Goal: Task Accomplishment & Management: Manage account settings

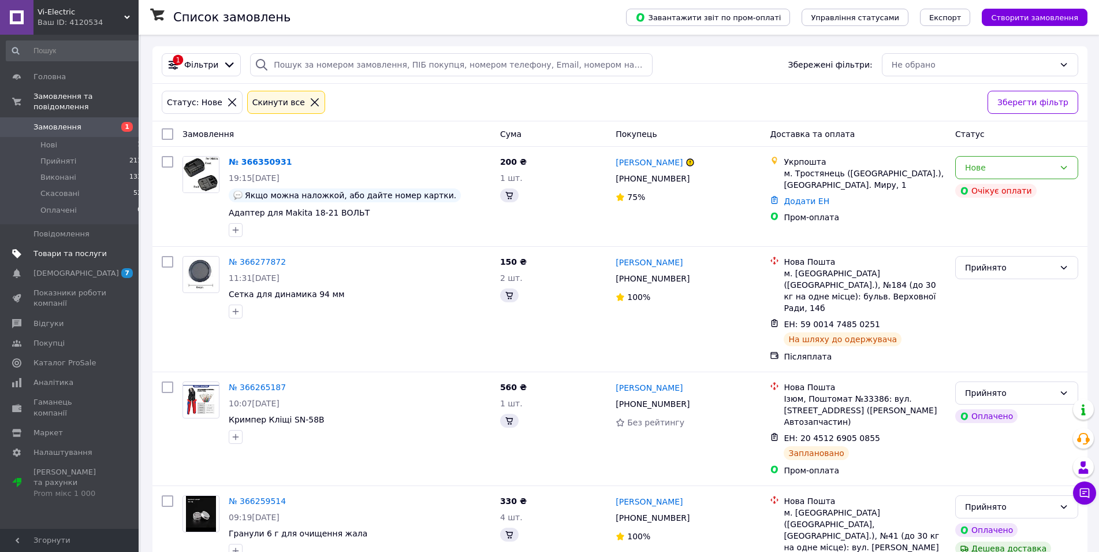
click at [66, 248] on span "Товари та послуги" at bounding box center [70, 253] width 73 height 10
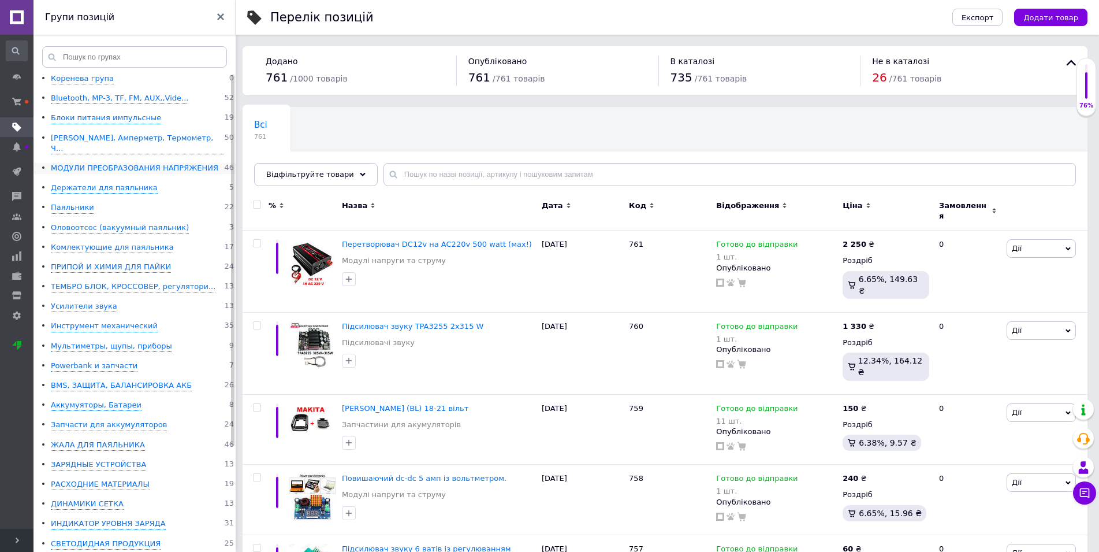
click at [123, 163] on div "МОДУЛИ ПРЕОБРАЗОВАНИЯ НАПРЯЖЕНИЯ" at bounding box center [135, 168] width 168 height 11
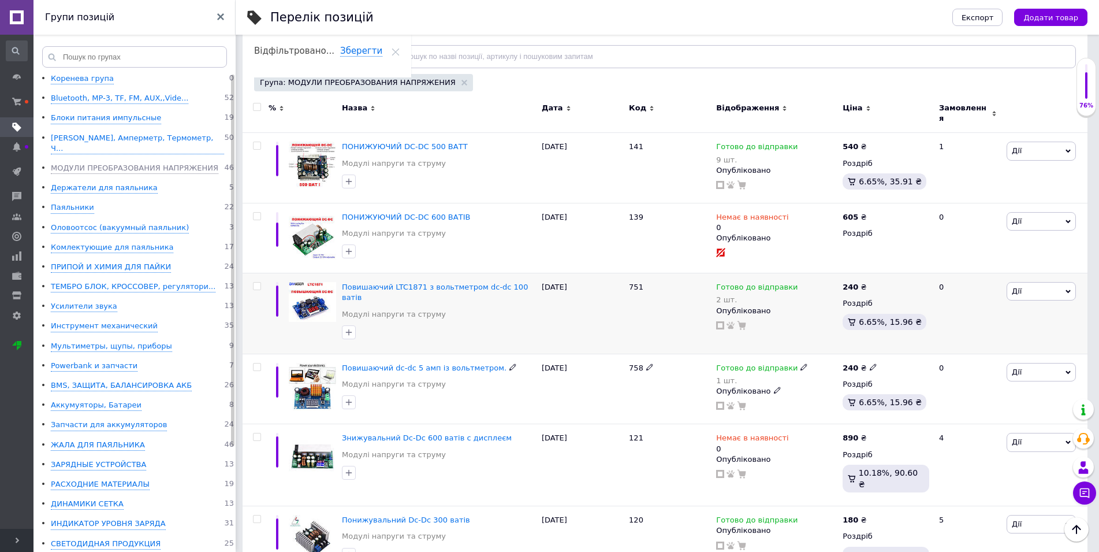
scroll to position [177, 0]
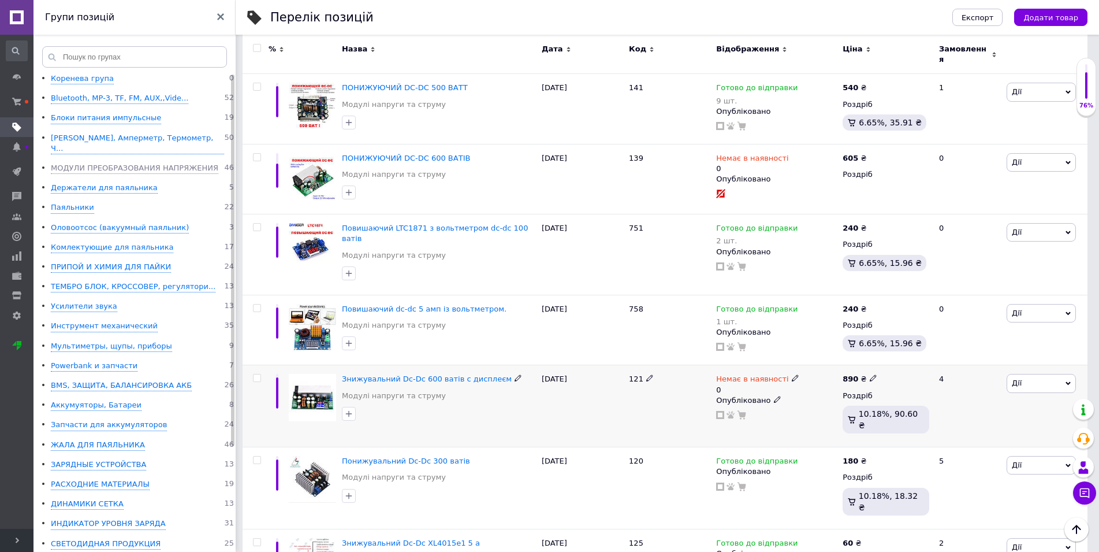
click at [792, 374] on icon at bounding box center [795, 377] width 7 height 7
click at [842, 417] on li "Готово до відправки" at bounding box center [856, 425] width 110 height 16
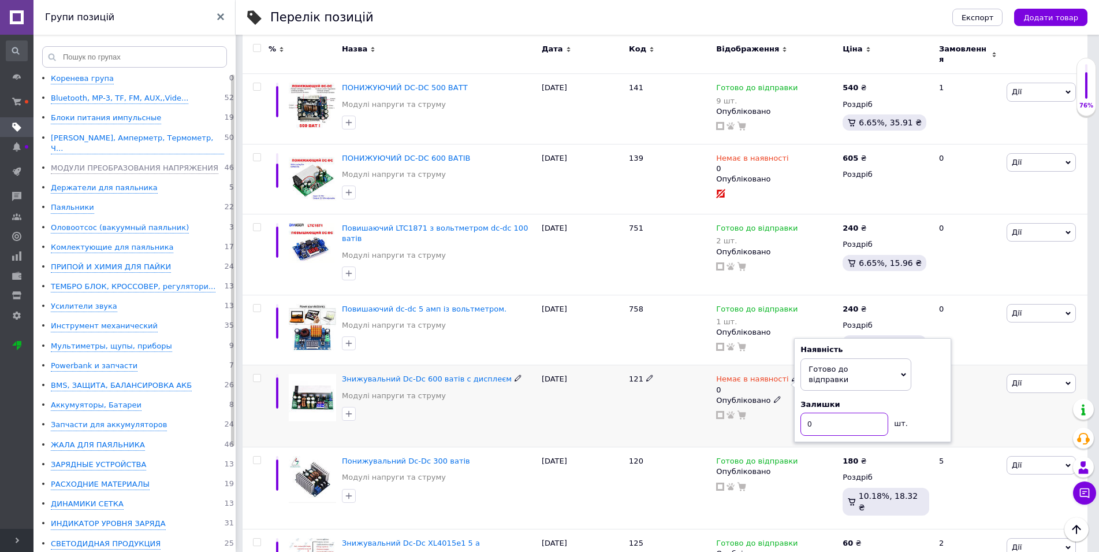
click at [836, 412] on input "0" at bounding box center [845, 423] width 88 height 23
type input "7"
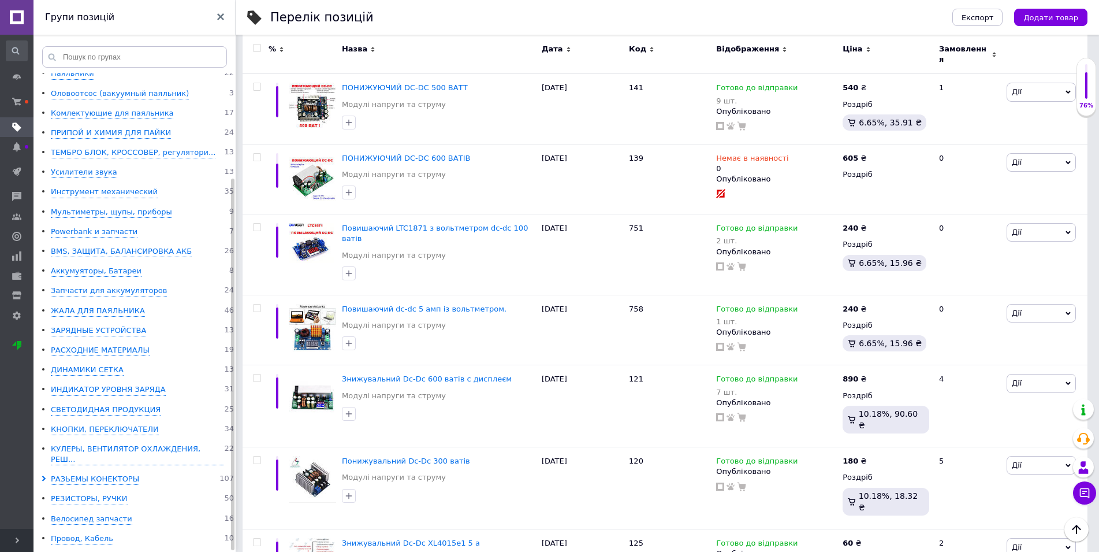
scroll to position [135, 0]
click at [83, 473] on div "РАЗЬЕМЫ КОНЕКТОРЫ" at bounding box center [95, 478] width 88 height 11
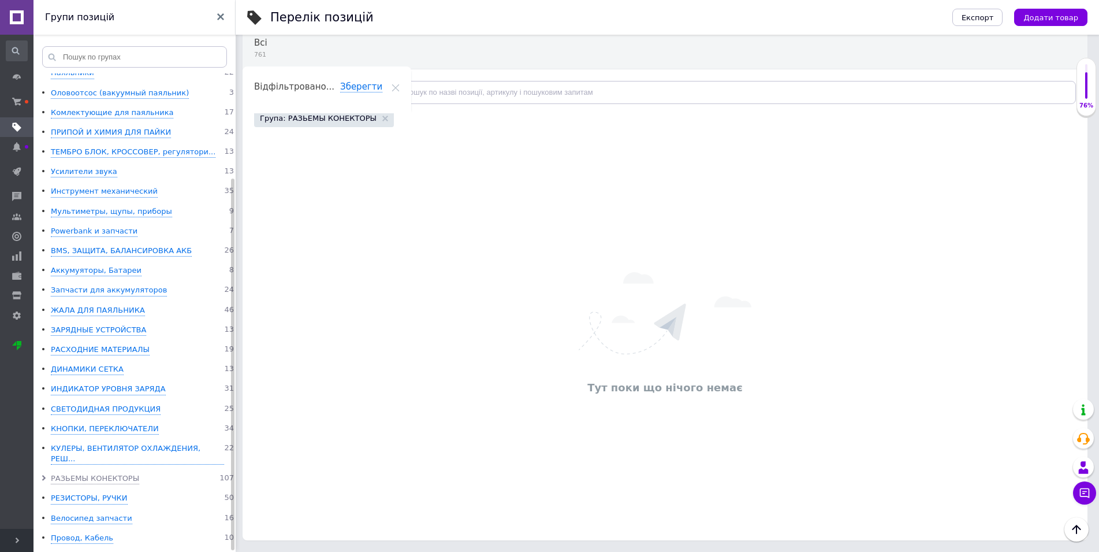
scroll to position [82, 0]
click at [44, 473] on span at bounding box center [46, 478] width 10 height 11
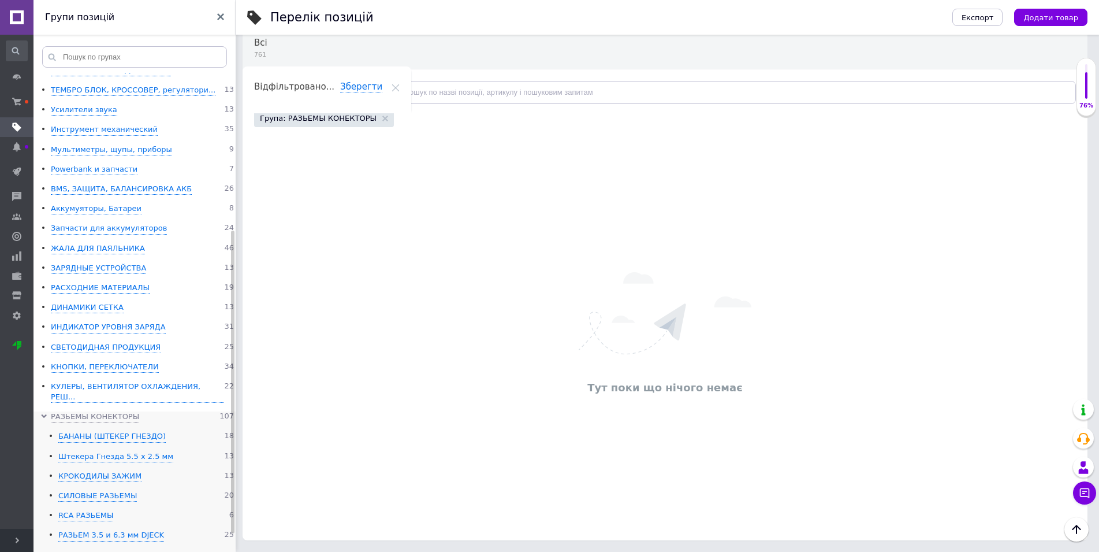
scroll to position [252, 0]
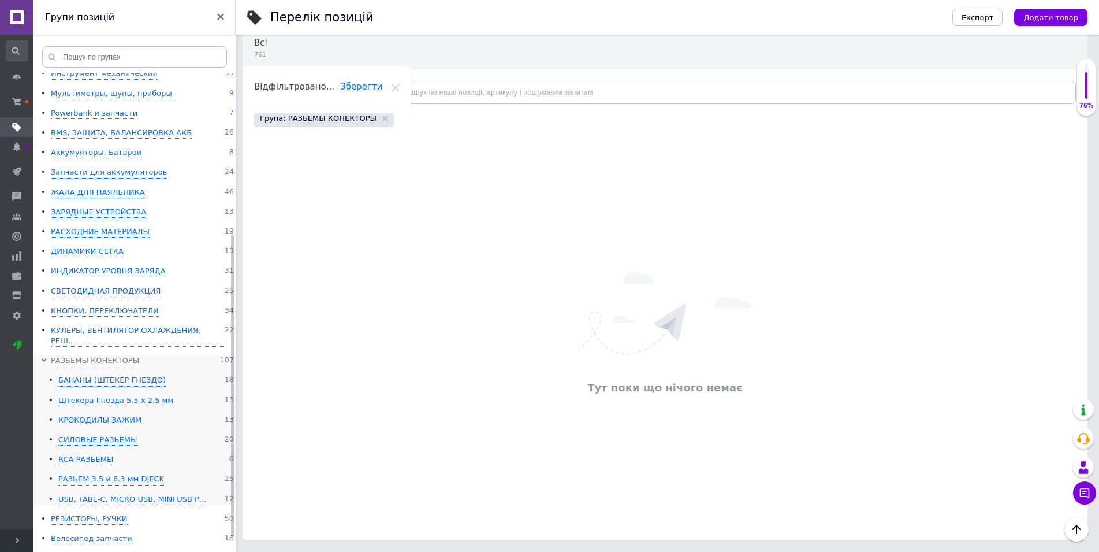
click at [113, 415] on div "КРОКОДИЛЫ ЗАЖИМ" at bounding box center [99, 420] width 83 height 11
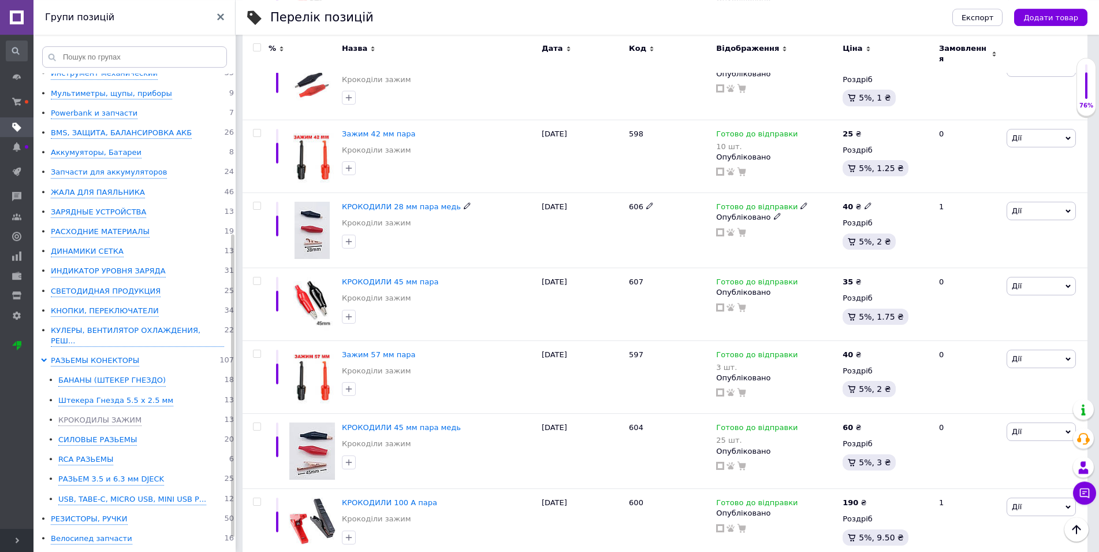
scroll to position [646, 0]
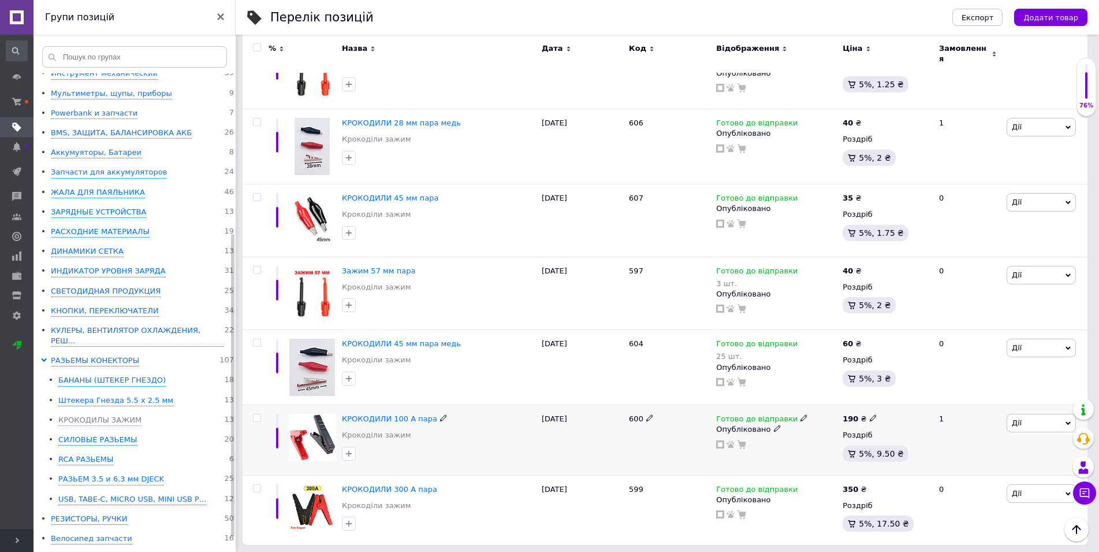
click at [801, 414] on icon at bounding box center [804, 417] width 7 height 7
click at [937, 434] on div "Залишки шт." at bounding box center [880, 452] width 144 height 36
click at [859, 455] on input at bounding box center [852, 458] width 88 height 23
type input "14"
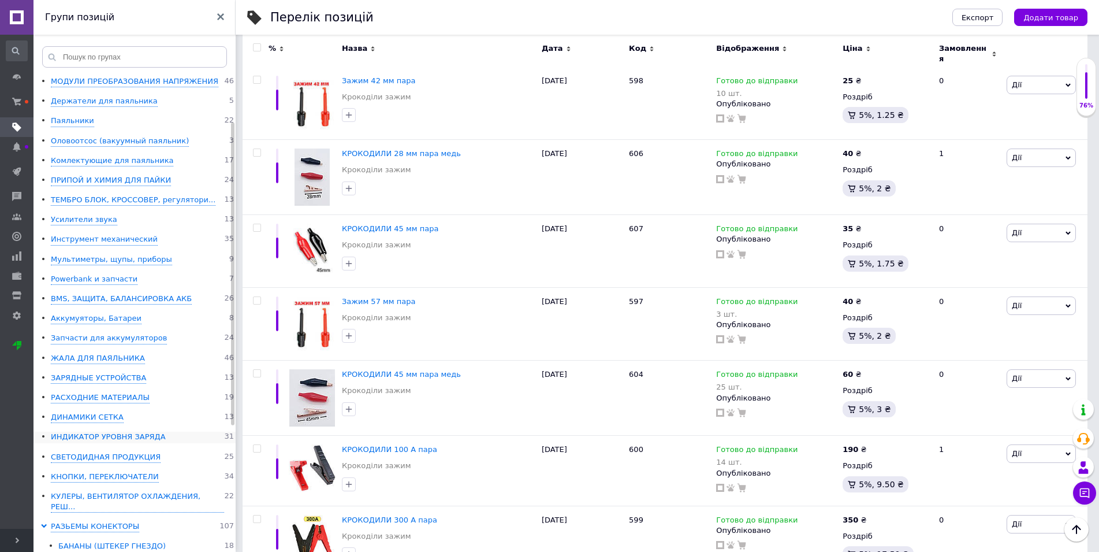
scroll to position [76, 0]
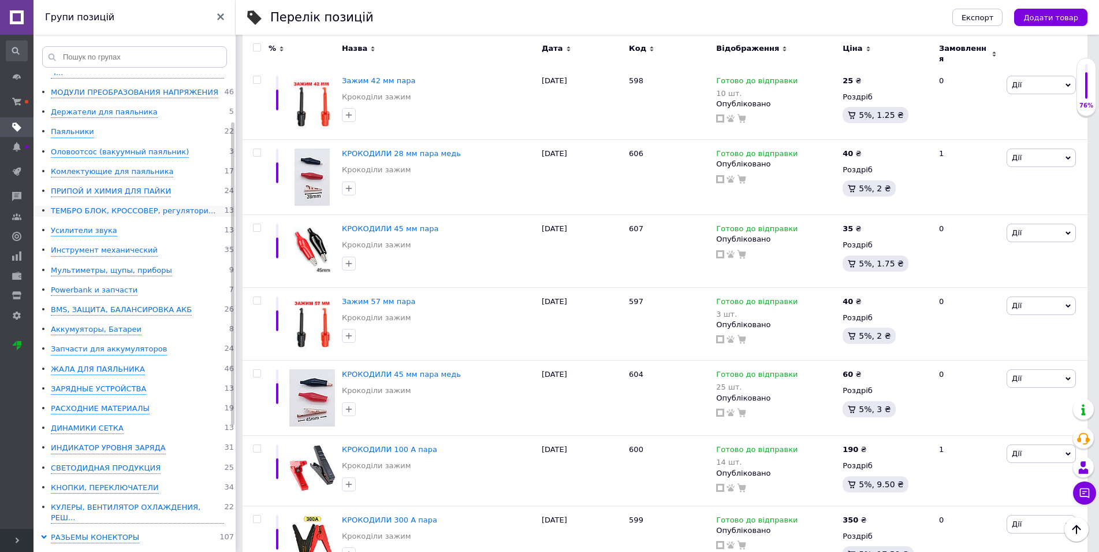
click at [122, 206] on div "ТЕМБРО БЛОК, КРОССОВЕР, регулятори..." at bounding box center [133, 211] width 165 height 11
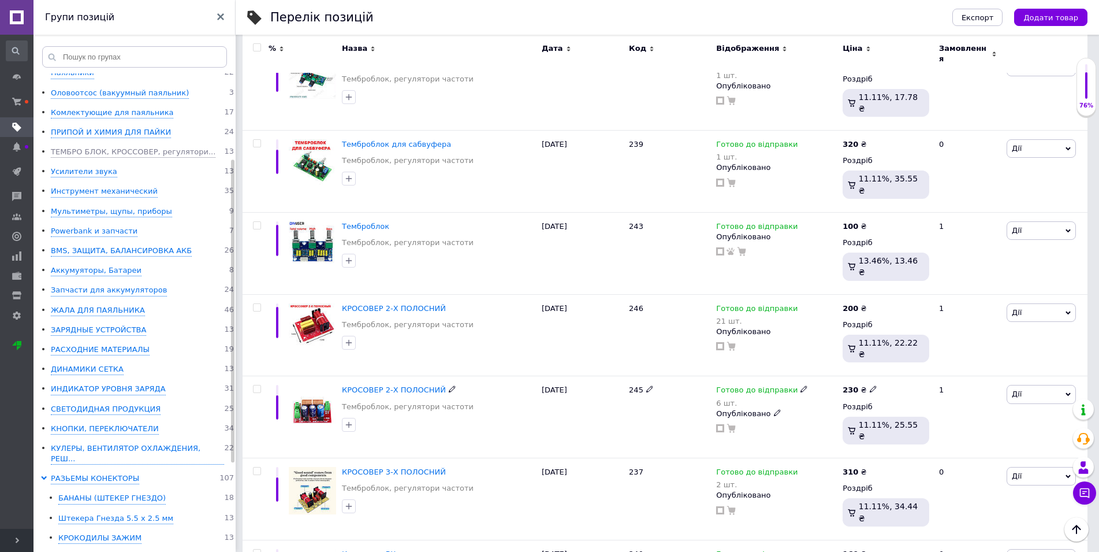
scroll to position [84, 0]
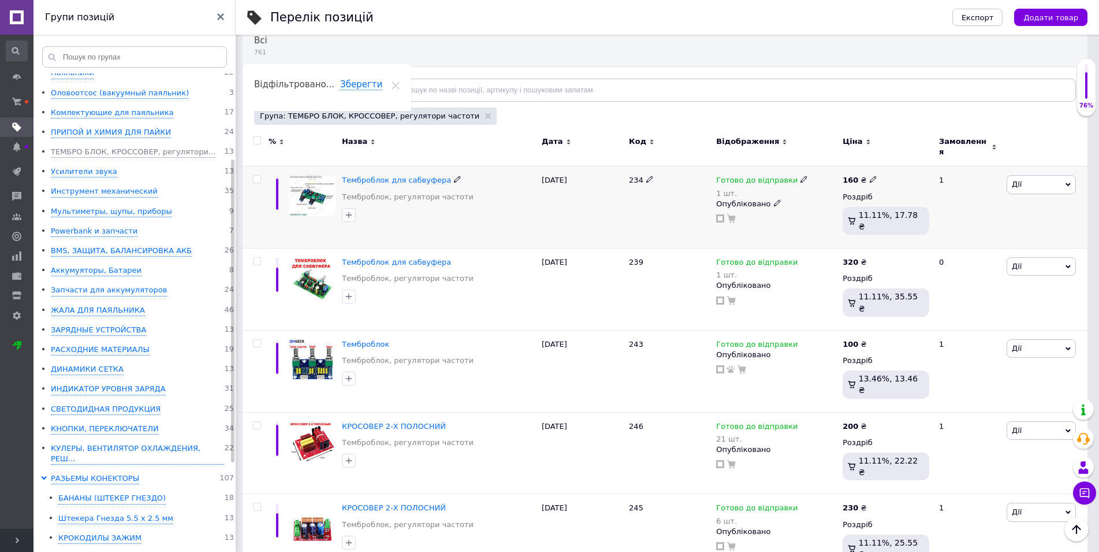
click at [801, 176] on icon at bounding box center [804, 179] width 7 height 7
click at [949, 202] on div "Залишки" at bounding box center [880, 207] width 144 height 10
click at [866, 215] on input "1" at bounding box center [852, 226] width 88 height 23
type input "4"
type input "3"
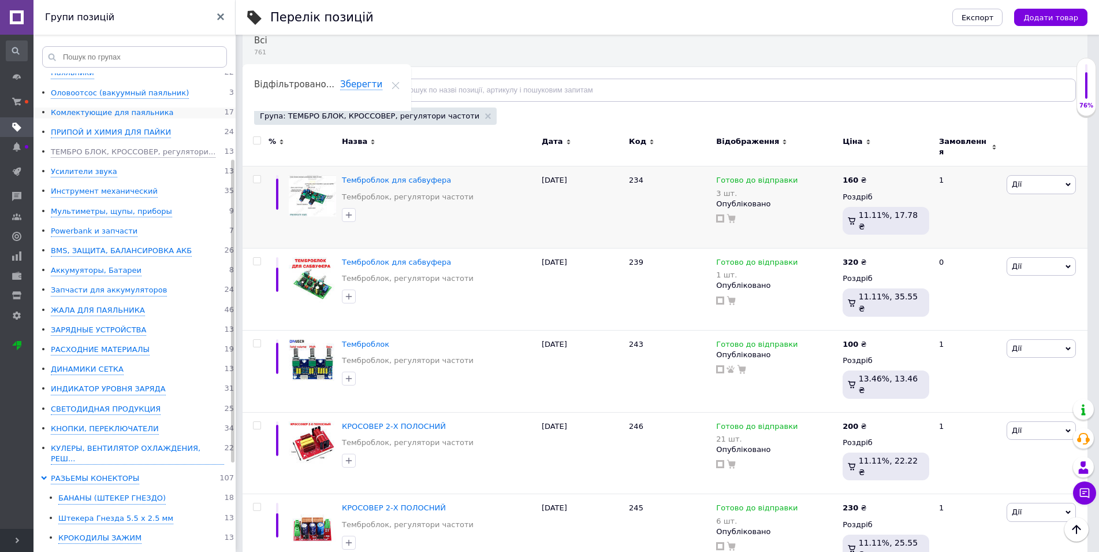
click at [103, 107] on div "Комлектующие для паяльника" at bounding box center [112, 112] width 122 height 11
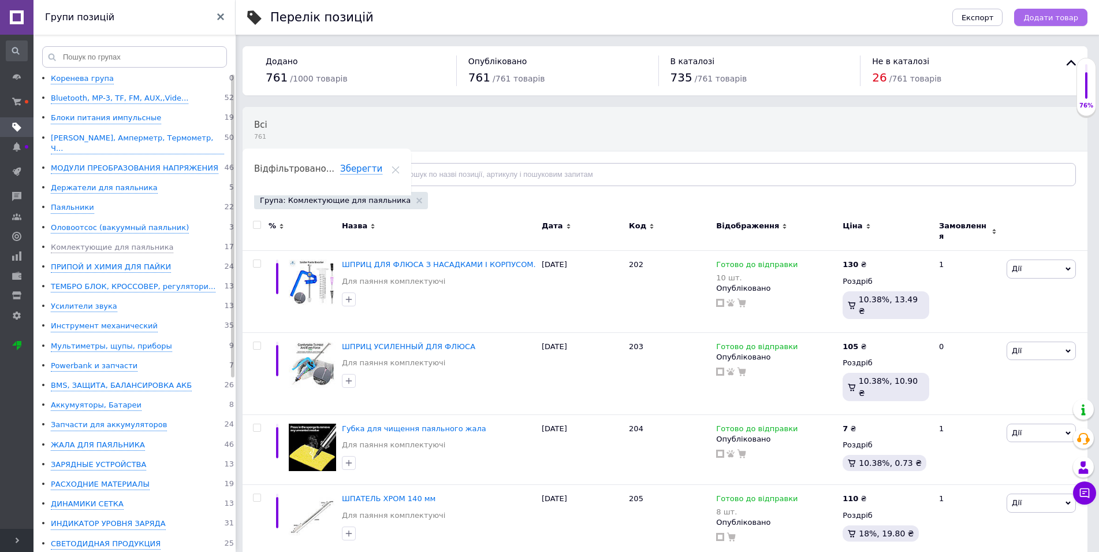
click at [1066, 19] on span "Додати товар" at bounding box center [1051, 17] width 55 height 9
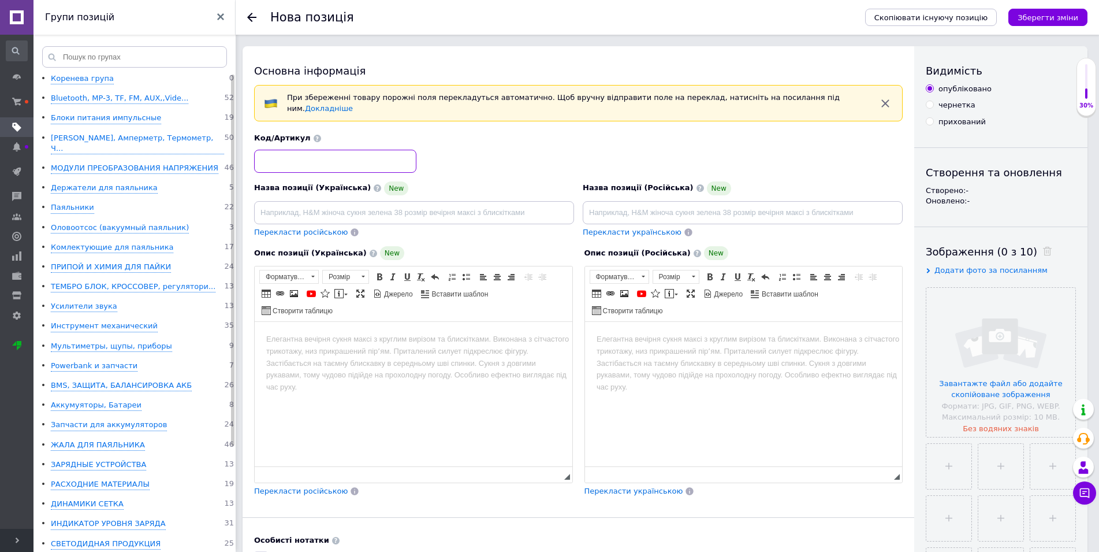
click at [294, 150] on input at bounding box center [335, 161] width 162 height 23
type input "762"
click at [697, 370] on html at bounding box center [744, 394] width 318 height 144
click at [691, 376] on html at bounding box center [744, 394] width 318 height 144
click at [658, 387] on html at bounding box center [744, 394] width 318 height 144
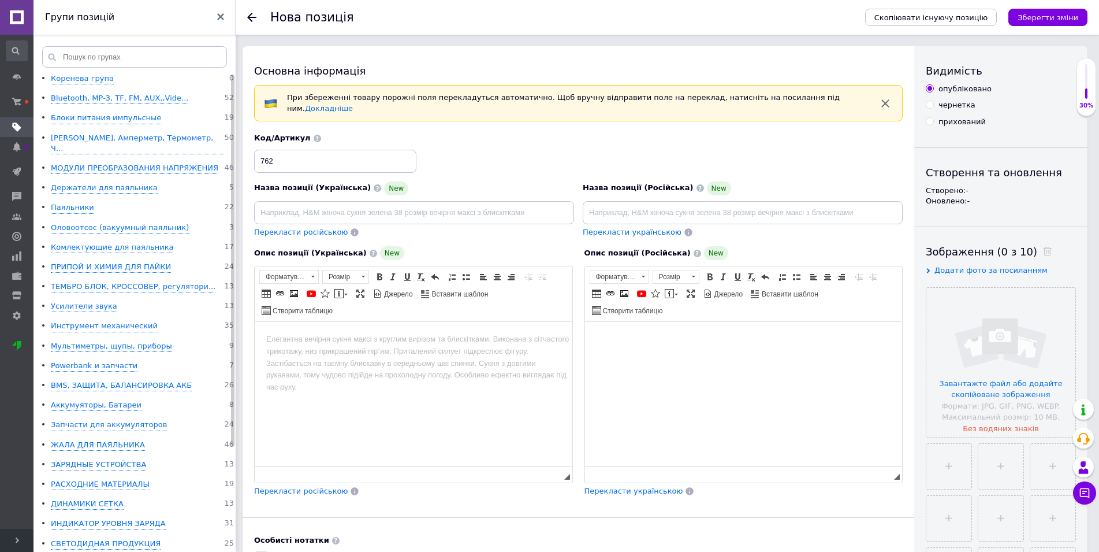
click at [658, 387] on html at bounding box center [744, 394] width 318 height 144
click at [657, 387] on html at bounding box center [744, 394] width 318 height 144
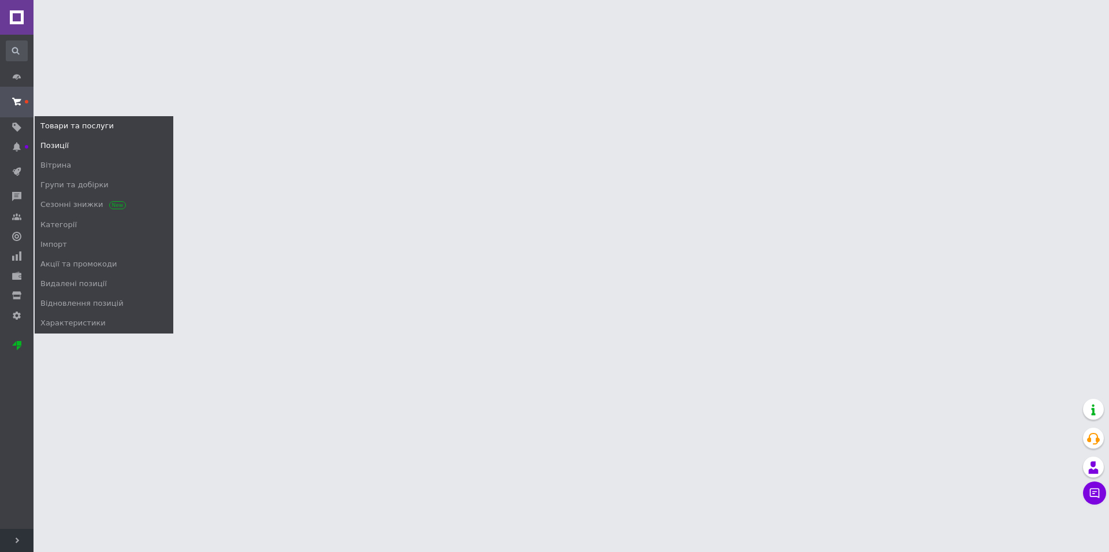
click at [53, 143] on span "Позиції" at bounding box center [54, 145] width 28 height 10
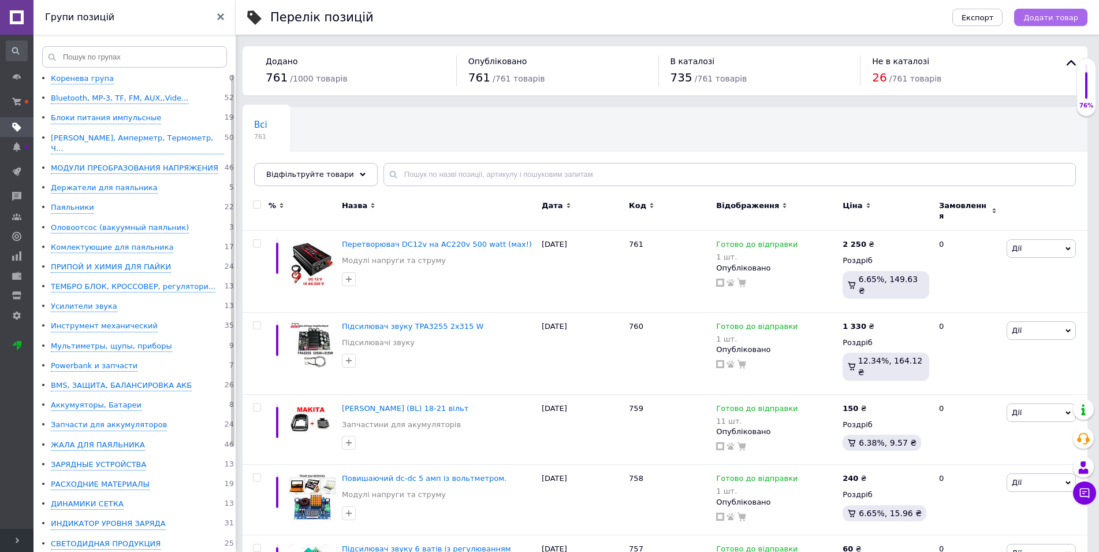
click at [1060, 18] on span "Додати товар" at bounding box center [1051, 17] width 55 height 9
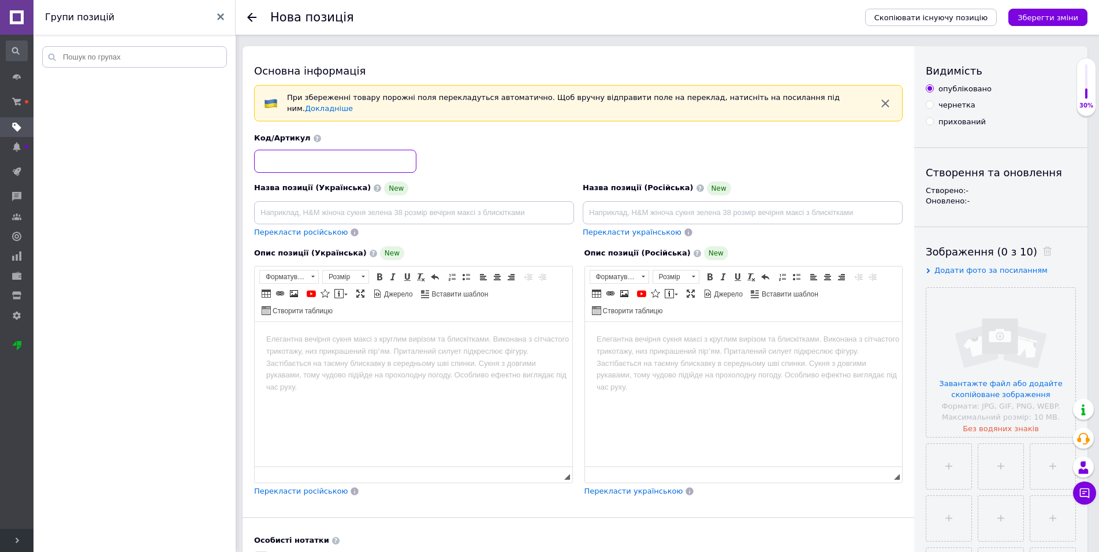
click at [290, 155] on input at bounding box center [335, 161] width 162 height 23
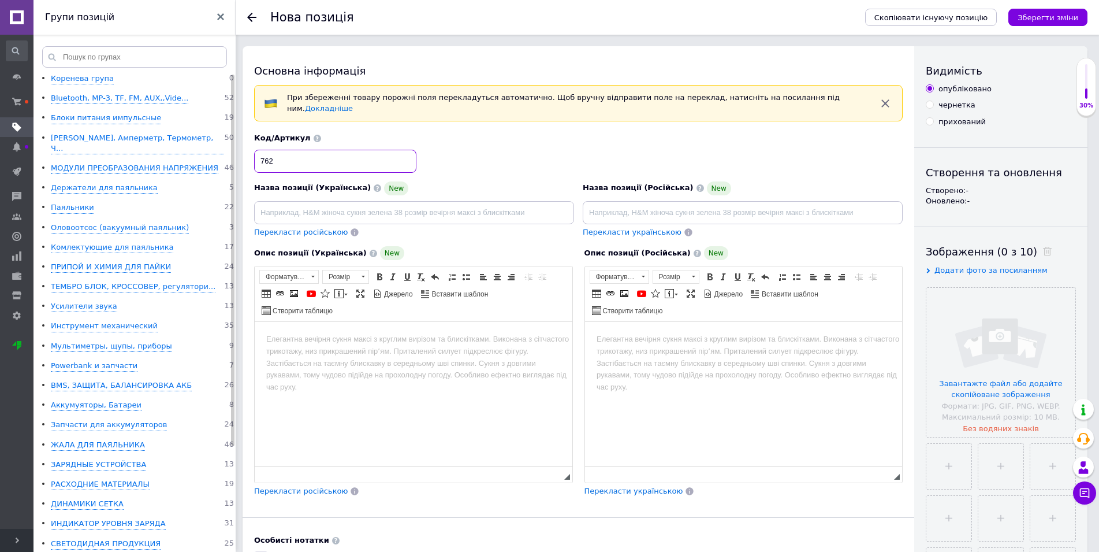
type input "762"
click at [673, 358] on html at bounding box center [744, 394] width 318 height 144
click at [646, 349] on html at bounding box center [744, 394] width 318 height 144
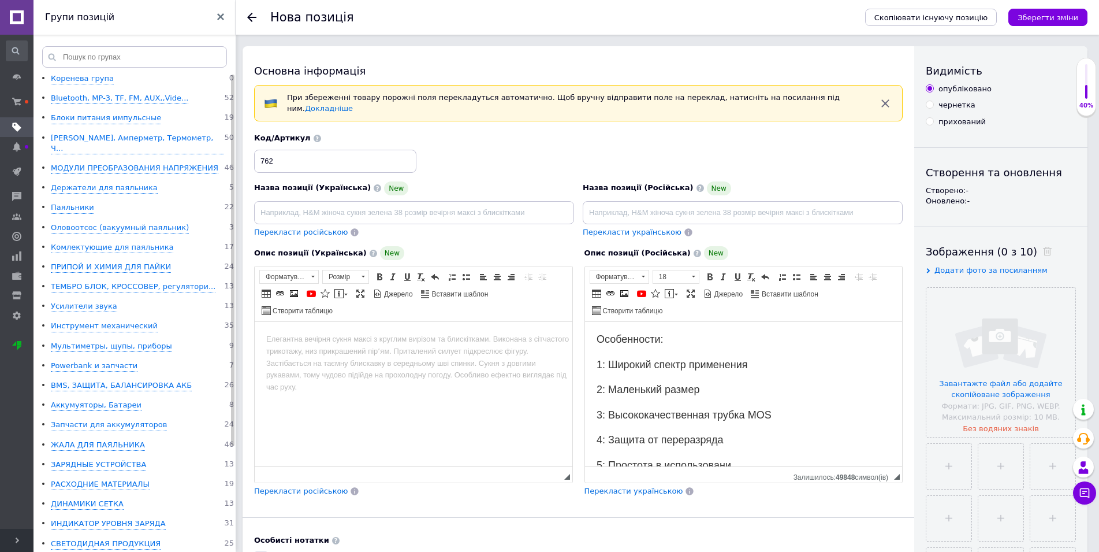
scroll to position [3, 0]
click at [594, 337] on html "Особенности: 1: Широкий спектр применения 2: Маленький размер 3: Высококачестве…" at bounding box center [744, 390] width 318 height 144
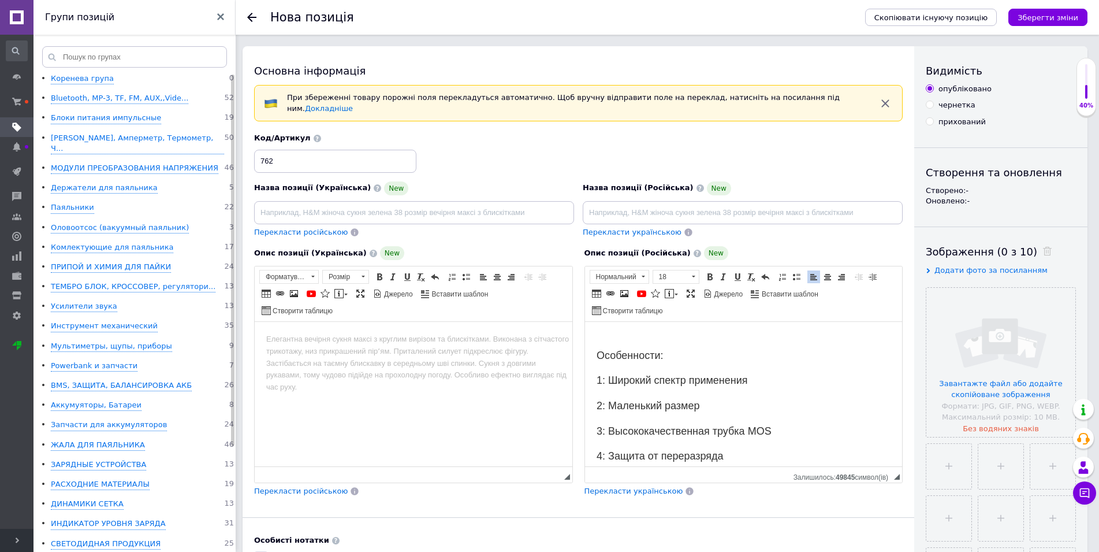
click at [602, 339] on p "Редактор, A0C12D81-3E26-40C3-8080-A3E889269D97" at bounding box center [743, 336] width 295 height 12
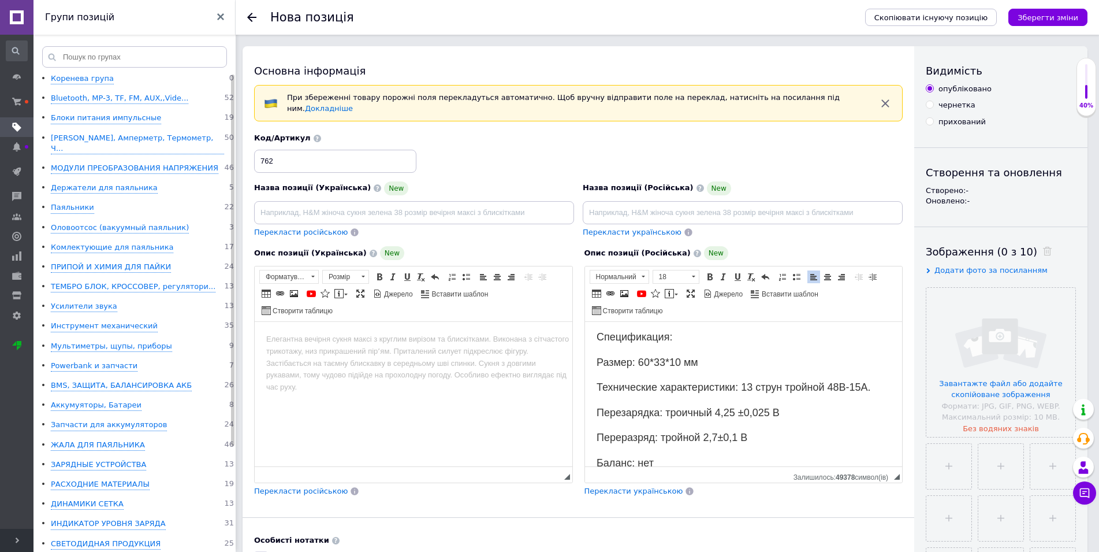
scroll to position [0, 0]
click at [593, 338] on html "Спецификация: Размер: 60*33*10 мм Технические характеристики: 13 струн тройной …" at bounding box center [744, 394] width 318 height 144
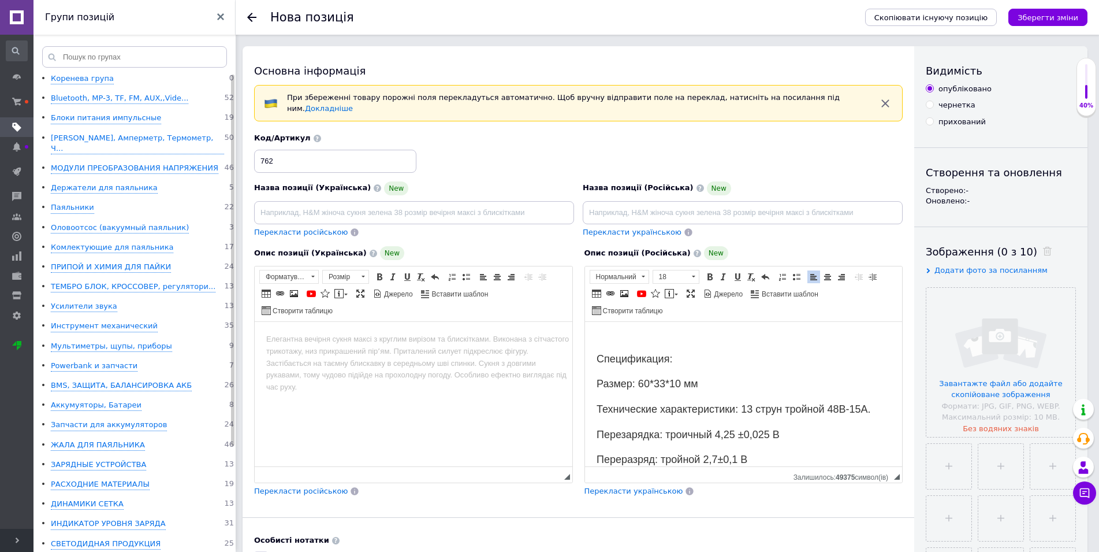
click at [613, 341] on p "Редактор, A0C12D81-3E26-40C3-8080-A3E889269D97" at bounding box center [743, 339] width 295 height 12
click at [665, 340] on p "BMS 13 S 15 A" at bounding box center [743, 339] width 295 height 12
click at [651, 342] on p "BMS 13 S 15 A 48 Вольт" at bounding box center [743, 339] width 295 height 12
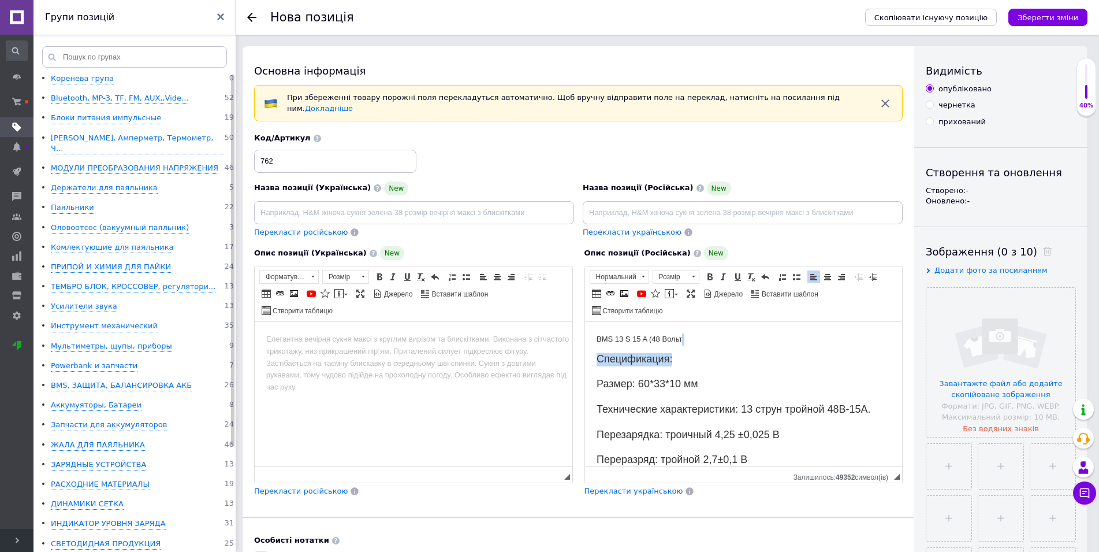
click at [694, 337] on p "BMS 13 S 15 A (48 Вольт" at bounding box center [743, 339] width 295 height 12
drag, startPoint x: 675, startPoint y: 337, endPoint x: 597, endPoint y: 339, distance: 77.4
click at [597, 339] on p "BMS 13 S 15 A (48 Вольт)" at bounding box center [743, 339] width 295 height 12
click at [635, 351] on span "Копіювати" at bounding box center [640, 355] width 46 height 14
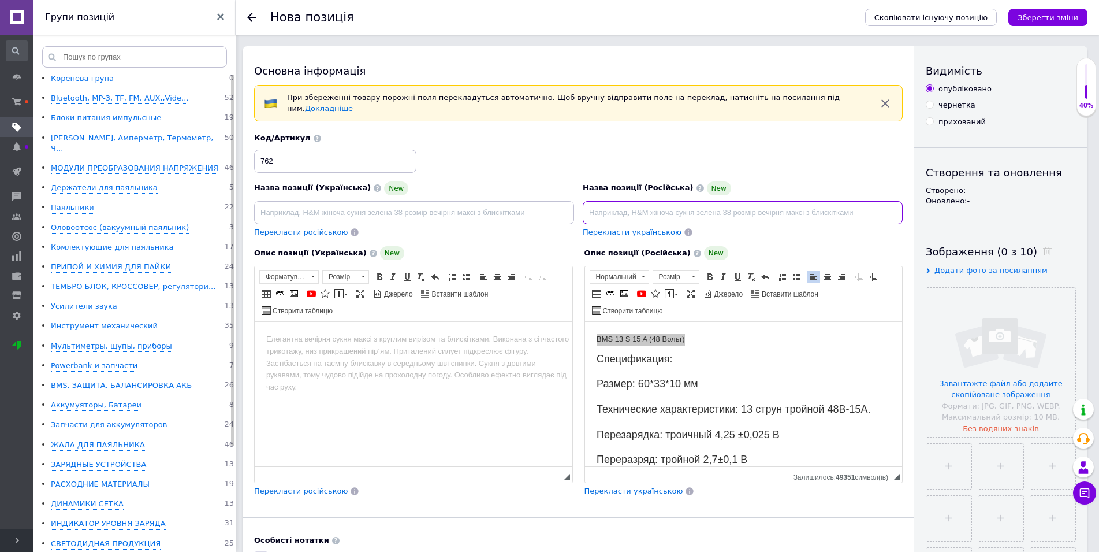
click at [638, 212] on input at bounding box center [743, 212] width 320 height 23
type input "BMS 13 S 15 A (48 Вольт)"
click at [642, 486] on span "Перекласти українською" at bounding box center [634, 490] width 99 height 9
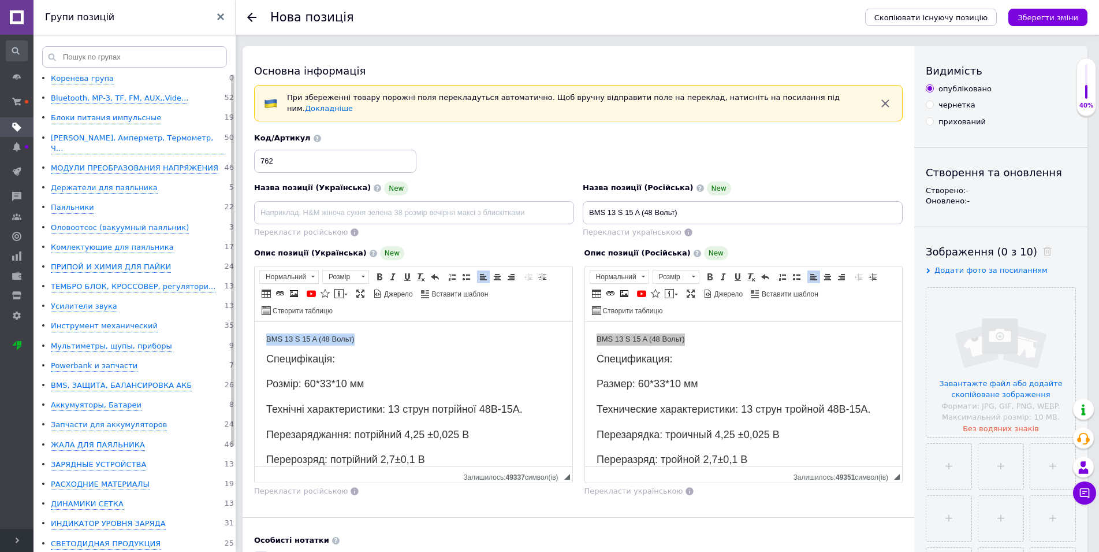
drag, startPoint x: 363, startPoint y: 343, endPoint x: 274, endPoint y: 336, distance: 89.3
click at [263, 335] on html "BMS 13 S 15 A (48 Вольт) Специфікація: Розмір: 60*33*10 мм Технічні характерист…" at bounding box center [414, 394] width 318 height 144
click at [328, 349] on span "Копіювати" at bounding box center [335, 353] width 46 height 14
click at [328, 201] on input at bounding box center [414, 212] width 320 height 23
type input "BMS 13 S 15 A (48 Вольт)"
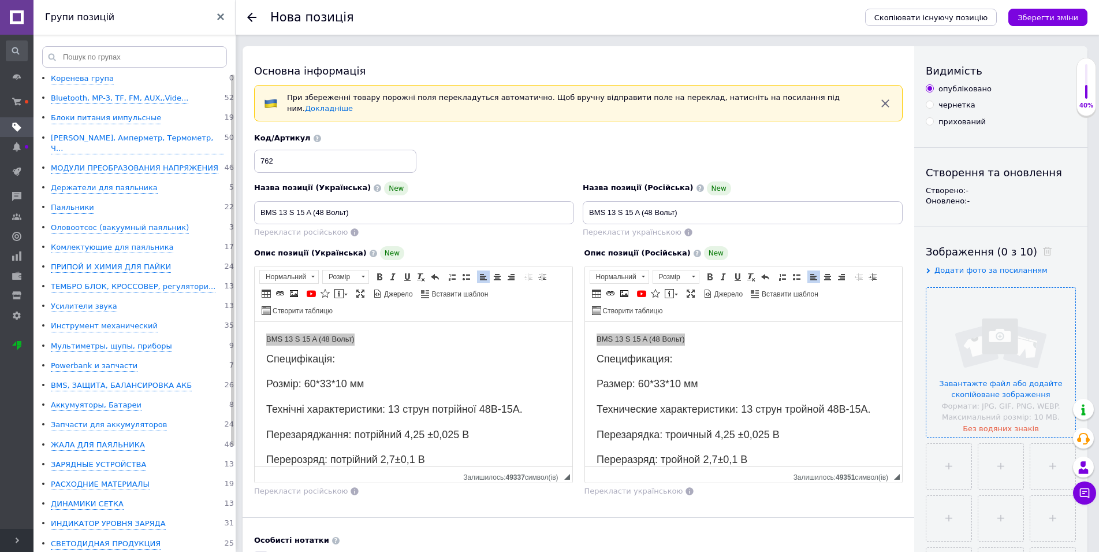
click at [990, 353] on input "file" at bounding box center [1000, 362] width 149 height 149
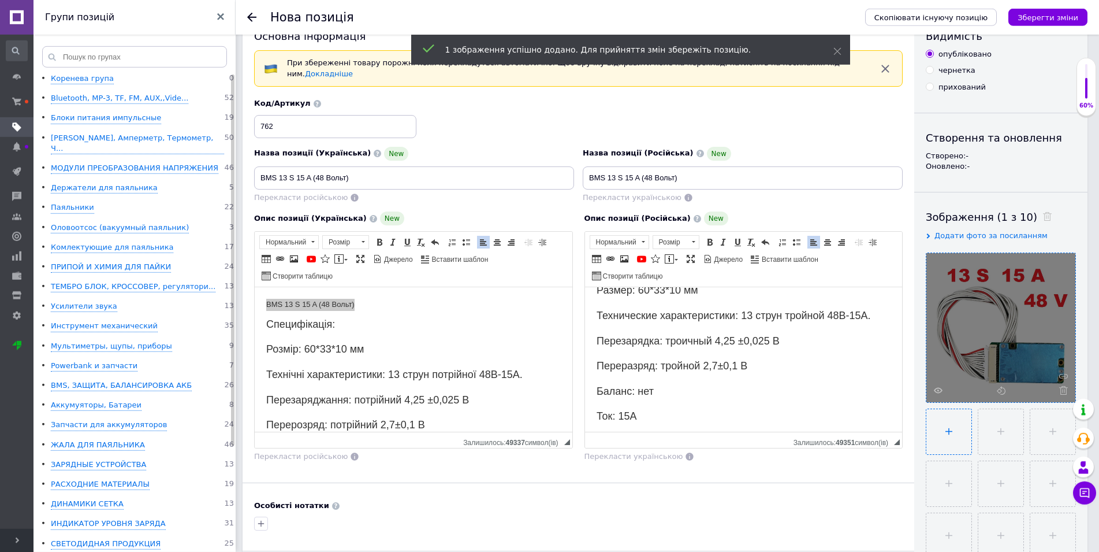
scroll to position [59, 0]
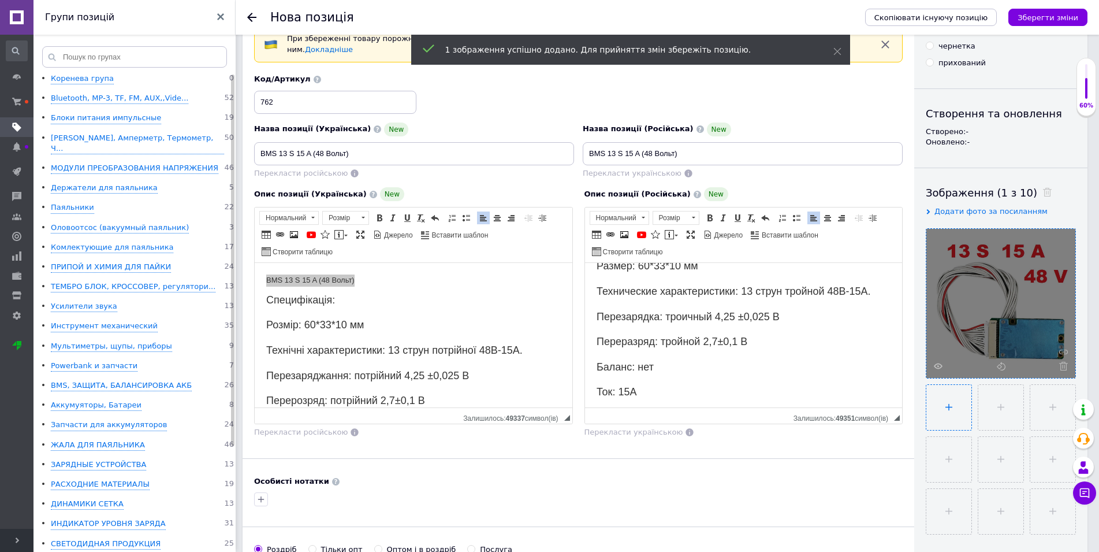
click at [952, 400] on input "file" at bounding box center [948, 407] width 45 height 45
type input "C:\fakepath\апор.jpg"
click at [989, 413] on input "file" at bounding box center [1000, 407] width 45 height 45
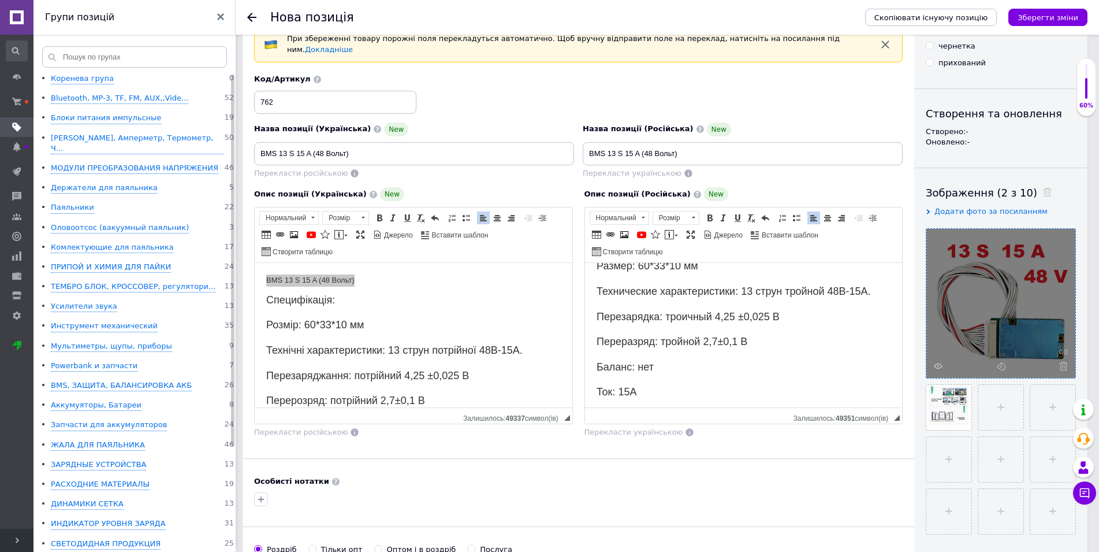
drag, startPoint x: 989, startPoint y: 413, endPoint x: 672, endPoint y: 248, distance: 357.0
type input "C:\fakepath\енг.jpg"
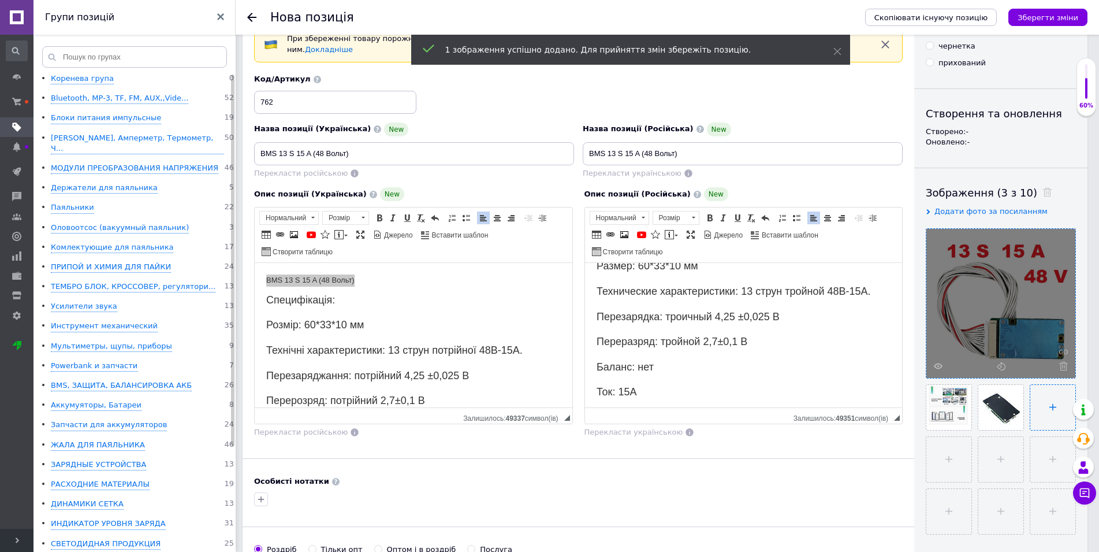
click at [1051, 410] on input "file" at bounding box center [1052, 407] width 45 height 45
type input "C:\fakepath\енон.jpg"
click at [951, 459] on input "file" at bounding box center [948, 459] width 45 height 45
type input "C:\fakepath\мит.jpg"
click at [1003, 463] on input "file" at bounding box center [999, 459] width 45 height 45
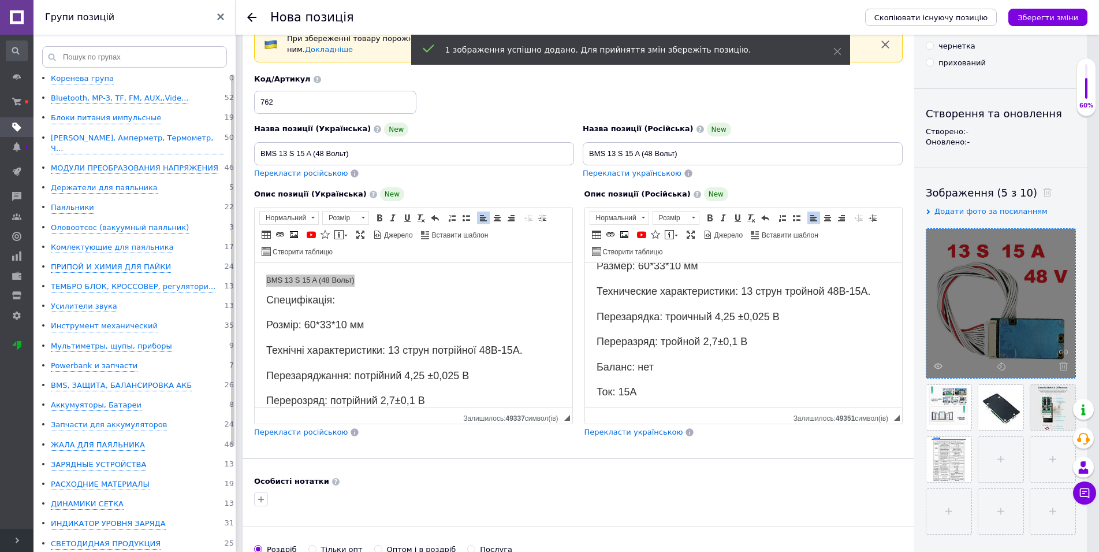
type input "C:\fakepath\покл.jpg"
click at [1054, 466] on input "file" at bounding box center [1051, 459] width 45 height 45
type input "C:\fakepath\прол.jpg"
click at [961, 508] on input "file" at bounding box center [948, 511] width 45 height 45
type input "C:\fakepath\р.jpg"
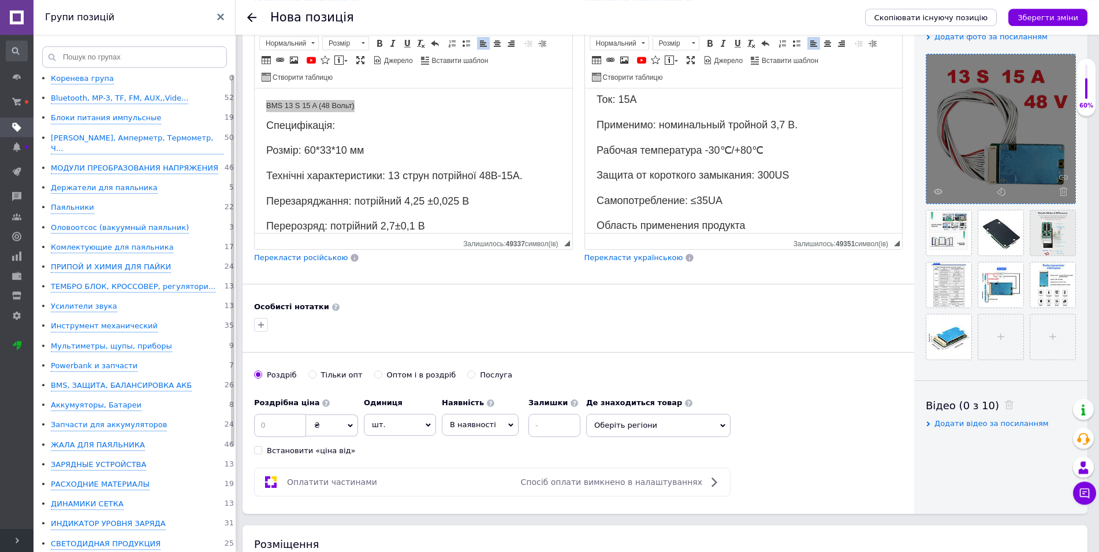
scroll to position [236, 0]
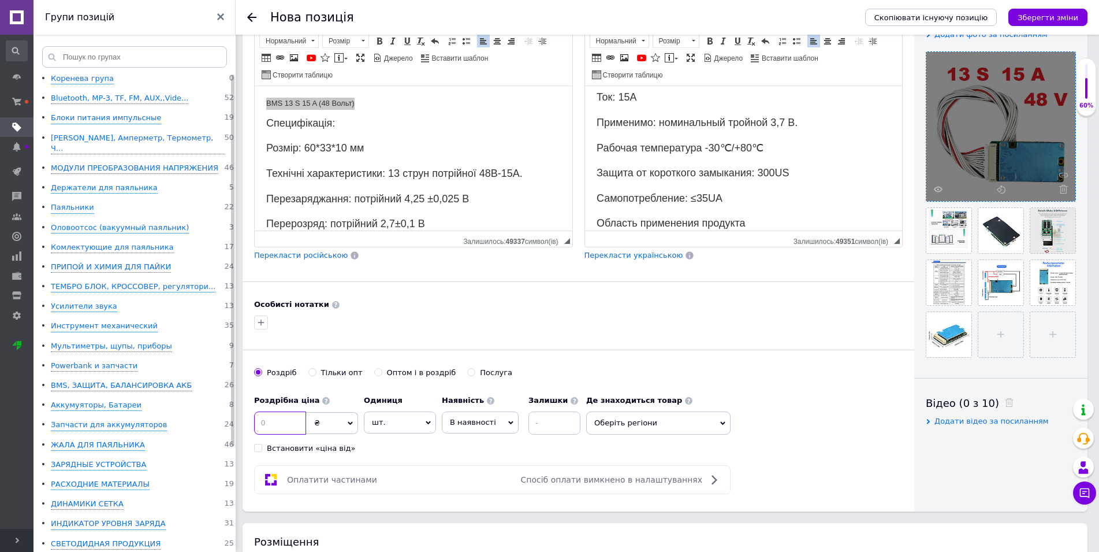
click at [287, 414] on input at bounding box center [280, 422] width 52 height 23
type input "390"
click at [508, 421] on icon at bounding box center [510, 422] width 5 height 3
click at [477, 493] on li "Готово до відправки" at bounding box center [480, 494] width 76 height 27
click at [579, 423] on input at bounding box center [586, 422] width 52 height 23
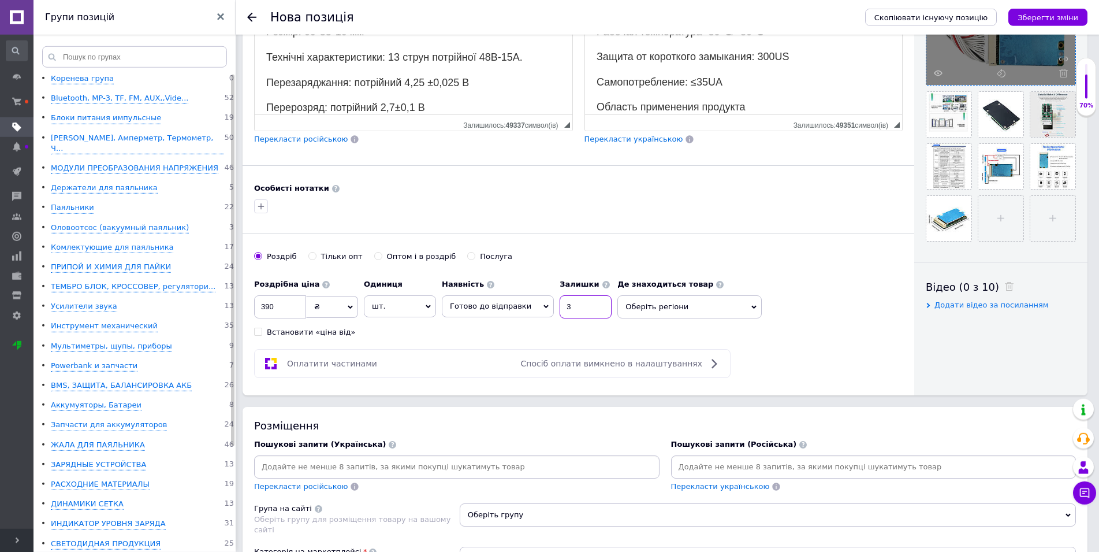
scroll to position [353, 0]
type input "3"
click at [336, 456] on input at bounding box center [456, 464] width 401 height 17
paste input "BMS 13 S 15 A (48 Вольт)"
type input "BMS 13 S 15 A (48 Вольт)"
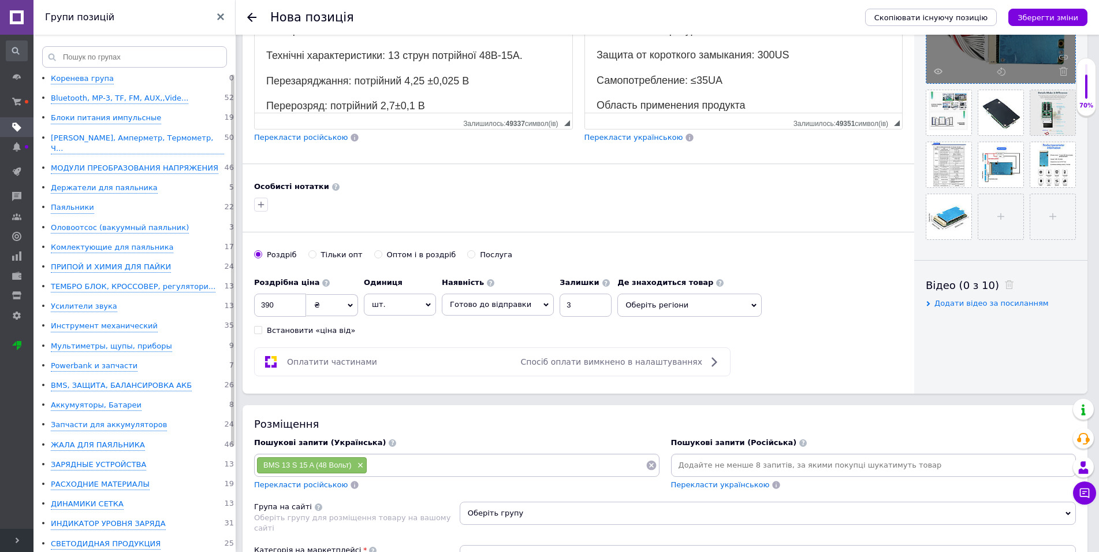
click at [405, 460] on input at bounding box center [506, 464] width 278 height 17
paste input "BMS 13 S 15 A (48 Вольт)"
type input "BMS 13 S"
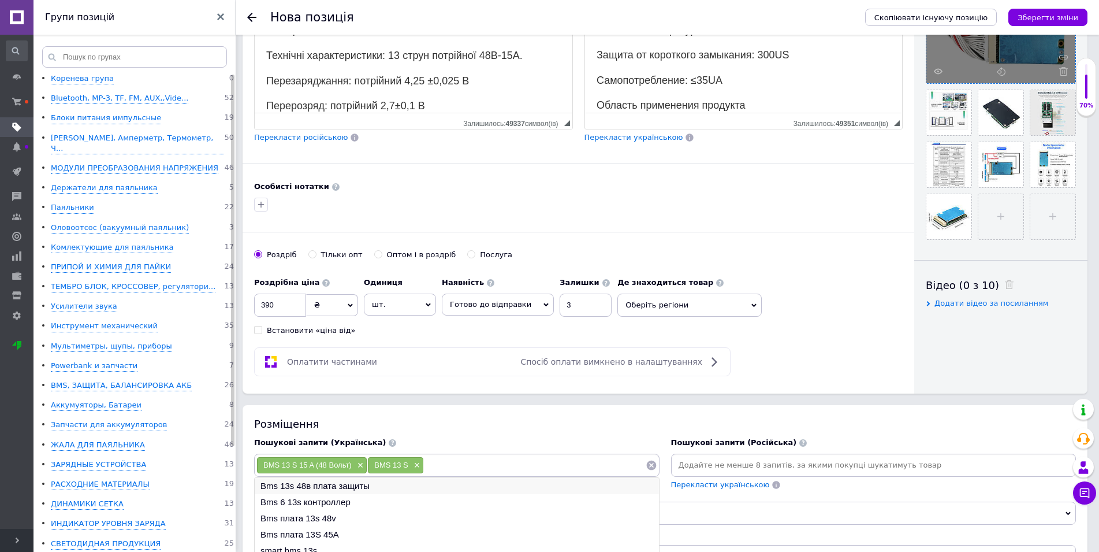
click at [323, 479] on li "Bms 13s 48в плата защиты" at bounding box center [457, 486] width 404 height 16
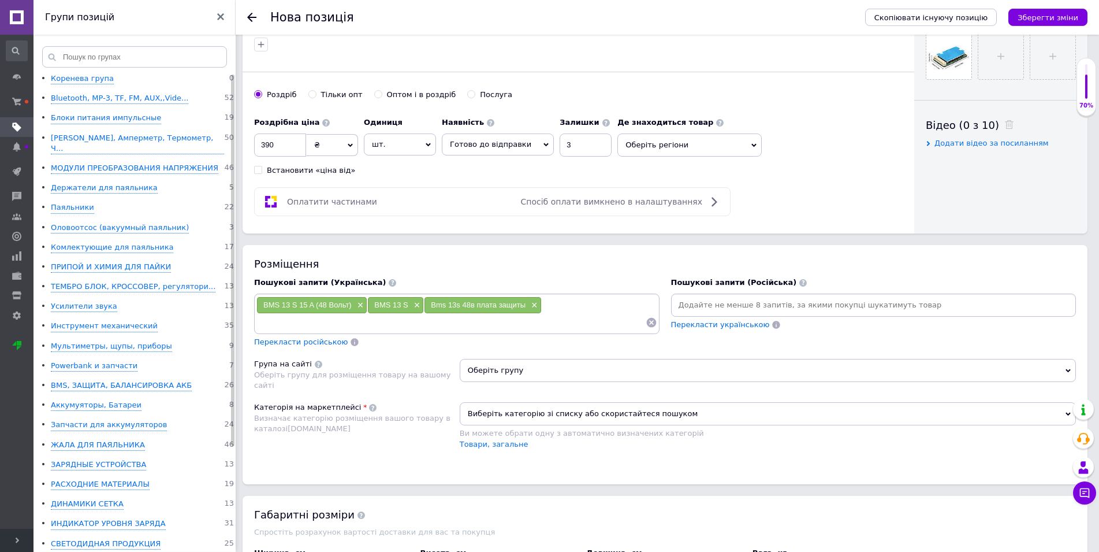
scroll to position [530, 0]
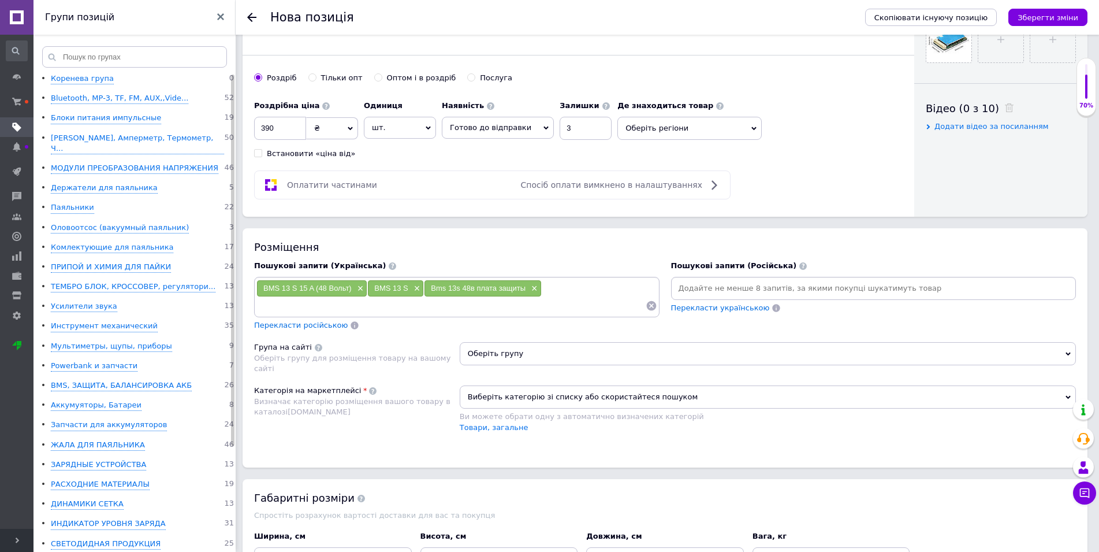
click at [539, 342] on span "Оберіть групу" at bounding box center [768, 353] width 616 height 23
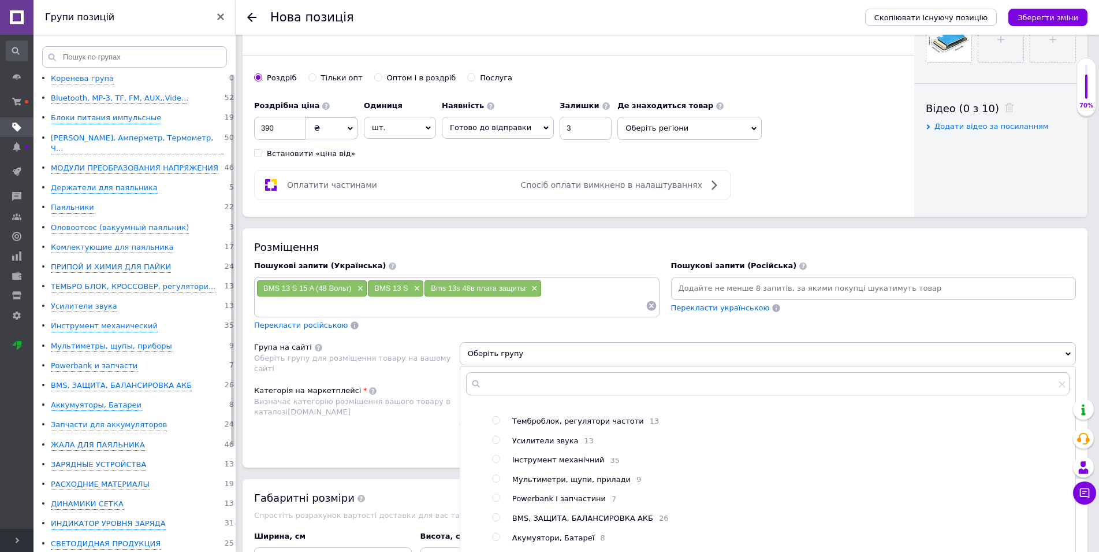
scroll to position [207, 0]
click at [557, 500] on span "BMS, ЗАЩИТА, БАЛАНСИРОВКА АКБ" at bounding box center [582, 496] width 141 height 9
radio input "true"
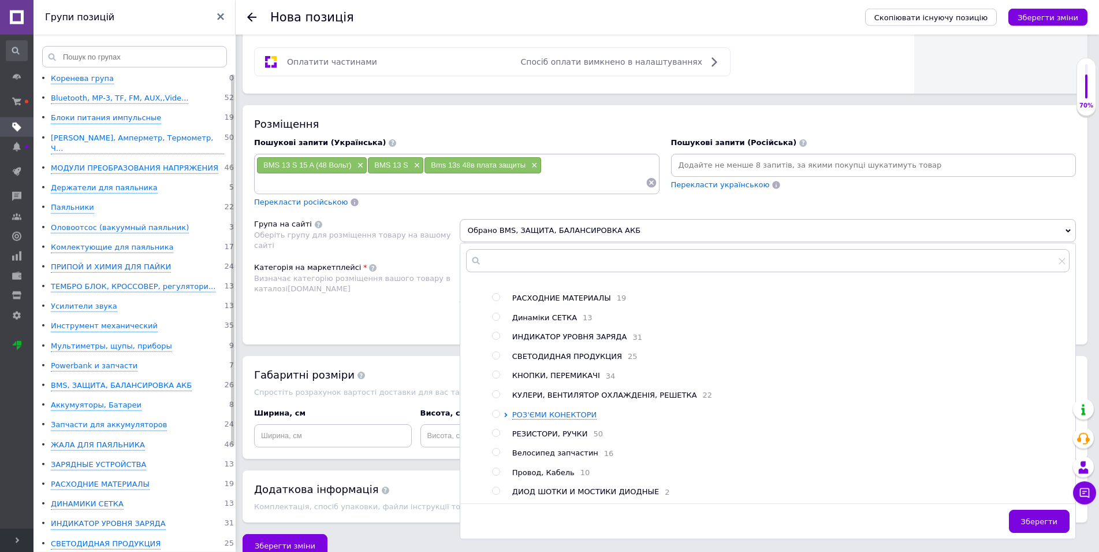
scroll to position [667, 0]
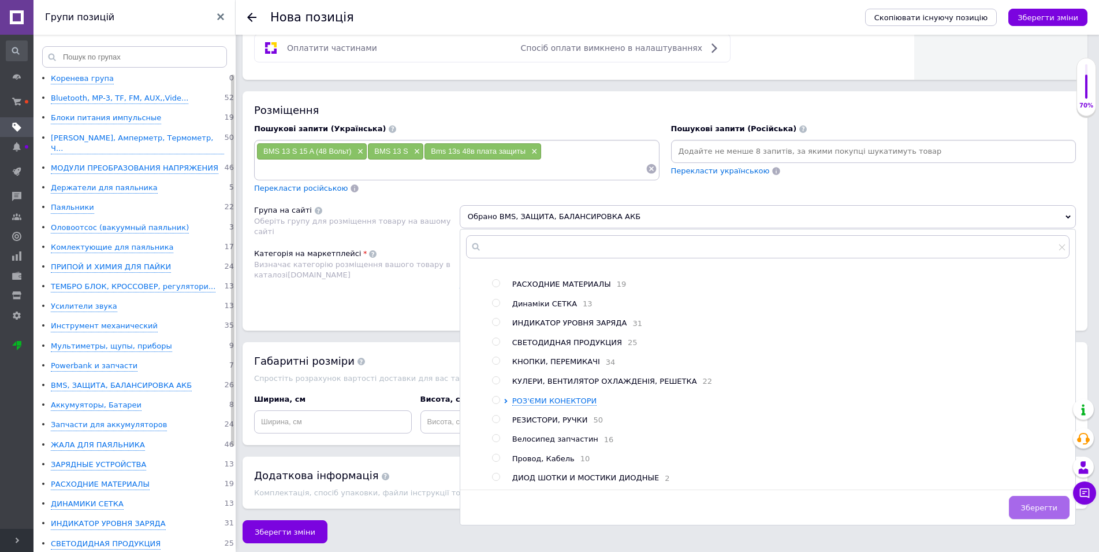
click at [1028, 504] on span "Зберегти" at bounding box center [1039, 507] width 36 height 9
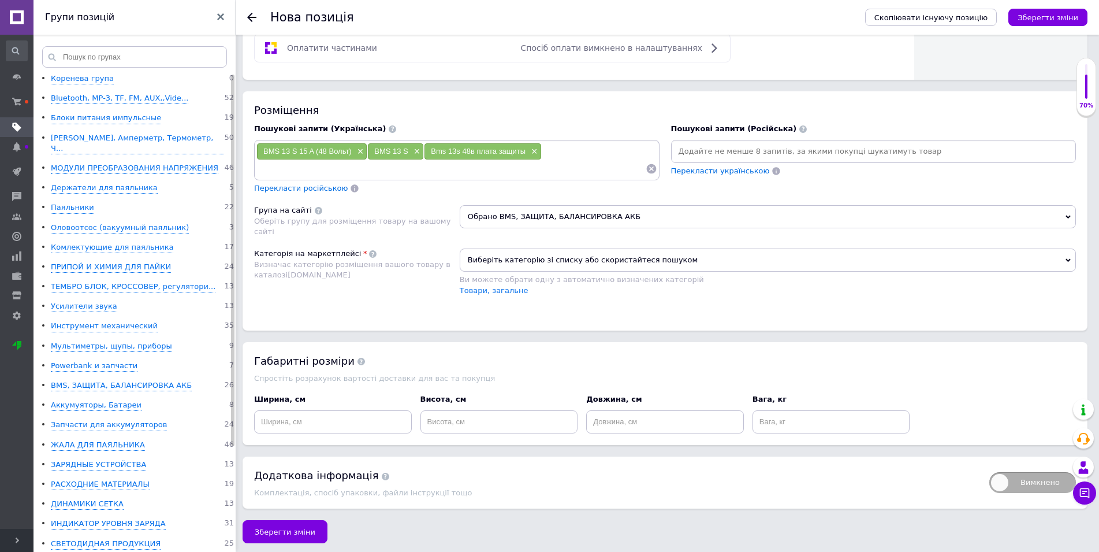
click at [582, 255] on span "Виберіть категорію зі списку або скористайтеся пошуком" at bounding box center [768, 259] width 616 height 23
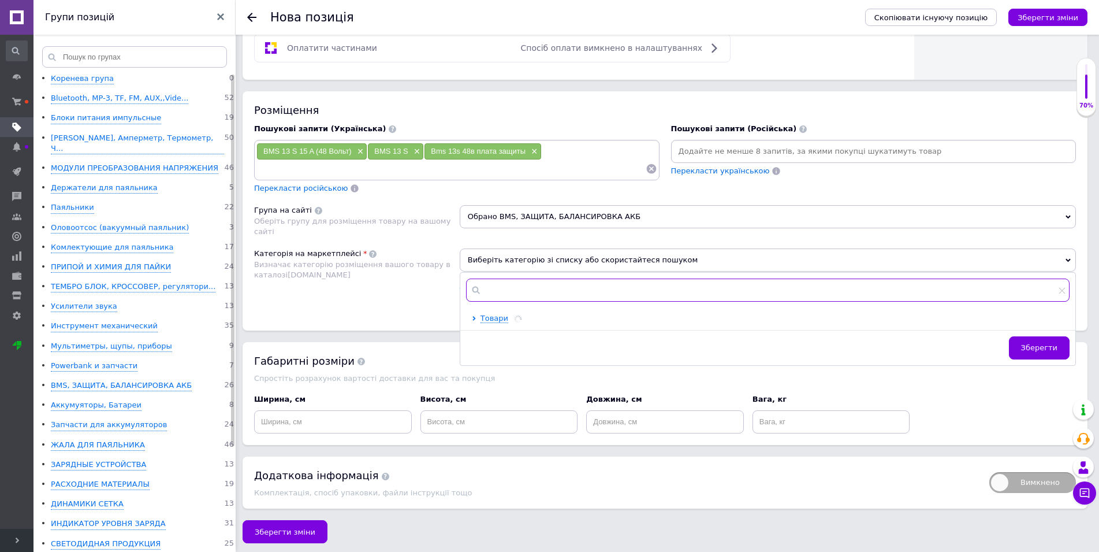
click at [511, 287] on input "text" at bounding box center [768, 289] width 604 height 23
type input "[PERSON_NAME]"
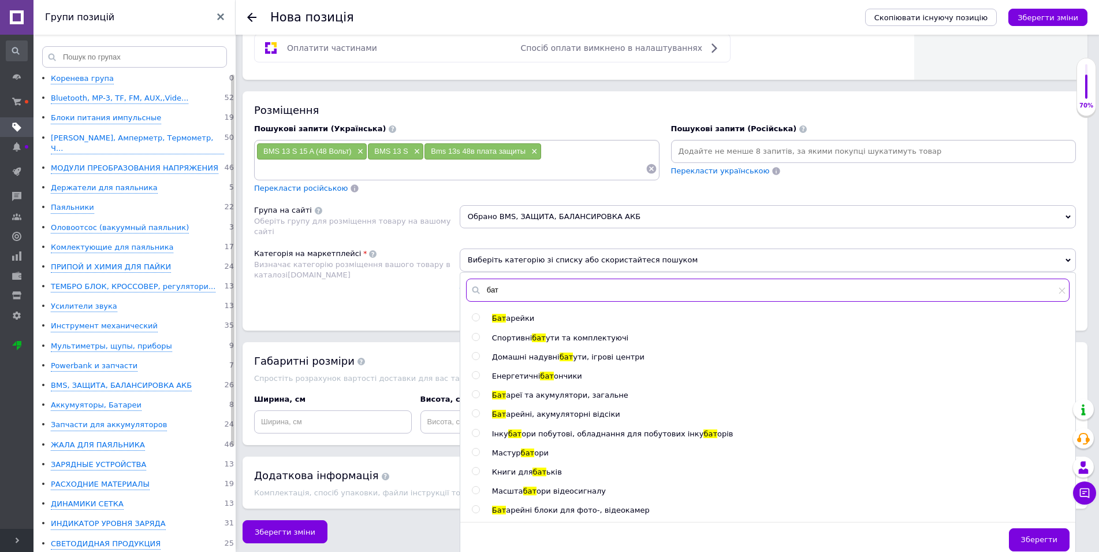
type input "бат"
click at [549, 411] on span "арейні, акумуляторні відсіки" at bounding box center [563, 414] width 114 height 9
radio input "true"
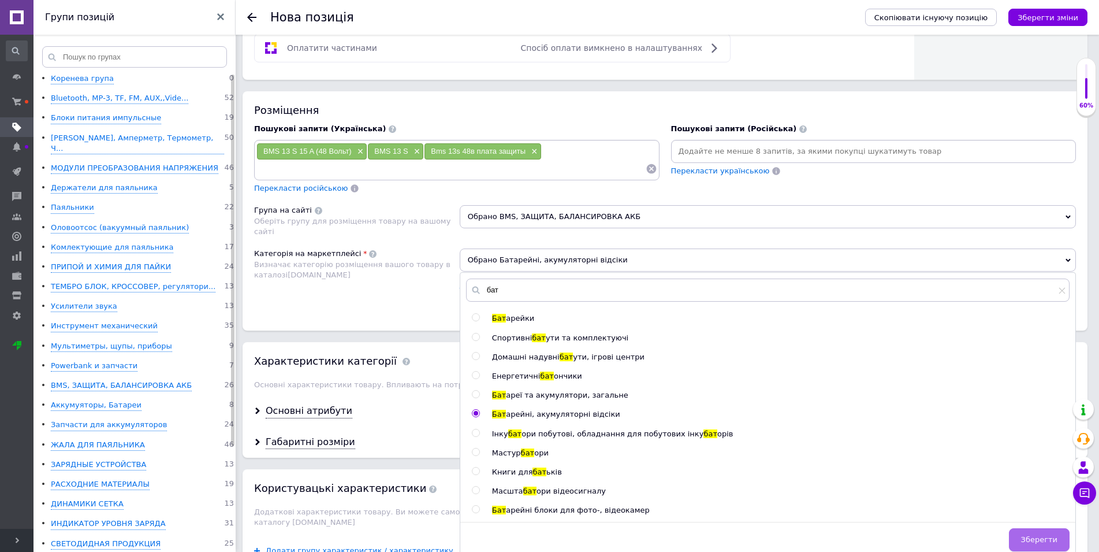
click at [1051, 535] on span "Зберегти" at bounding box center [1039, 539] width 36 height 9
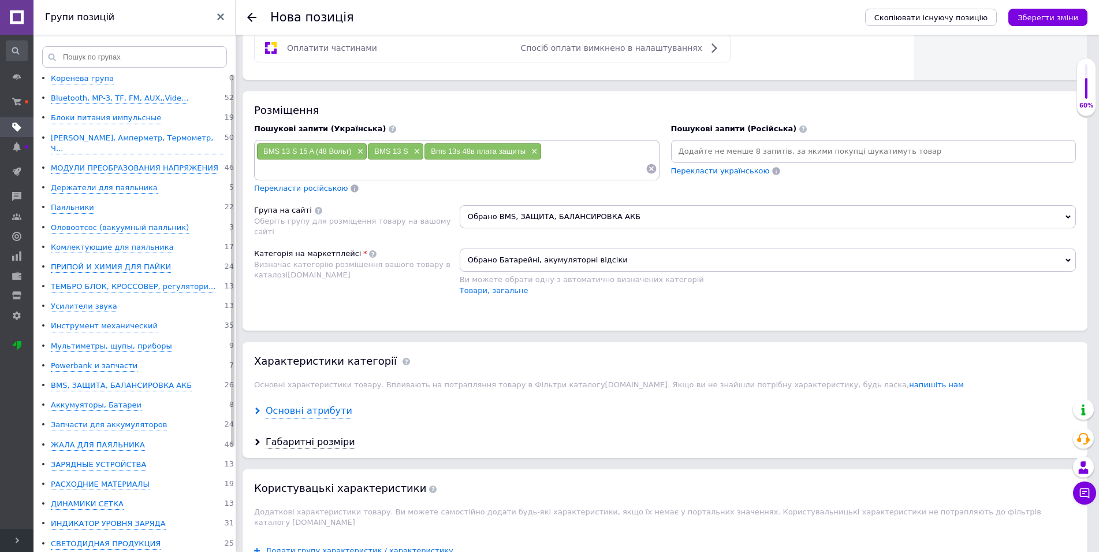
click at [324, 404] on div "Основні атрибути" at bounding box center [309, 410] width 87 height 13
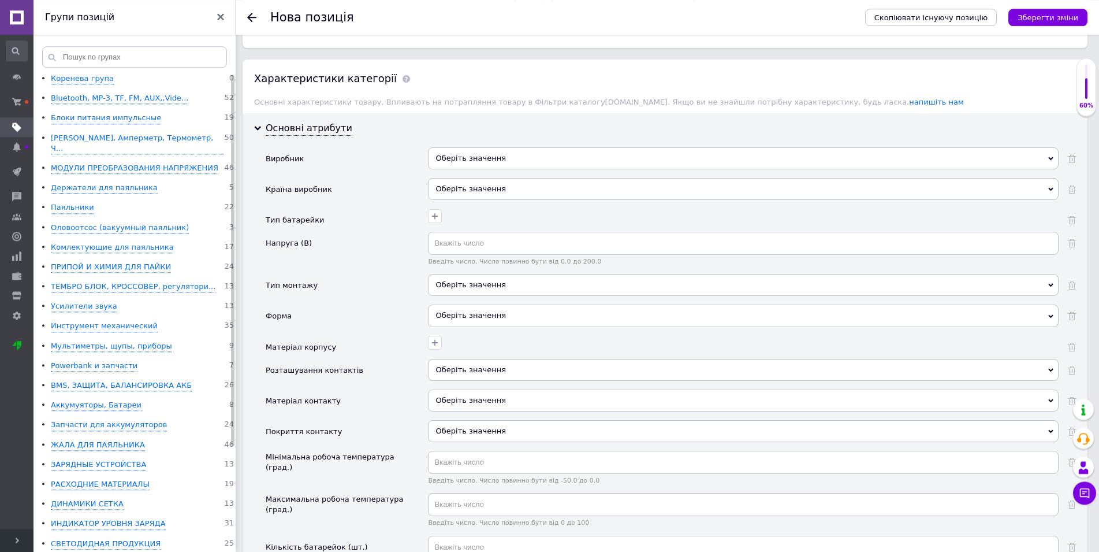
scroll to position [1080, 0]
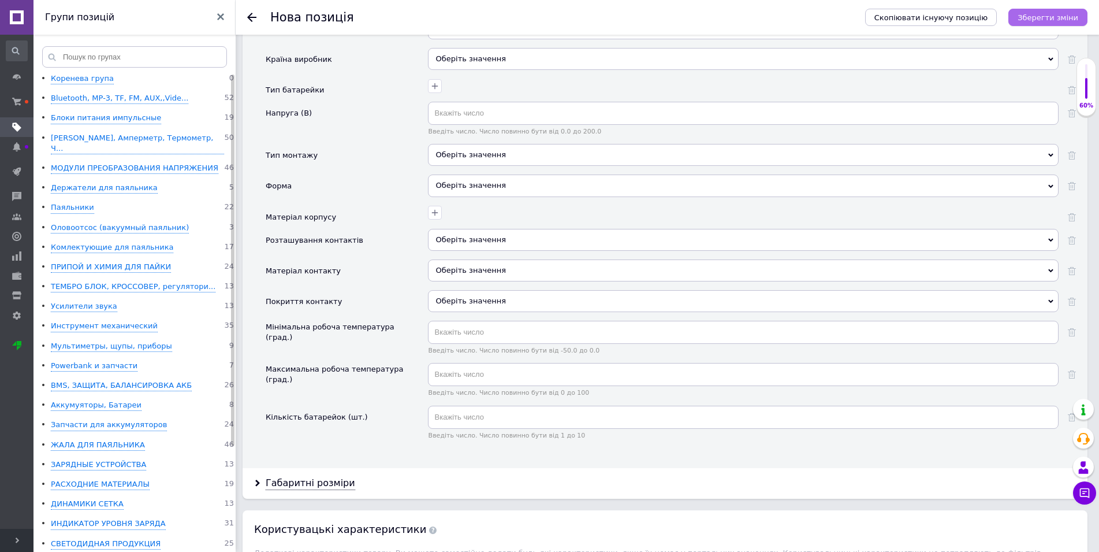
click at [1042, 16] on icon "Зберегти зміни" at bounding box center [1048, 17] width 61 height 9
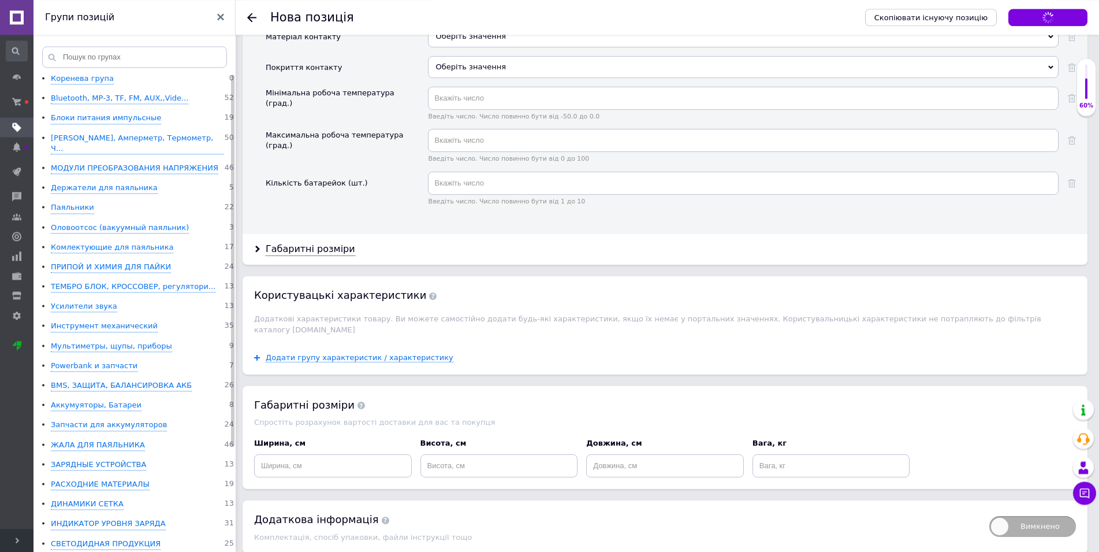
scroll to position [1315, 0]
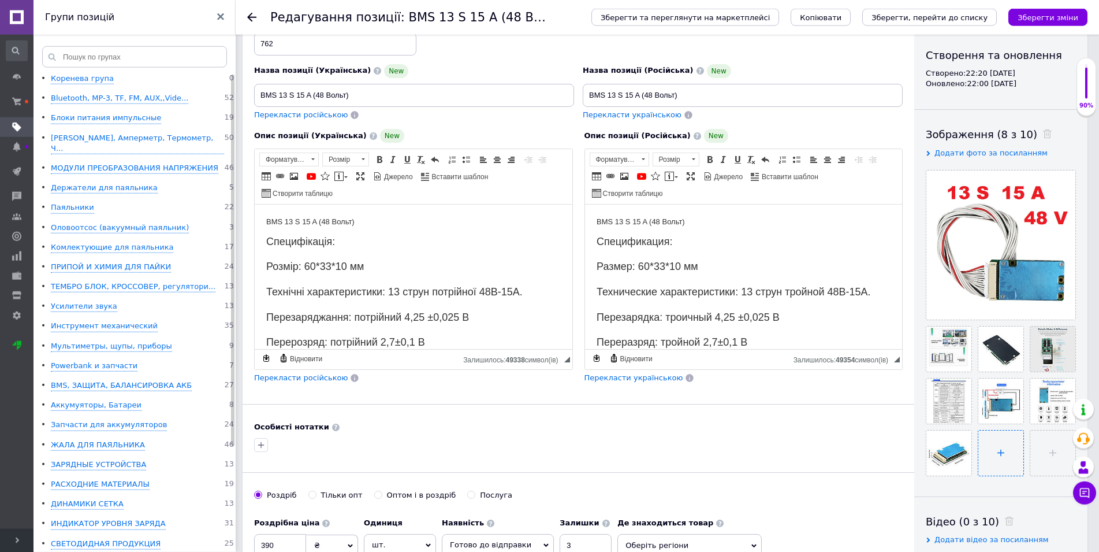
scroll to position [118, 0]
click at [1001, 454] on input "file" at bounding box center [1000, 452] width 45 height 45
type input "C:\fakepath\не ставить!.jpg"
click at [1048, 13] on icon "Зберегти зміни" at bounding box center [1048, 17] width 61 height 9
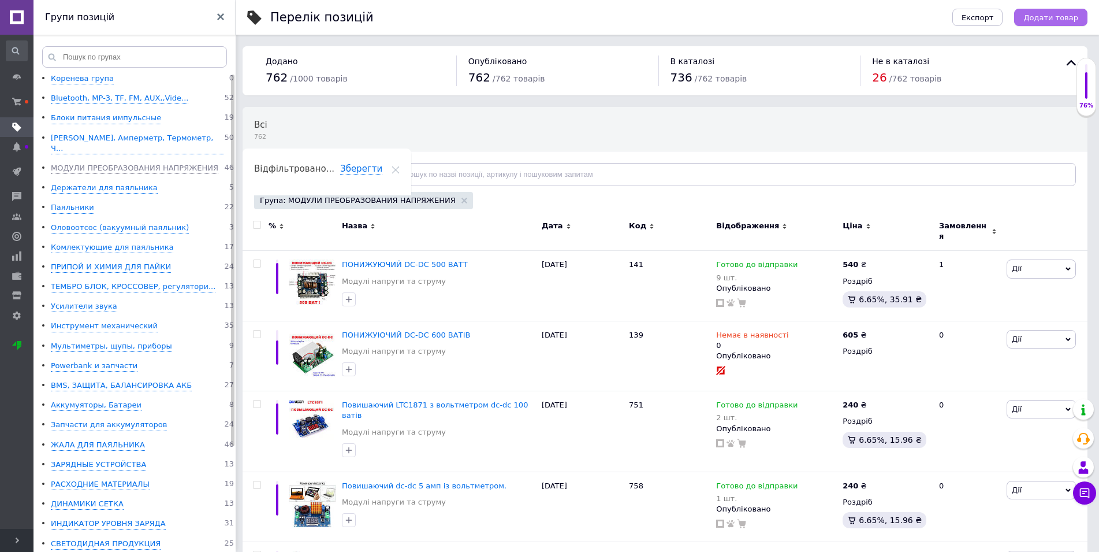
click at [1072, 18] on span "Додати товар" at bounding box center [1051, 17] width 55 height 9
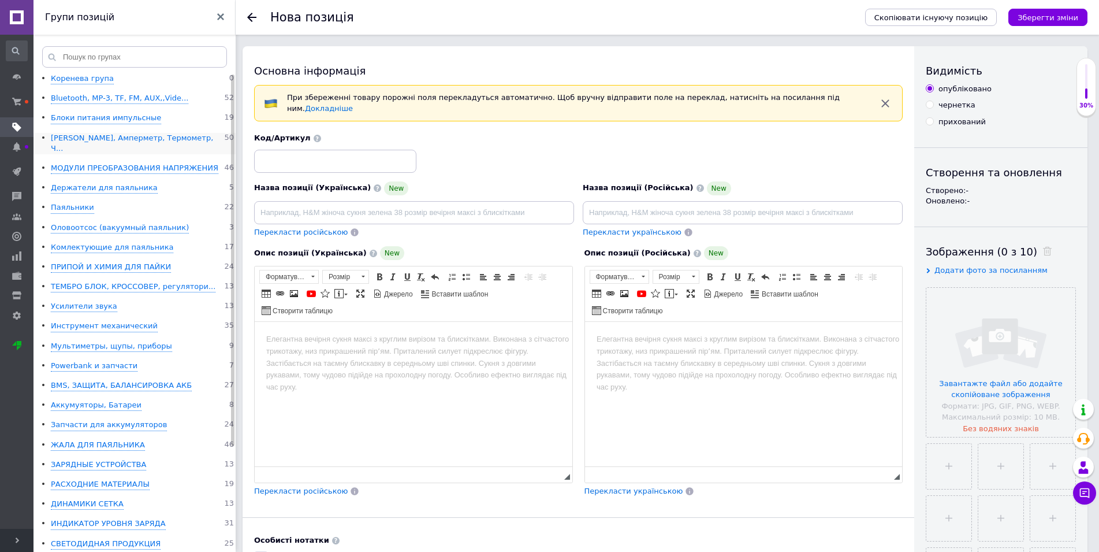
click at [123, 136] on div "[PERSON_NAME], Амперметр, Термометр, Ч..." at bounding box center [137, 143] width 173 height 21
click at [95, 118] on div "Блоки питания импульсные" at bounding box center [106, 118] width 110 height 11
click at [83, 163] on div "МОДУЛИ ПРЕОБРАЗОВАНИЯ НАПРЯЖЕНИЯ" at bounding box center [135, 168] width 168 height 11
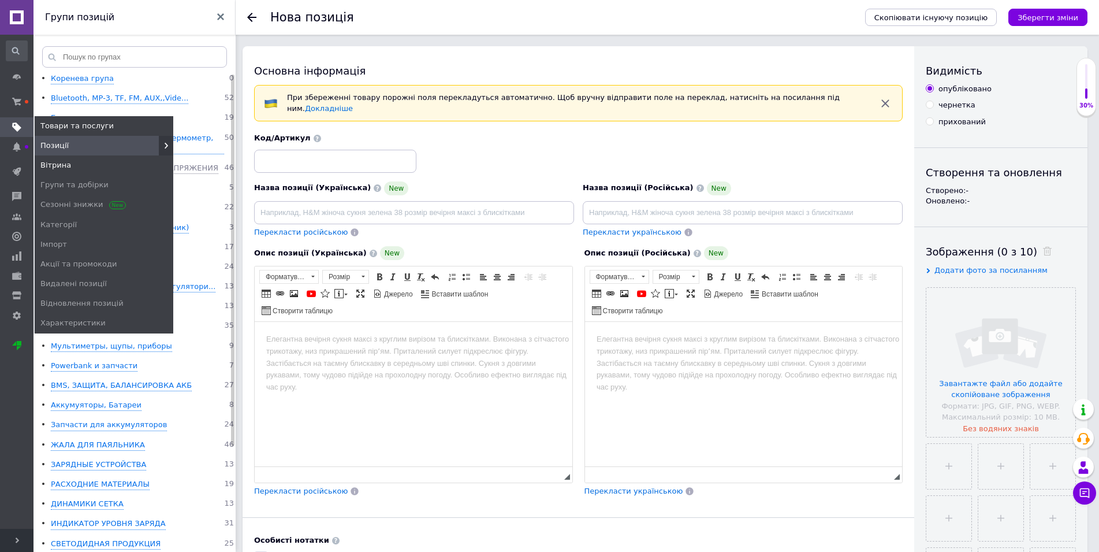
click at [58, 163] on span "Вітрина" at bounding box center [55, 165] width 31 height 10
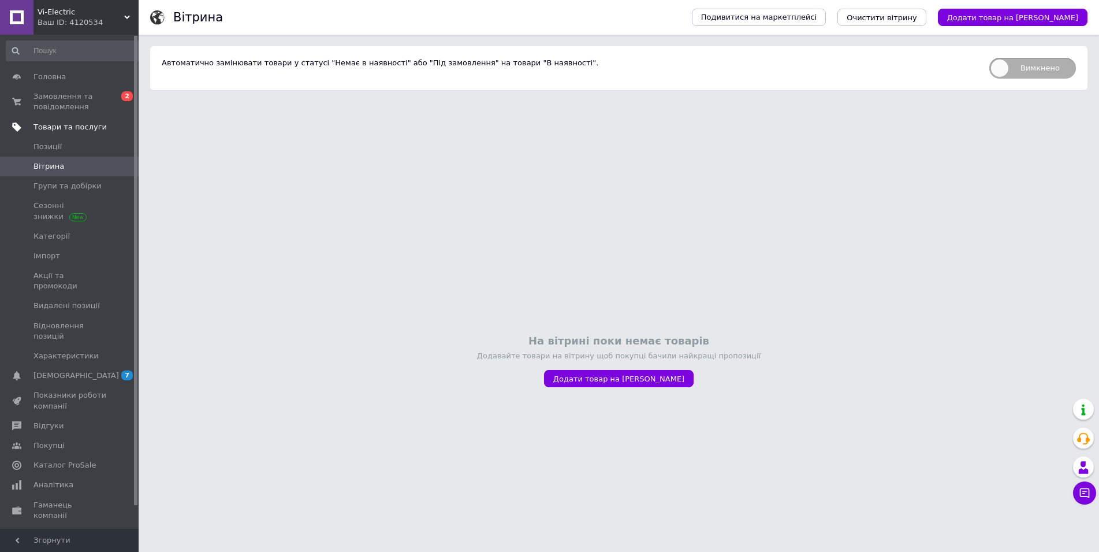
click at [64, 128] on span "Товари та послуги" at bounding box center [70, 127] width 73 height 10
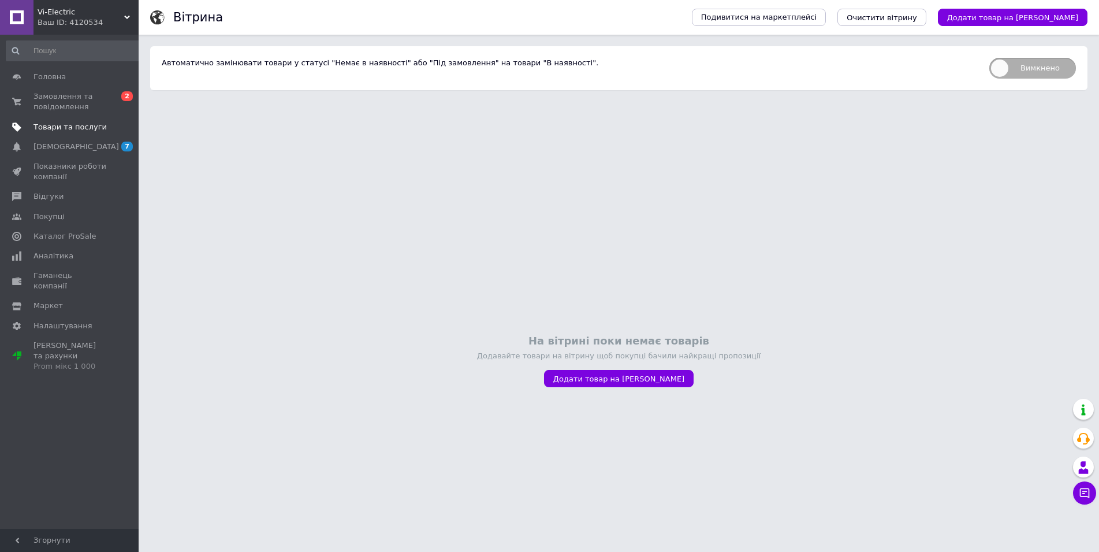
click at [64, 128] on span "Товари та послуги" at bounding box center [70, 127] width 73 height 10
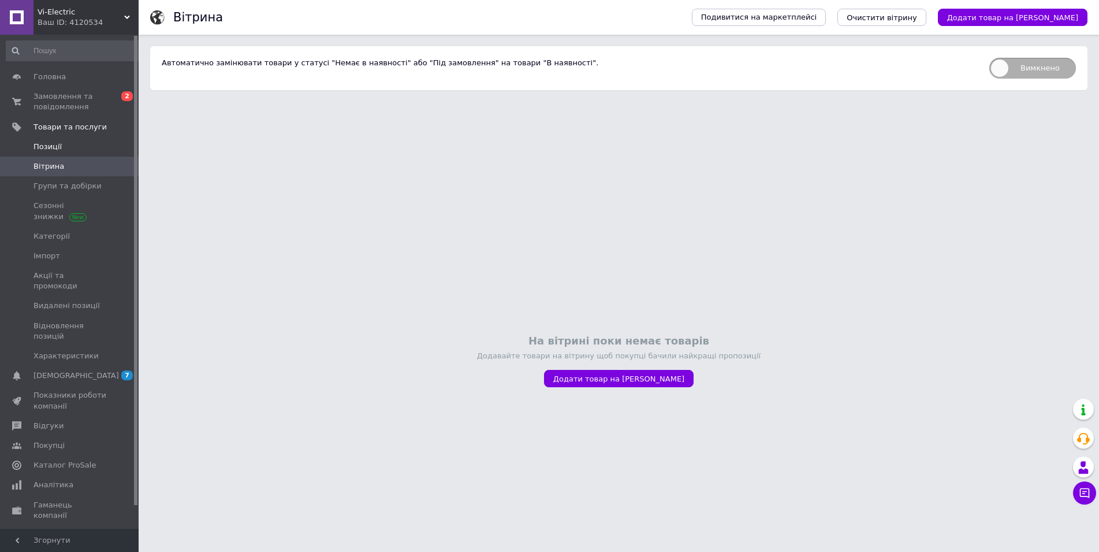
click at [51, 146] on span "Позиції" at bounding box center [48, 147] width 28 height 10
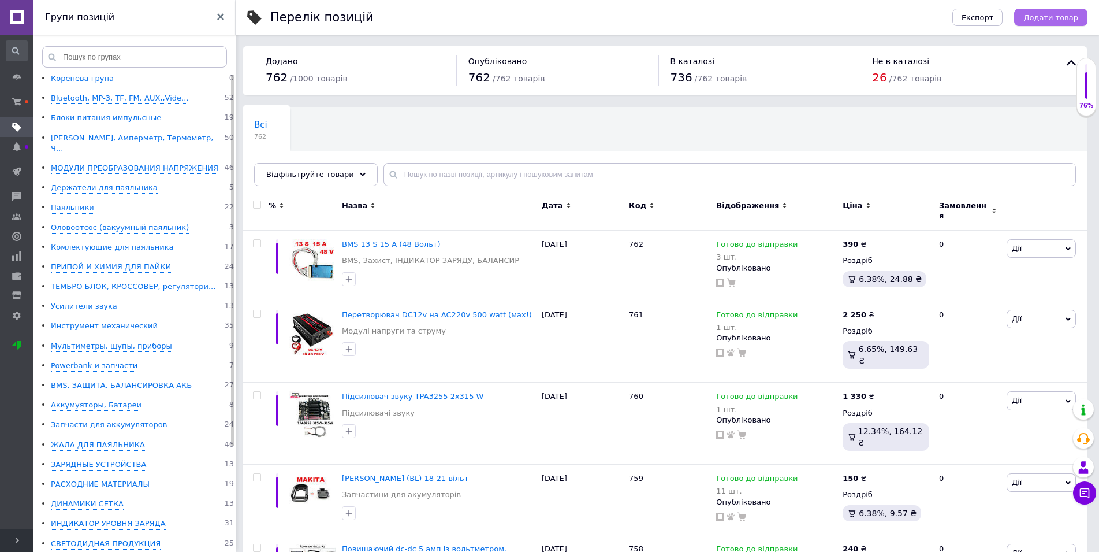
click at [1047, 17] on span "Додати товар" at bounding box center [1051, 17] width 55 height 9
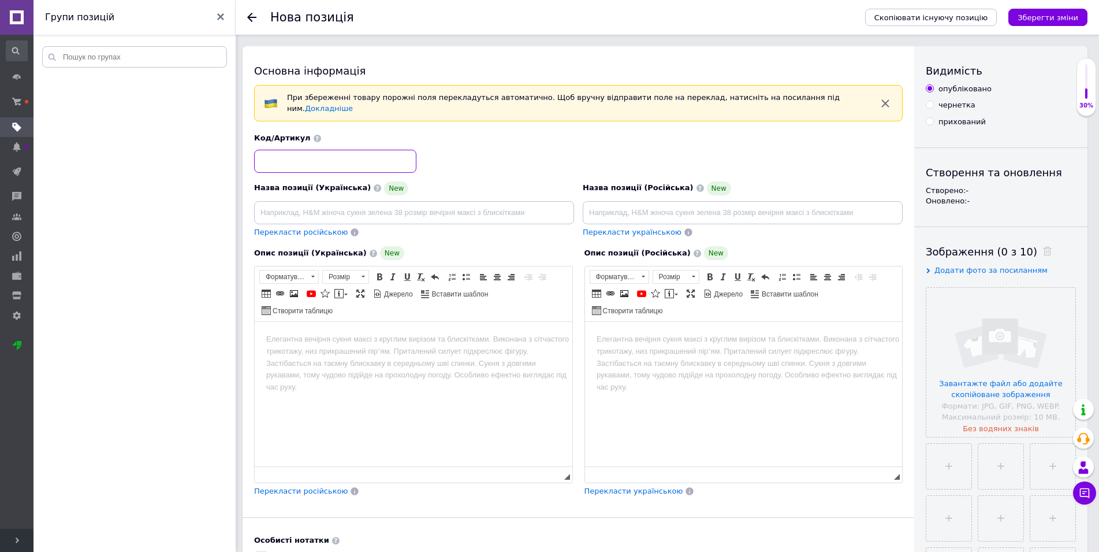
click at [326, 150] on input at bounding box center [335, 161] width 162 height 23
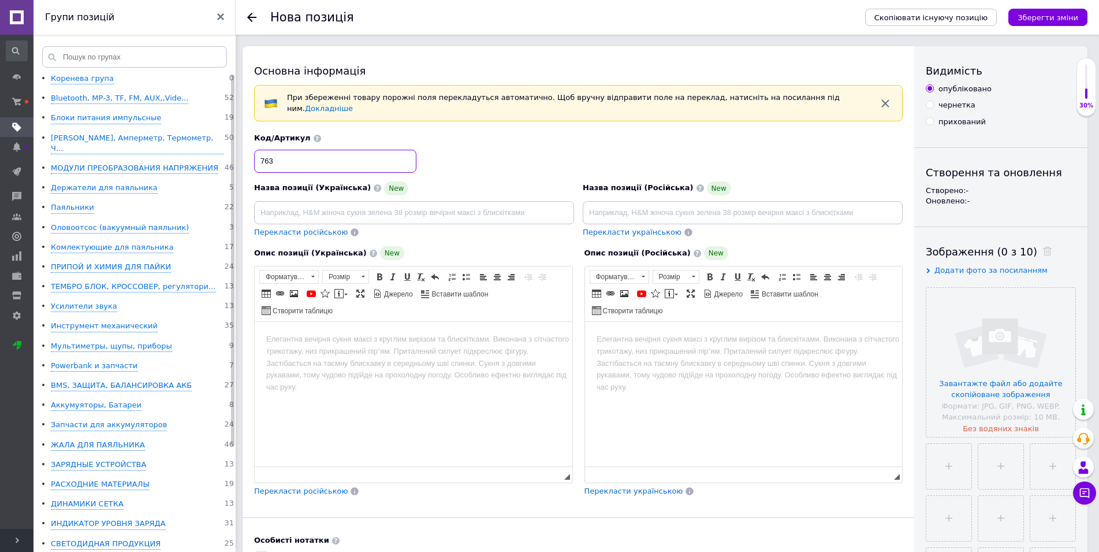
type input "763"
click at [725, 380] on html at bounding box center [744, 394] width 318 height 144
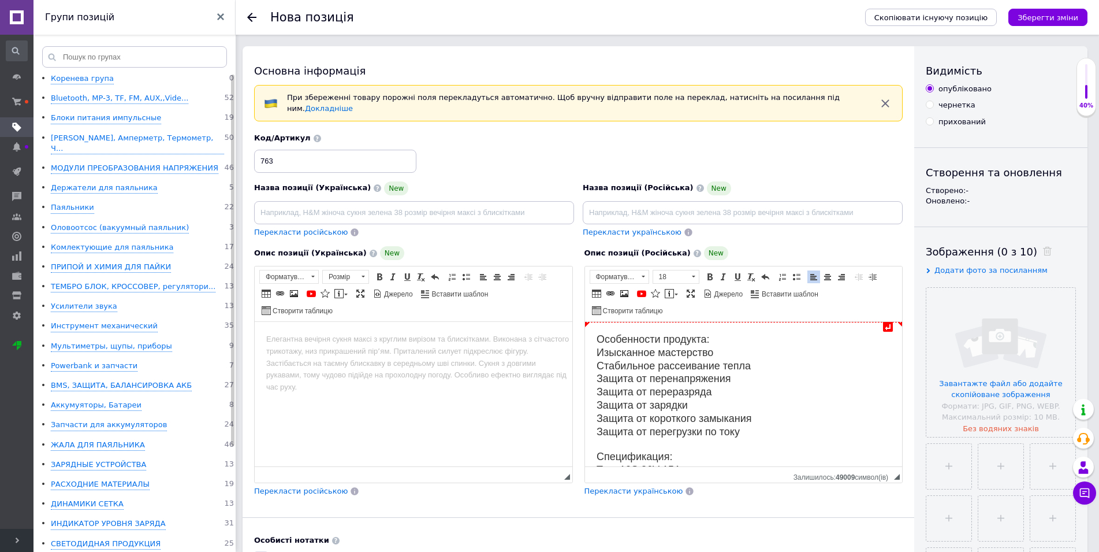
click at [591, 342] on html "↵ Особенности продукта: Изысканное мастерство Стабильное рассеивание тепла Защи…" at bounding box center [744, 394] width 318 height 144
click at [606, 338] on div "Редактор, 72F6B8F8-9878-44F2-9C7B-8540D94D7EC2" at bounding box center [743, 339] width 295 height 12
click at [658, 345] on div "BMS 10 S 15 A (3 Вольт)" at bounding box center [743, 339] width 295 height 12
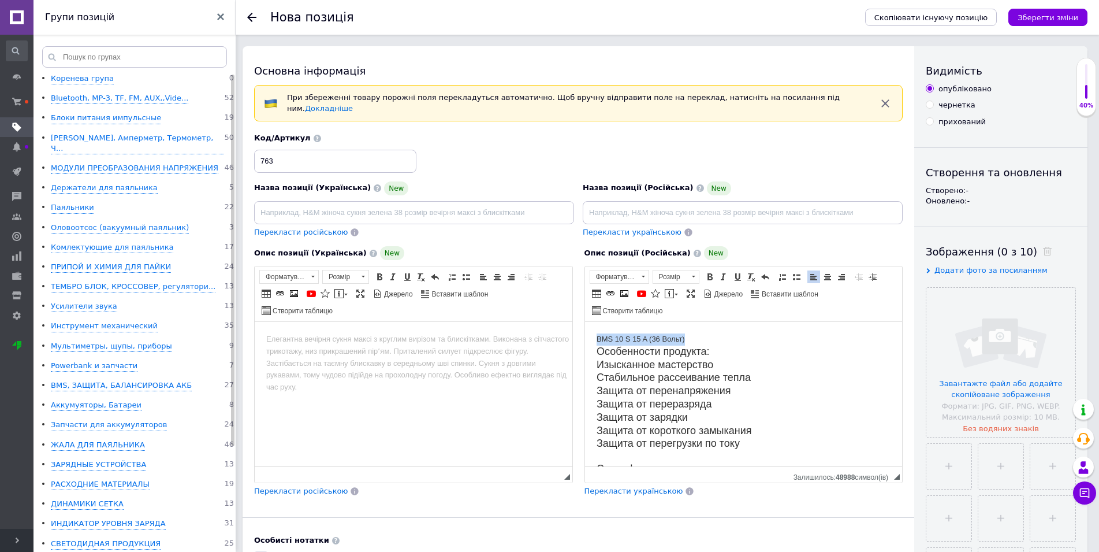
drag, startPoint x: 656, startPoint y: 334, endPoint x: 593, endPoint y: 336, distance: 63.0
click at [593, 336] on html "BMS 10 S 15 A (36 Вольт) Особенности продукта: Изысканное мастерство Стабильное…" at bounding box center [744, 394] width 318 height 144
click at [643, 347] on span "Копіювати" at bounding box center [649, 352] width 46 height 14
click at [649, 209] on input at bounding box center [743, 212] width 320 height 23
type input "BMS 10 S 15 A (36 Вольт)"
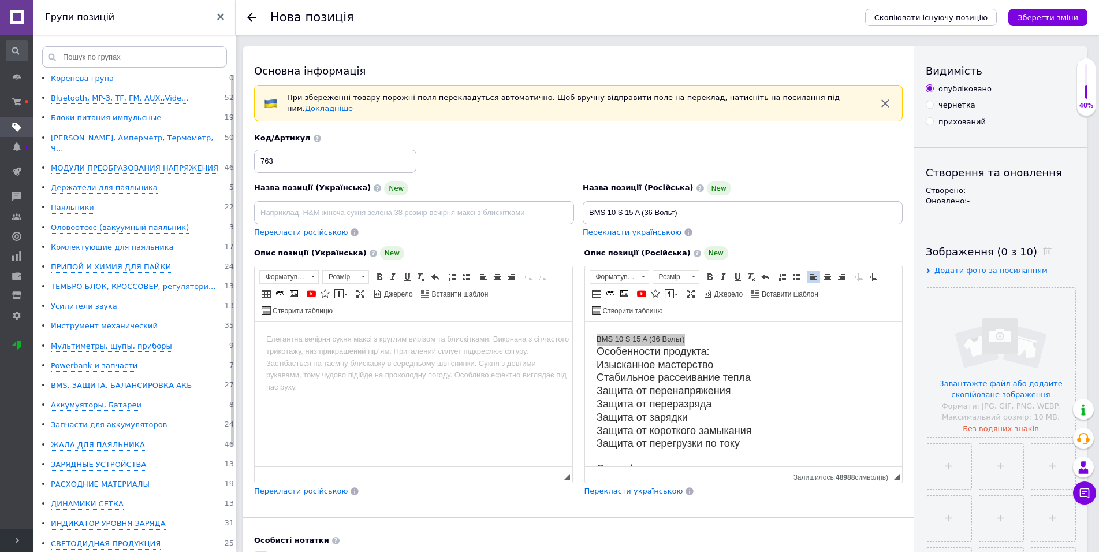
click at [645, 488] on span "Перекласти українською" at bounding box center [634, 490] width 99 height 9
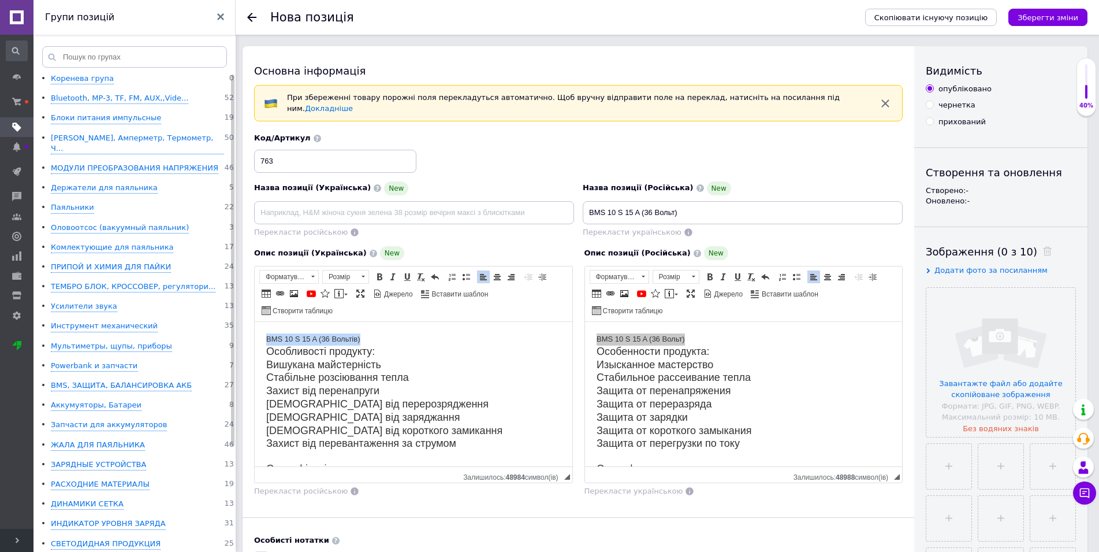
drag, startPoint x: 366, startPoint y: 334, endPoint x: 265, endPoint y: 336, distance: 101.1
click at [265, 336] on html "BMS 10 S 15 A (36 Вольтів) Особливості продукту: Вишукана майстерність Стабільн…" at bounding box center [414, 394] width 318 height 144
drag, startPoint x: 332, startPoint y: 359, endPoint x: 308, endPoint y: 347, distance: 26.6
click at [308, 347] on span "Копіювати" at bounding box center [316, 352] width 46 height 14
click at [308, 207] on input at bounding box center [414, 212] width 320 height 23
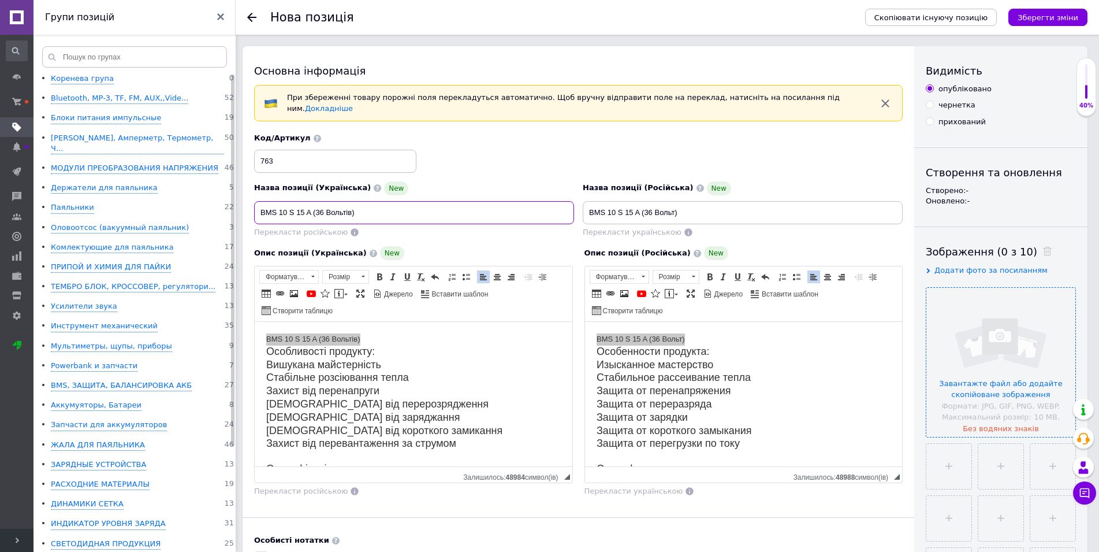
type input "BMS 10 S 15 A (36 Вольтів)"
click at [999, 356] on input "file" at bounding box center [1000, 362] width 149 height 149
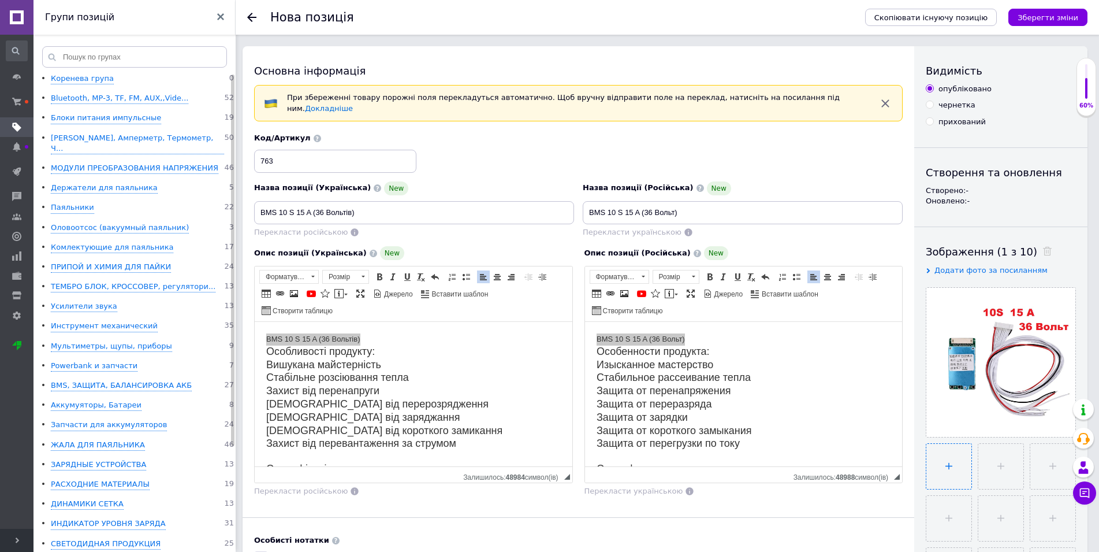
click at [948, 474] on input "file" at bounding box center [948, 466] width 45 height 45
type input "C:\fakepath\гшщнол.jpg"
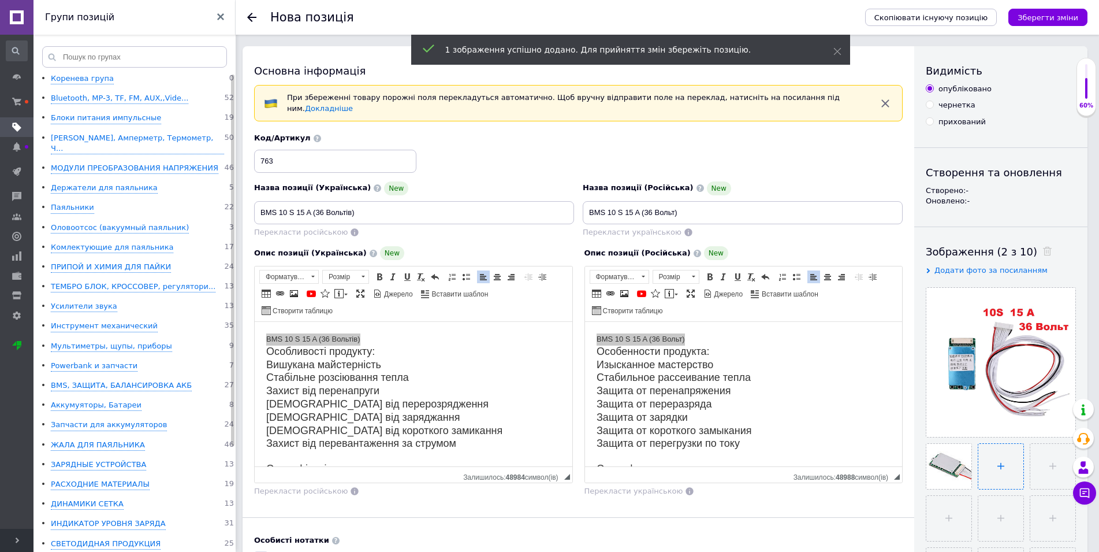
click at [1003, 467] on input "file" at bounding box center [1000, 466] width 45 height 45
type input "C:\fakepath\егло.jpg"
click at [1052, 476] on input "file" at bounding box center [1051, 466] width 45 height 45
type input "C:\fakepath\еро.jpg"
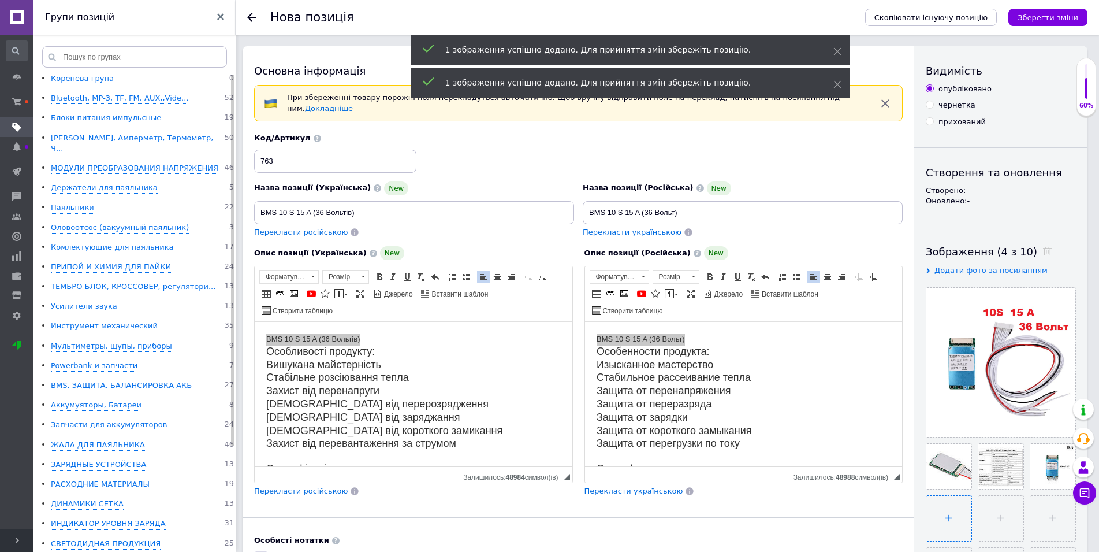
click at [942, 515] on input "file" at bounding box center [948, 518] width 45 height 45
type input "C:\fakepath\[PERSON_NAME].jpg"
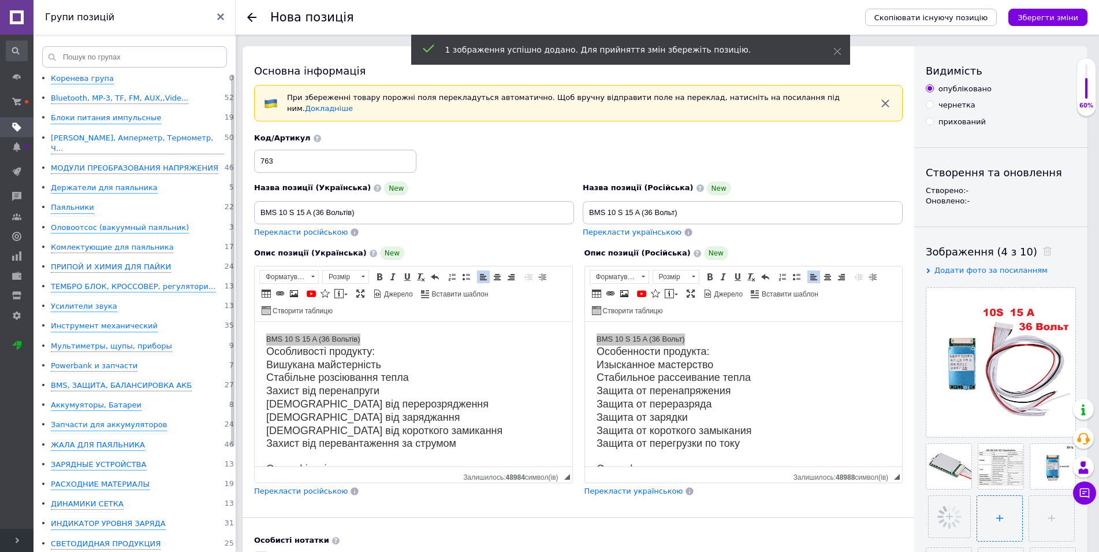
click at [1010, 527] on input "file" at bounding box center [999, 518] width 45 height 45
type input "C:\fakepath\под.jpg"
drag, startPoint x: 1050, startPoint y: 518, endPoint x: 905, endPoint y: 352, distance: 220.6
click at [1048, 516] on input "file" at bounding box center [1051, 518] width 45 height 45
type input "C:\fakepath\рпо.jpg"
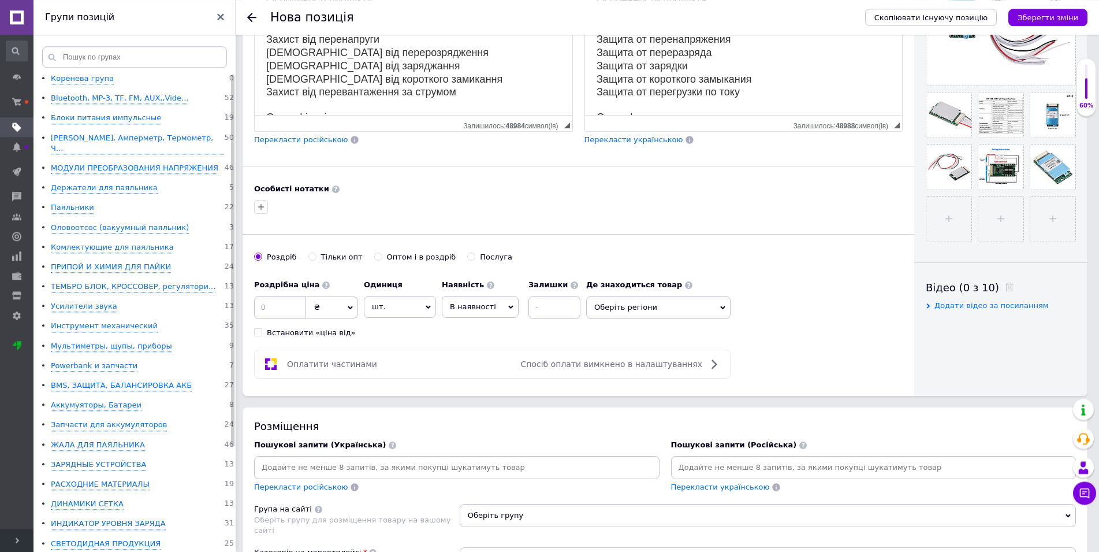
scroll to position [353, 0]
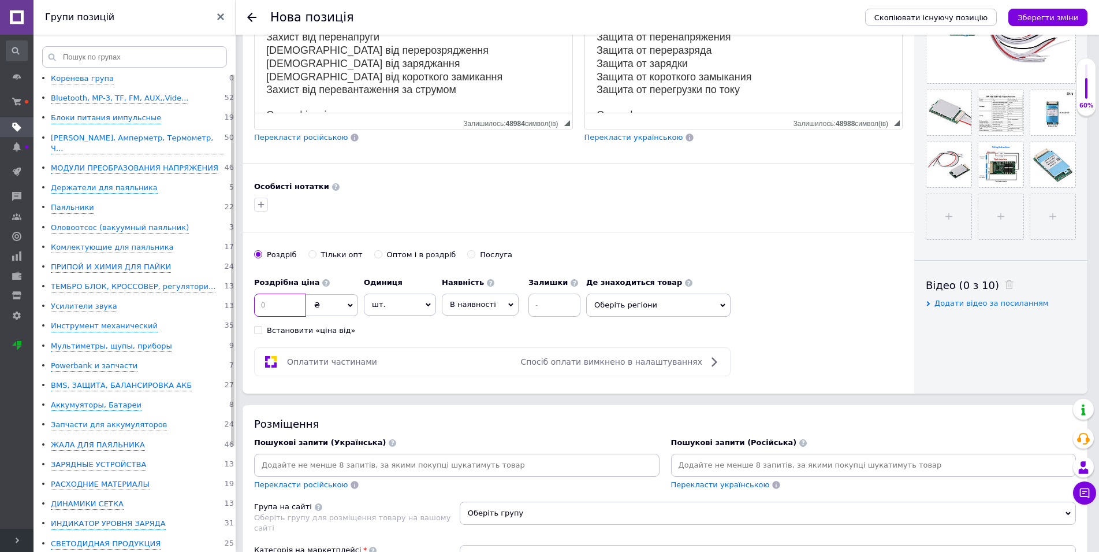
click at [285, 306] on input at bounding box center [280, 304] width 52 height 23
click at [277, 307] on input at bounding box center [280, 304] width 52 height 23
type input "390"
click at [508, 302] on icon at bounding box center [510, 304] width 5 height 5
click at [481, 373] on li "Готово до відправки" at bounding box center [480, 376] width 76 height 27
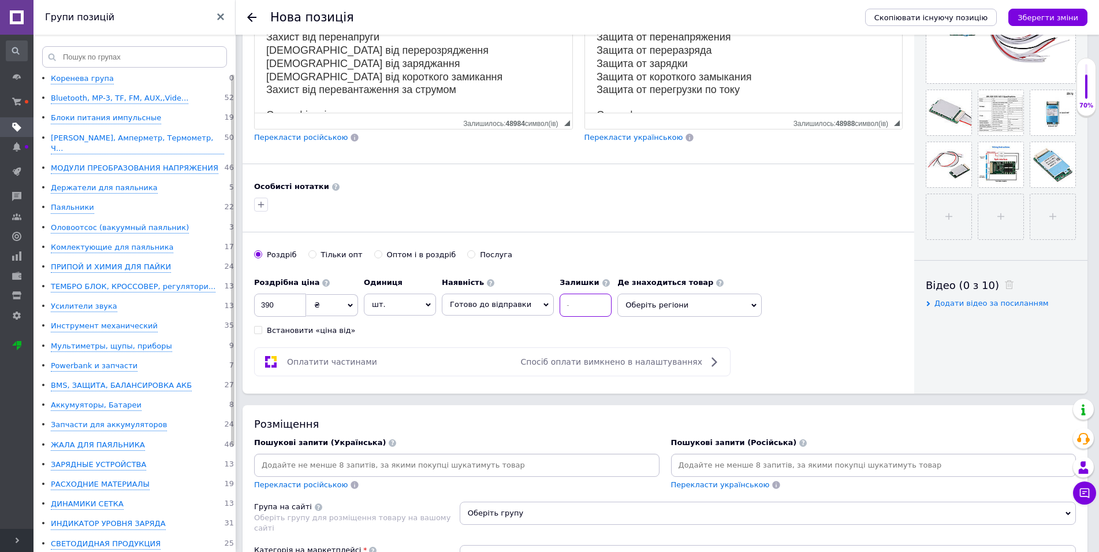
click at [561, 304] on input at bounding box center [586, 304] width 52 height 23
type input "3"
click at [404, 457] on input at bounding box center [456, 464] width 401 height 17
paste input "BMS 10 S 15 A (36 Вольтів)"
type input "BMS 10 S 15 A (36 Вольтів)"
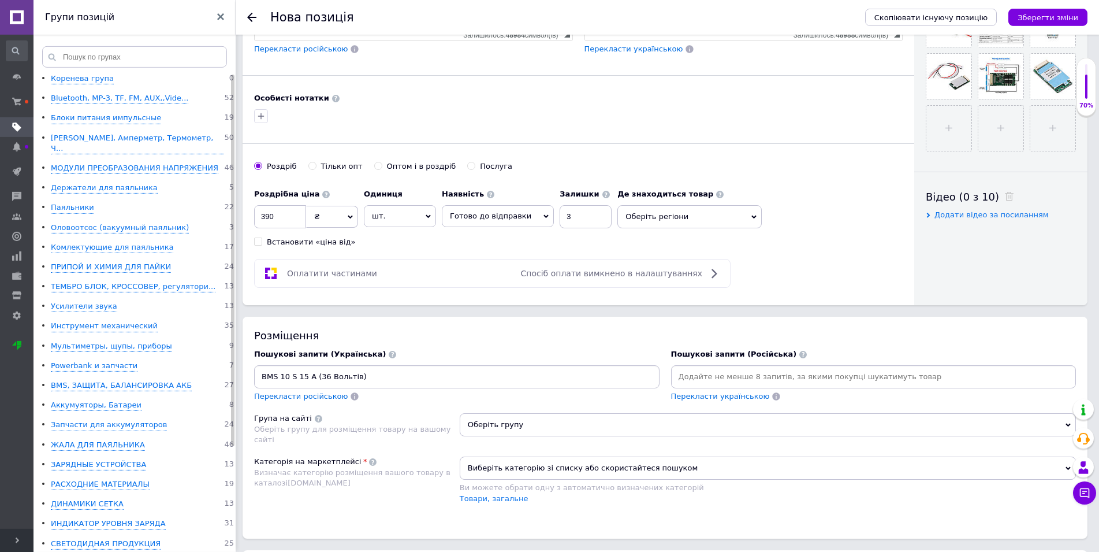
scroll to position [471, 0]
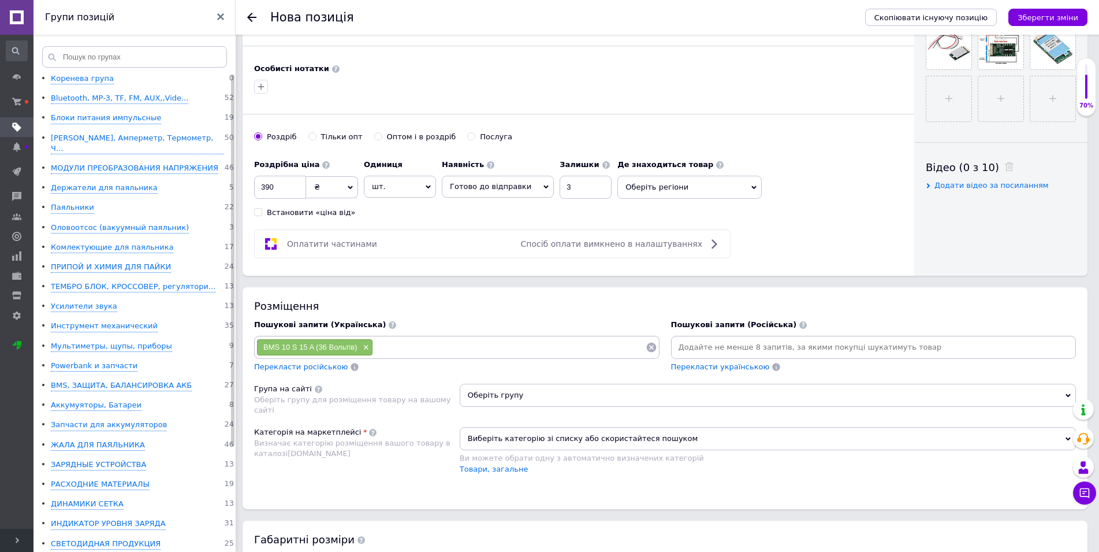
click at [398, 340] on input at bounding box center [509, 346] width 272 height 17
paste input "BMS 10 S 15 A (36 Вольтів)"
type input "BMS 10 S"
click at [467, 341] on input at bounding box center [537, 346] width 215 height 17
paste input "BMS 10 S 15 A (36 Вольтів)"
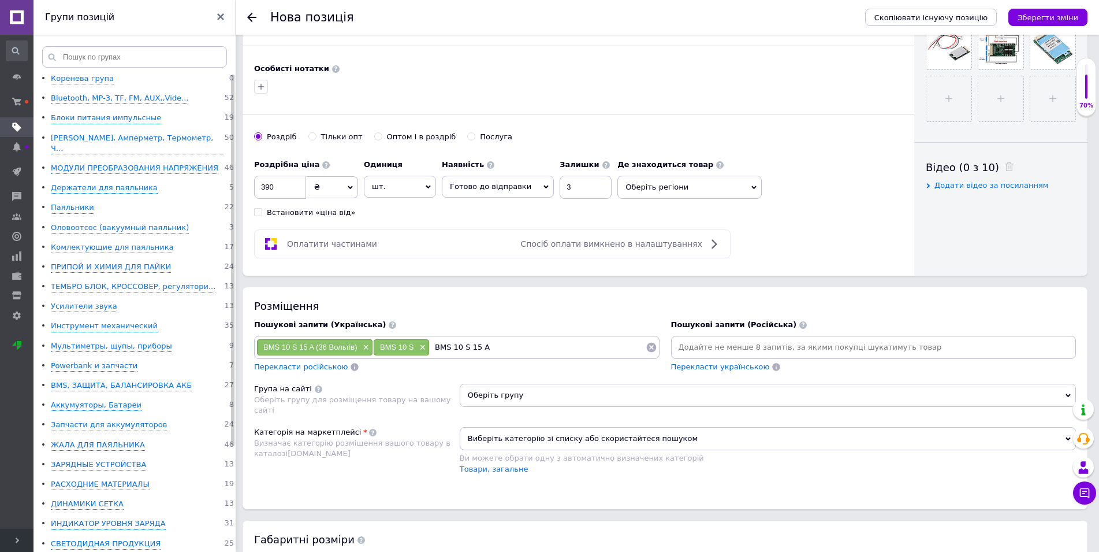
type input "BMS 10 S 15 A"
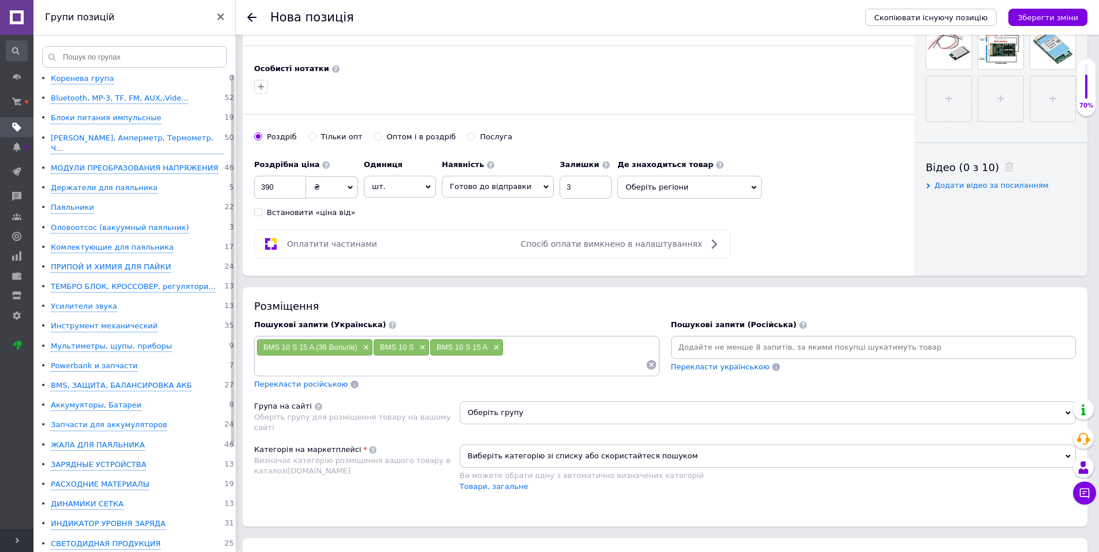
click at [541, 349] on div "BMS 10 S 15 A (36 Вольтів) × BMS 10 S × BMS 10 S 15 A ×" at bounding box center [456, 355] width 401 height 35
click at [519, 359] on input at bounding box center [450, 364] width 389 height 17
click at [542, 408] on span "Оберіть групу" at bounding box center [768, 412] width 616 height 23
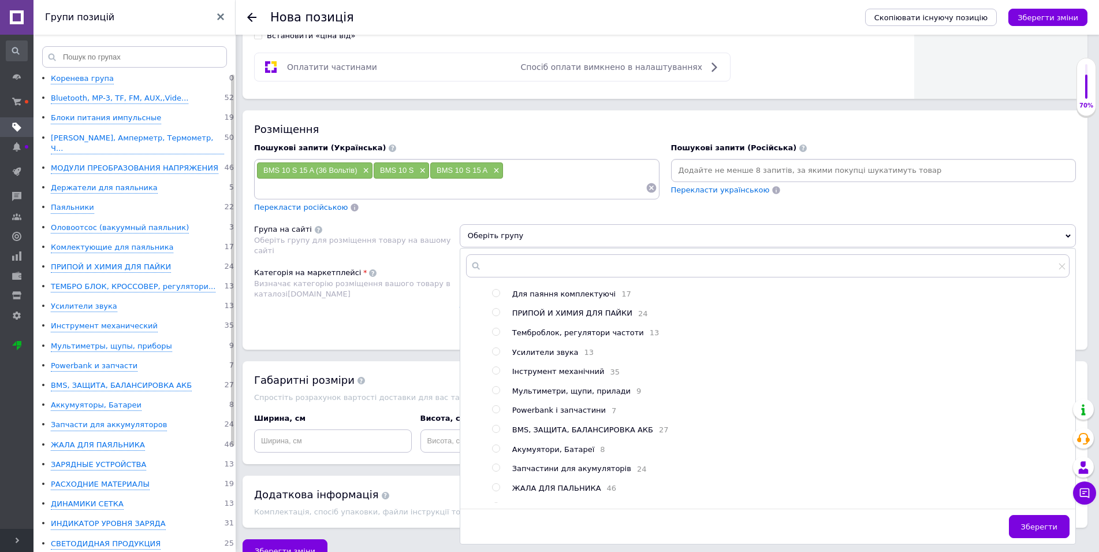
scroll to position [177, 0]
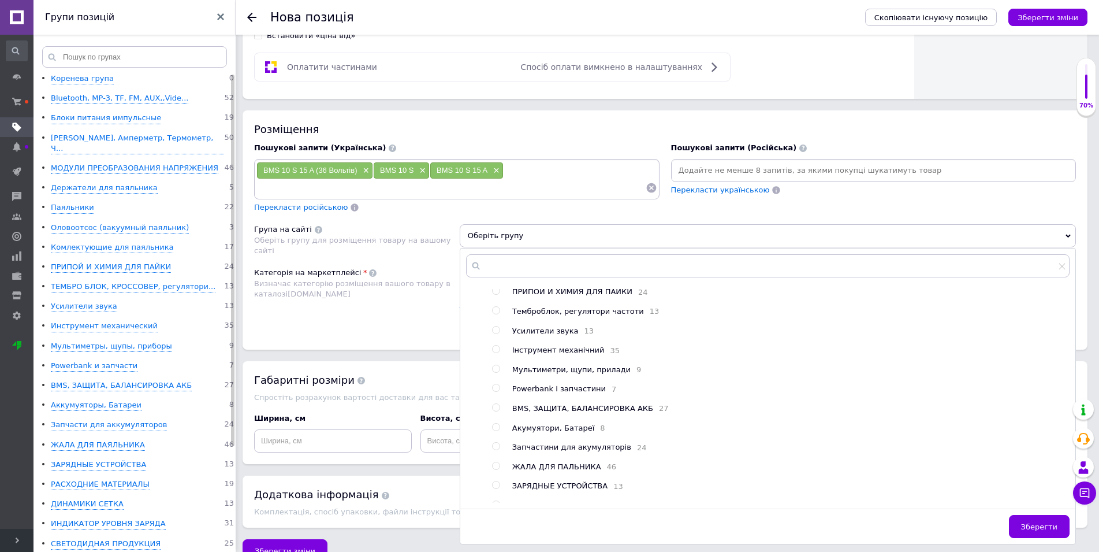
click at [543, 412] on span "BMS, ЗАЩИТА, БАЛАНСИРОВКА АКБ" at bounding box center [582, 408] width 141 height 9
radio input "true"
click at [1040, 522] on span "Зберегти" at bounding box center [1039, 526] width 36 height 9
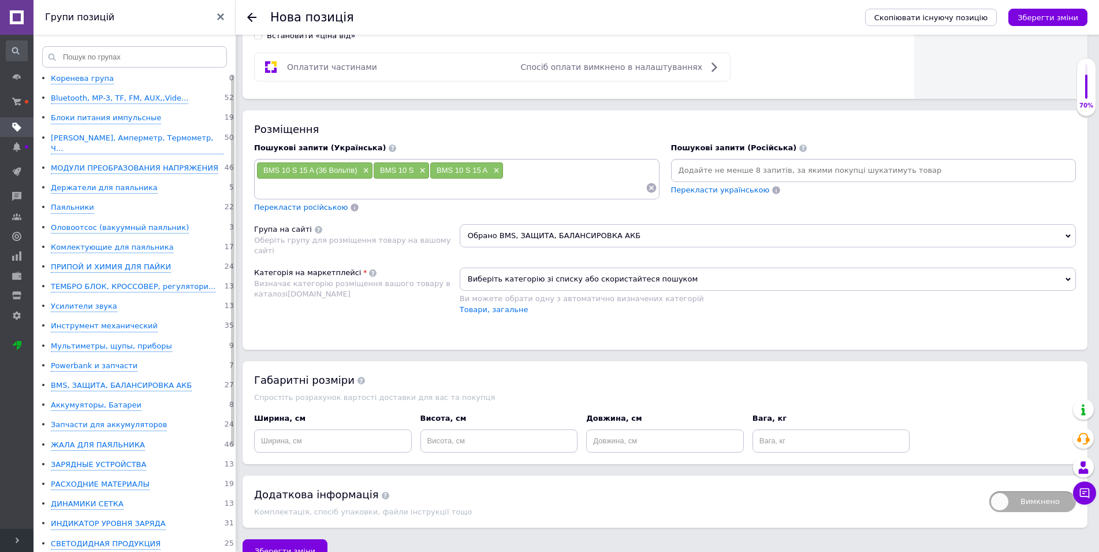
click at [713, 276] on span "Виберіть категорію зі списку або скористайтеся пошуком" at bounding box center [768, 278] width 616 height 23
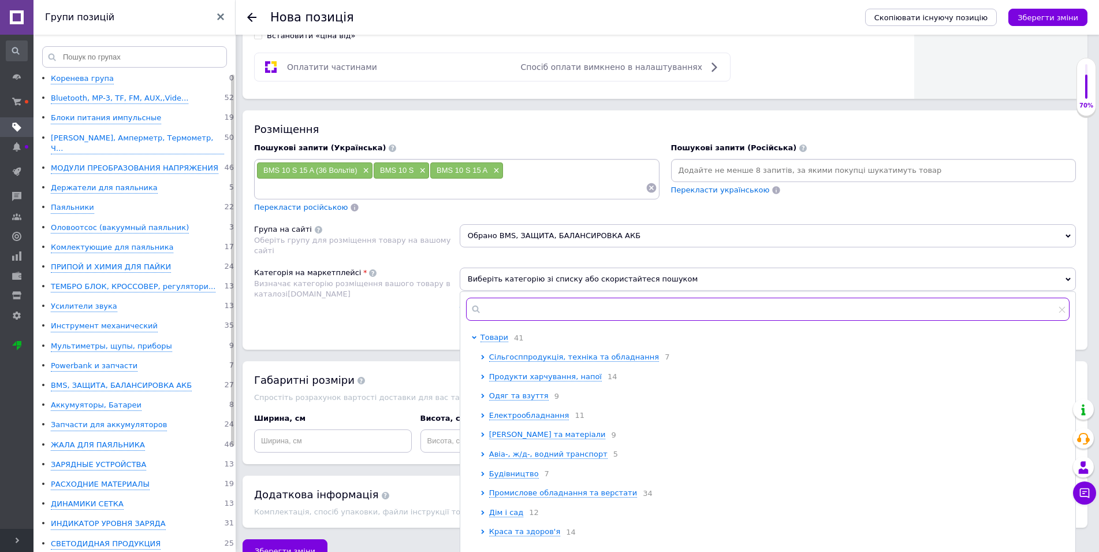
click at [543, 306] on input "text" at bounding box center [768, 308] width 604 height 23
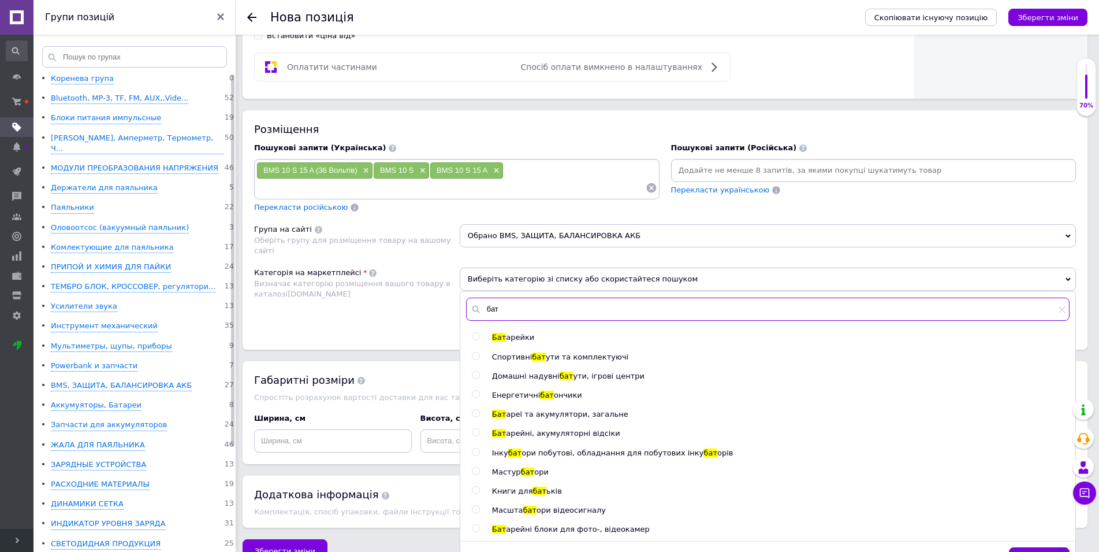
type input "бат"
click at [545, 429] on span "арейні, акумуляторні відсіки" at bounding box center [563, 433] width 114 height 9
radio input "true"
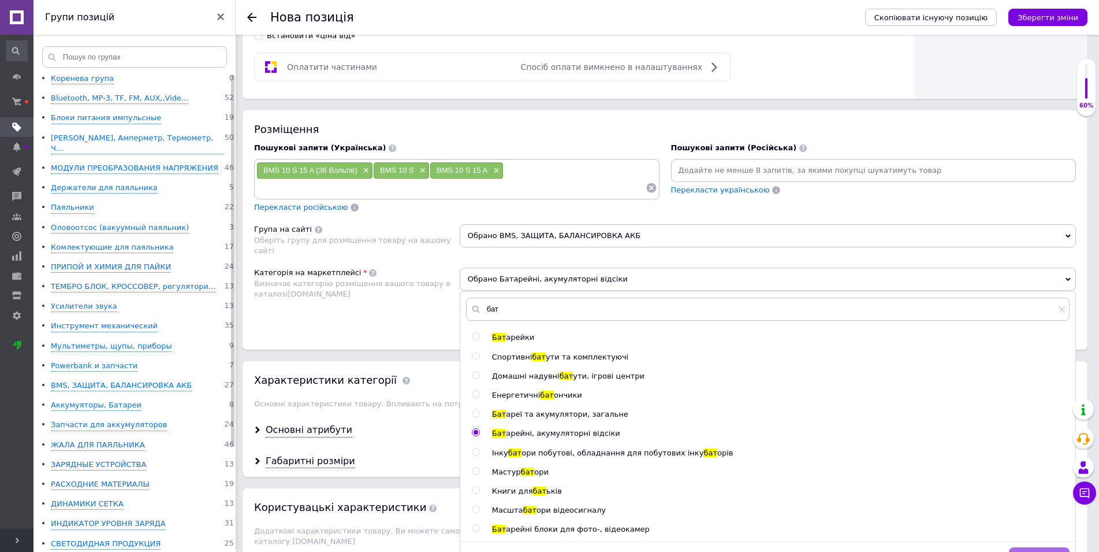
click at [1039, 547] on button "Зберегти" at bounding box center [1039, 558] width 61 height 23
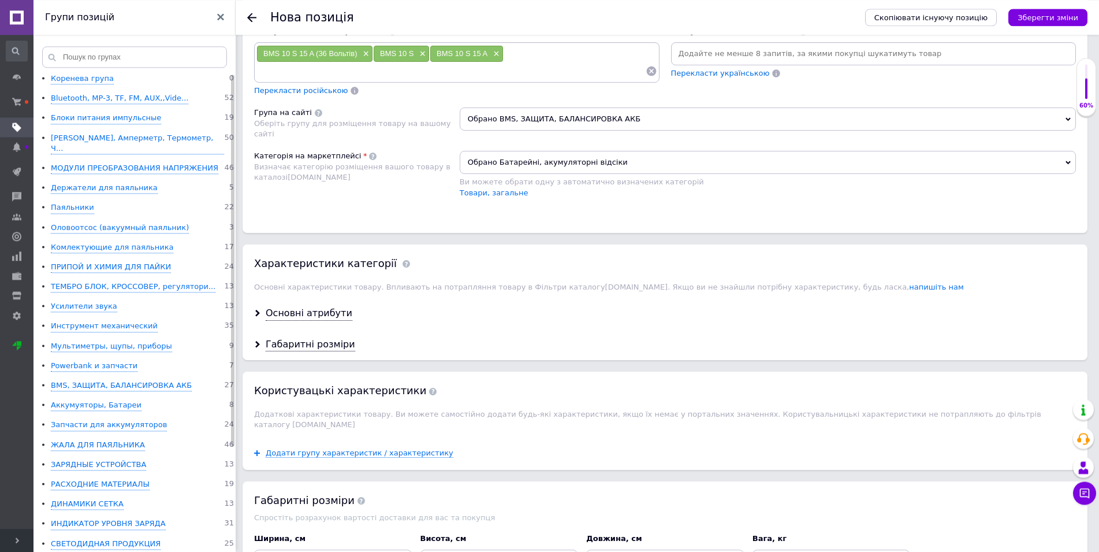
scroll to position [766, 0]
click at [318, 306] on div "Основні атрибути" at bounding box center [309, 312] width 87 height 13
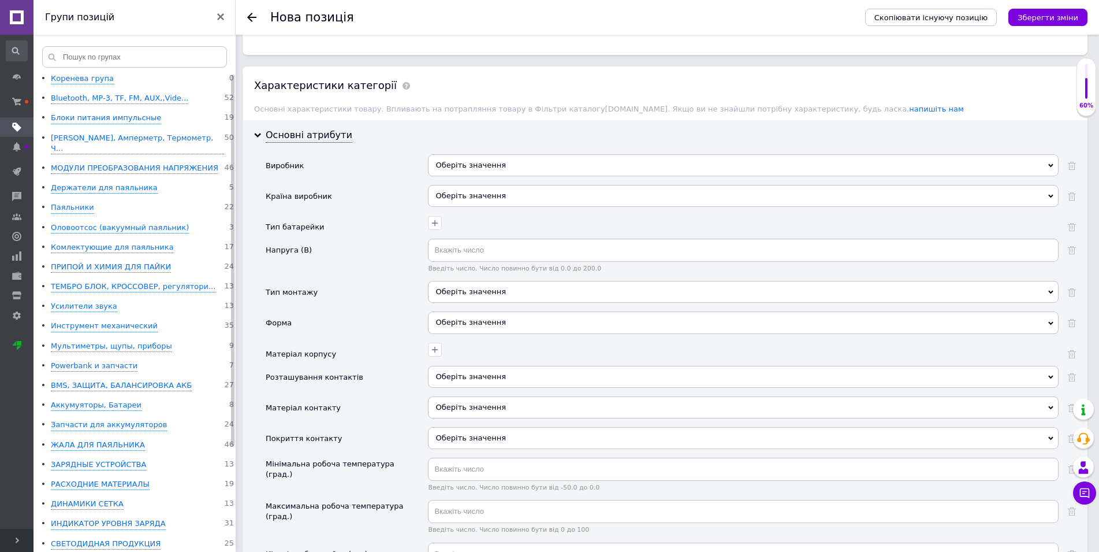
scroll to position [1002, 0]
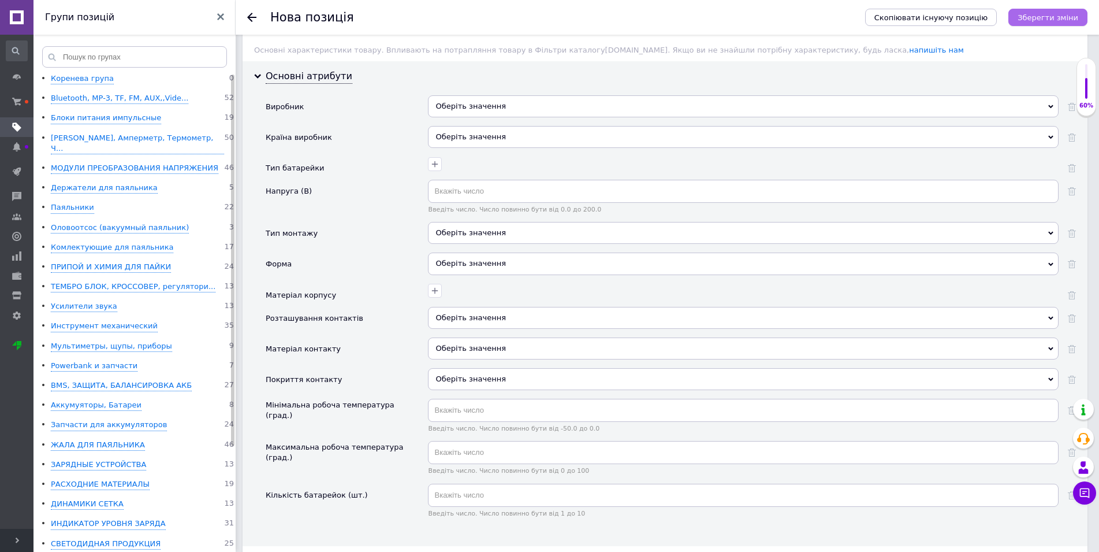
click at [1043, 20] on icon "Зберегти зміни" at bounding box center [1048, 17] width 61 height 9
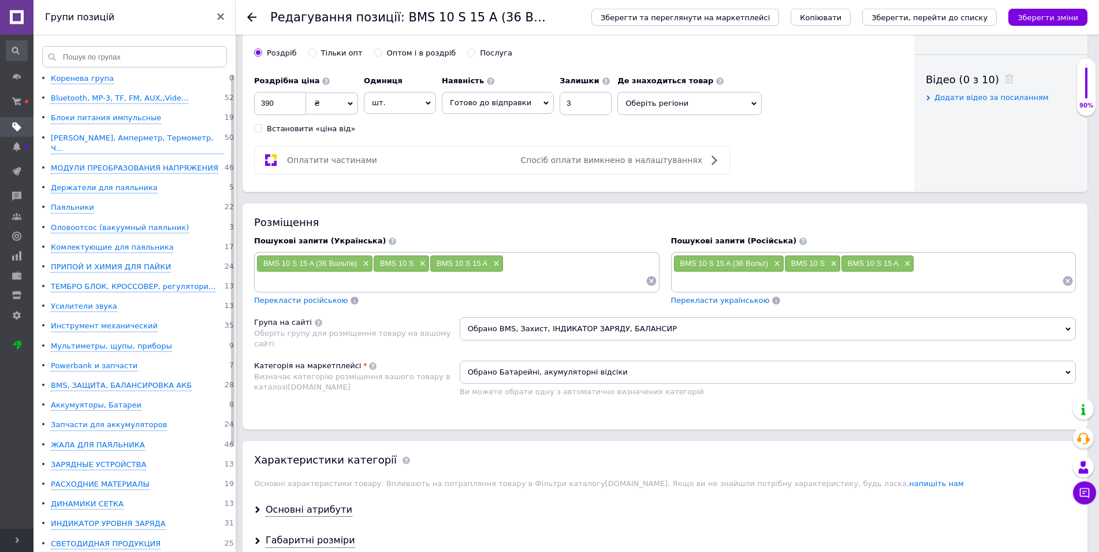
scroll to position [589, 0]
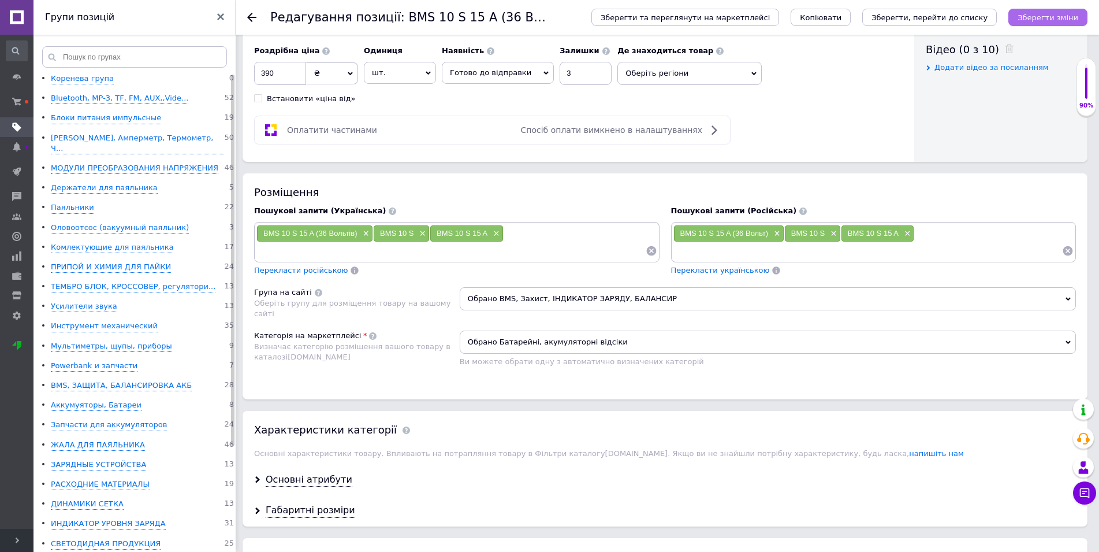
click at [1032, 15] on icon "Зберегти зміни" at bounding box center [1048, 17] width 61 height 9
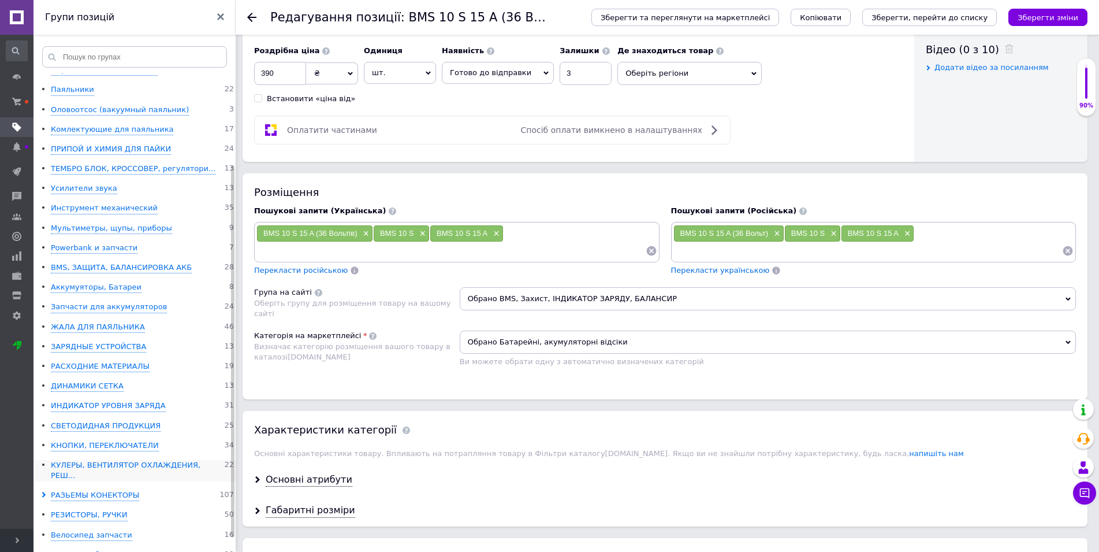
scroll to position [135, 0]
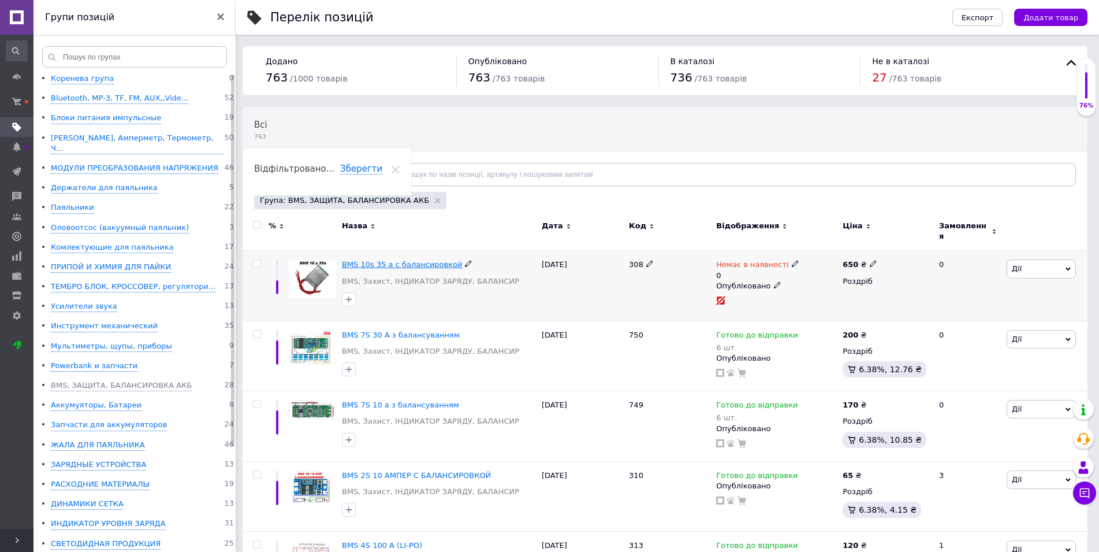
click at [410, 260] on span "BMS 10s 35 a с балансировкой" at bounding box center [402, 264] width 121 height 9
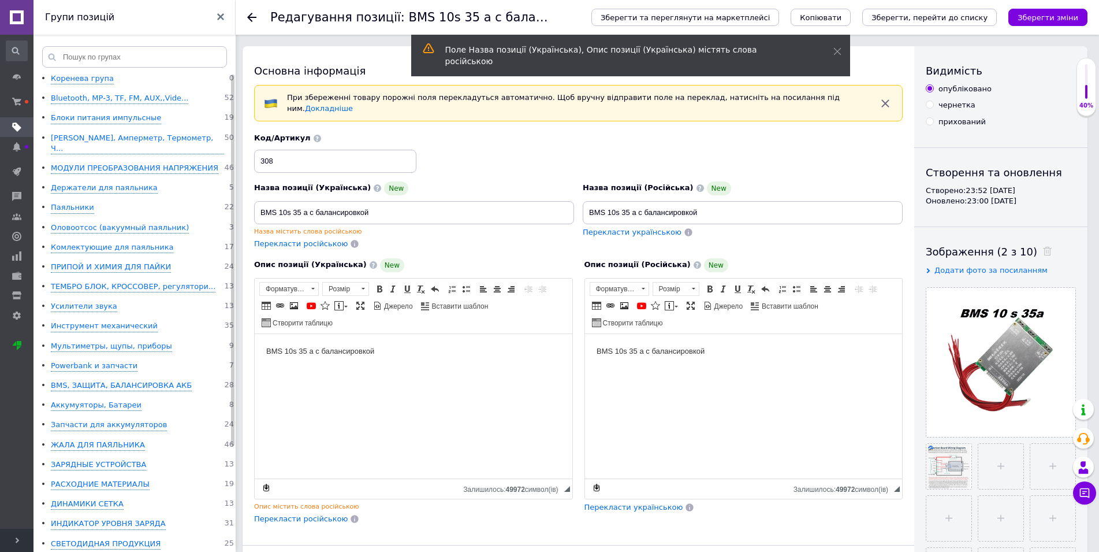
click at [743, 362] on html "BMS 10s 35 a с балансировкой" at bounding box center [744, 405] width 318 height 144
click at [720, 384] on html "BMS 10s 35 a с балансировкой" at bounding box center [744, 405] width 318 height 144
click at [630, 407] on html "BMS 10s 35 a с балансировкой" at bounding box center [744, 405] width 318 height 144
click at [609, 441] on html "BMS 10s 35 a с балансировкой" at bounding box center [744, 405] width 318 height 144
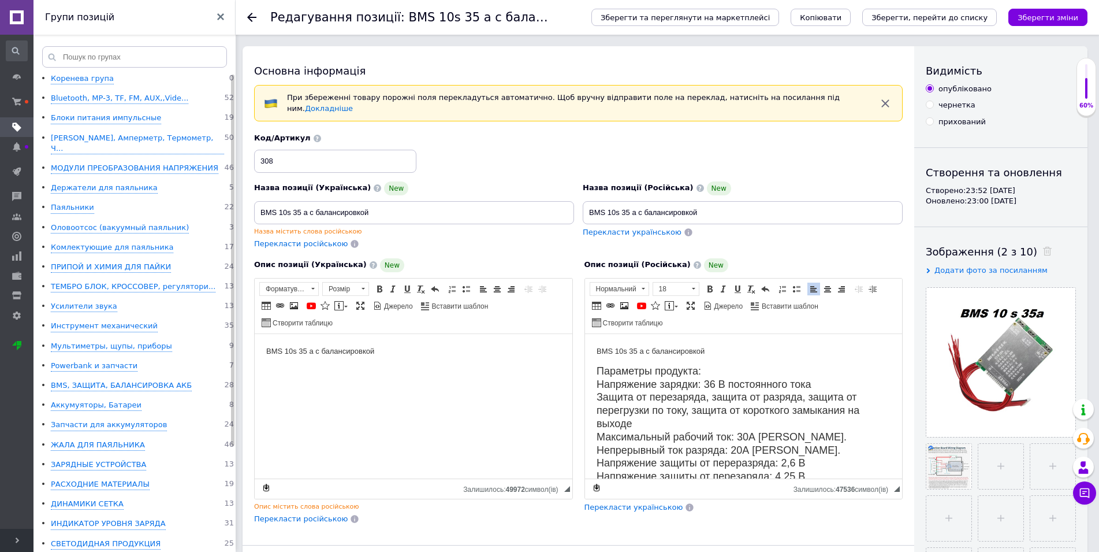
click at [638, 355] on p "BMS 10s 35 a с балансировкой" at bounding box center [743, 351] width 295 height 12
click at [721, 352] on p "BMS 10s 30 a с балансировкой" at bounding box center [743, 351] width 295 height 12
click at [628, 351] on p "BMS 10s 30 А" at bounding box center [743, 351] width 295 height 12
click at [664, 356] on p "BMS 10S 30 А" at bounding box center [743, 351] width 295 height 12
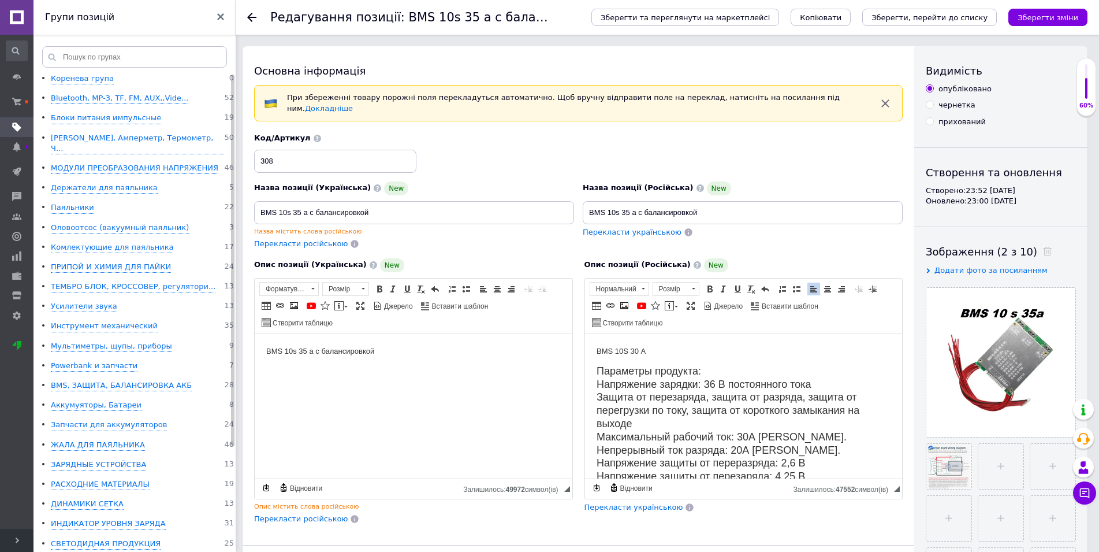
click at [625, 348] on p "BMS 10S 30 А" at bounding box center [743, 351] width 295 height 12
click at [678, 357] on p "BMS 10 S 30 А" at bounding box center [743, 351] width 295 height 12
click at [663, 355] on p "BMS 10 S 30 А (36Вольт" at bounding box center [743, 351] width 295 height 12
click at [695, 351] on p "BMS 10 S 30 А (36 Вольт" at bounding box center [743, 351] width 295 height 12
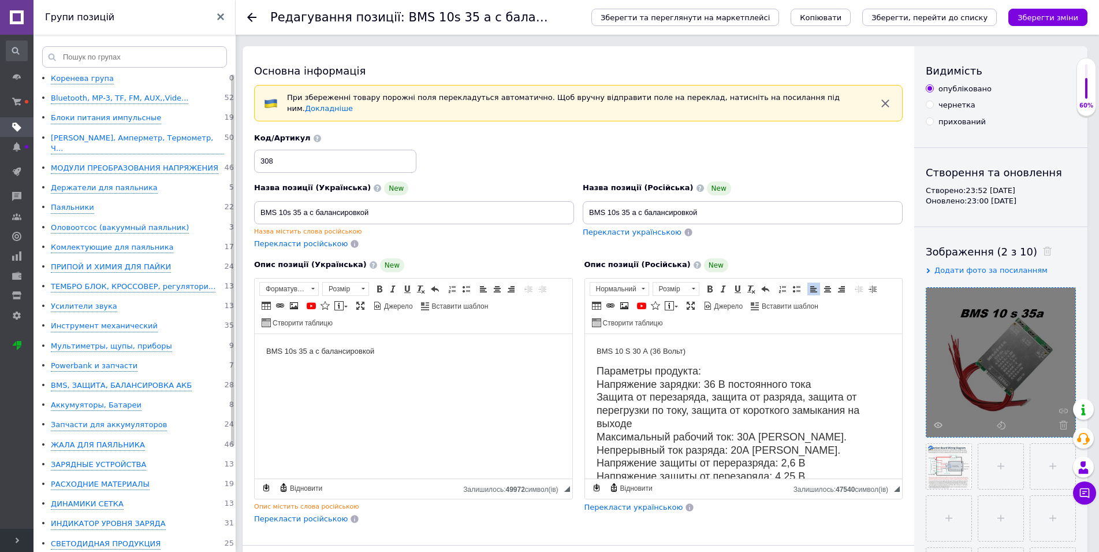
click at [1059, 424] on span at bounding box center [1061, 424] width 14 height 9
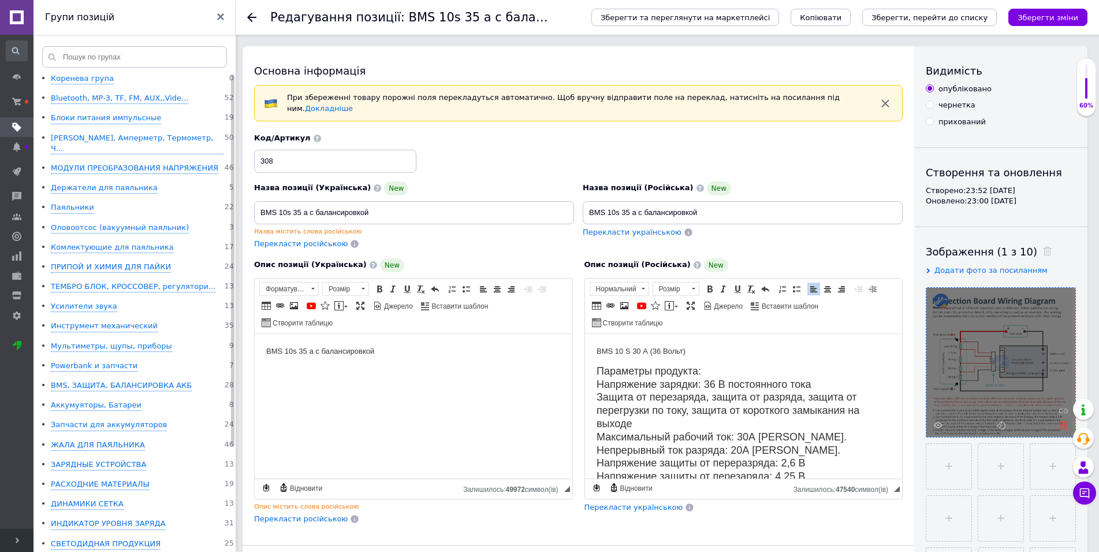
click at [1061, 427] on icon at bounding box center [1063, 424] width 9 height 9
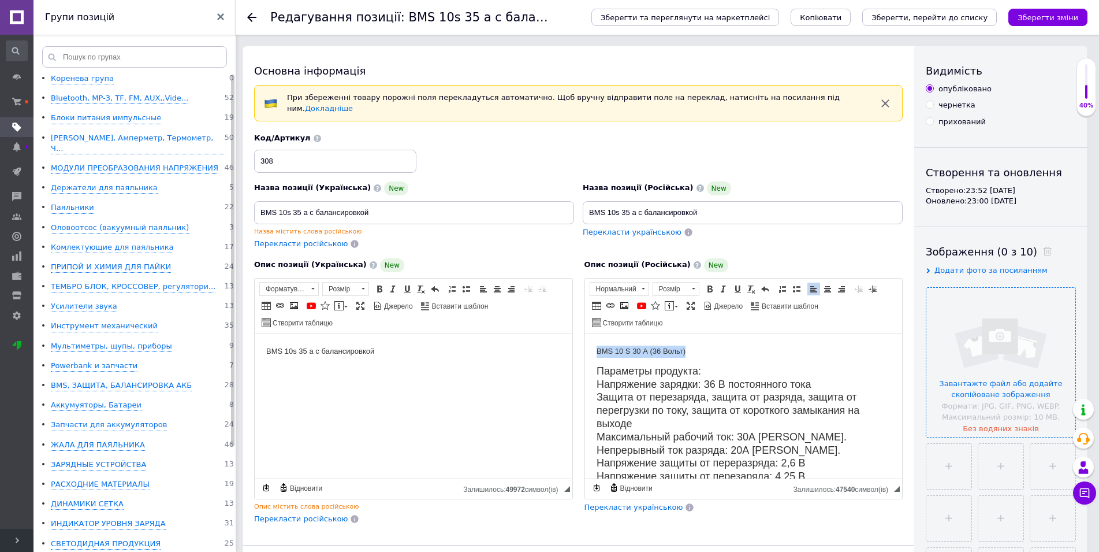
drag, startPoint x: 684, startPoint y: 352, endPoint x: 1164, endPoint y: 679, distance: 581.6
click at [585, 352] on html "BMS 10 S 30 А (36 Вольт) Параметры продукта: Напряжение зарядки: 36 В постоянно…" at bounding box center [744, 405] width 318 height 144
click at [655, 367] on span "Копіювати" at bounding box center [657, 366] width 46 height 14
click at [704, 210] on input "BMS 10s 35 a с балансировкой" at bounding box center [743, 212] width 320 height 23
type input "B"
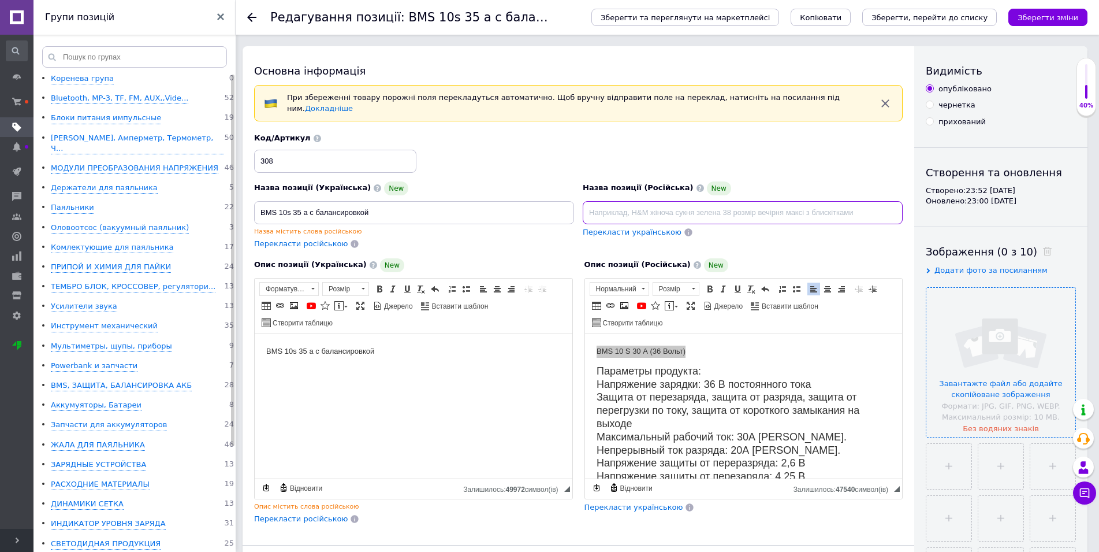
click at [632, 203] on input at bounding box center [743, 212] width 320 height 23
type input "BMS 10 S 30 А (36 Вольт)"
click at [639, 505] on span "Перекласти українською" at bounding box center [634, 507] width 99 height 9
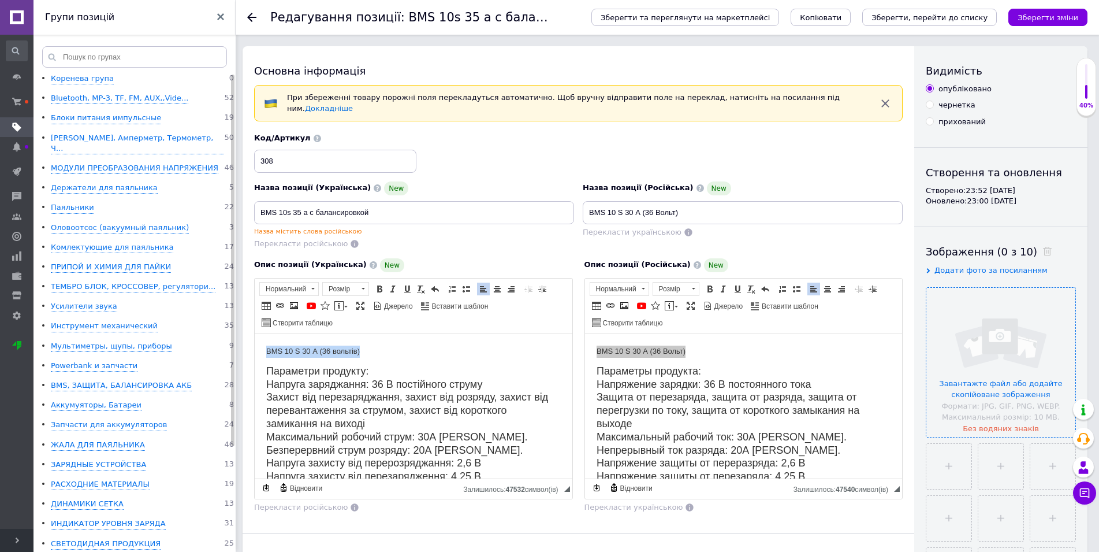
drag, startPoint x: 366, startPoint y: 354, endPoint x: 265, endPoint y: 350, distance: 101.2
click at [265, 350] on html "BMS 10 S 30 А (36 вольтів) Параметри продукту: Напруга заряджання: 36 В постійн…" at bounding box center [414, 405] width 318 height 144
click at [306, 359] on span "Копіювати" at bounding box center [315, 364] width 46 height 14
click at [389, 207] on input "BMS 10s 35 a с балансировкой" at bounding box center [414, 212] width 320 height 23
type input "B"
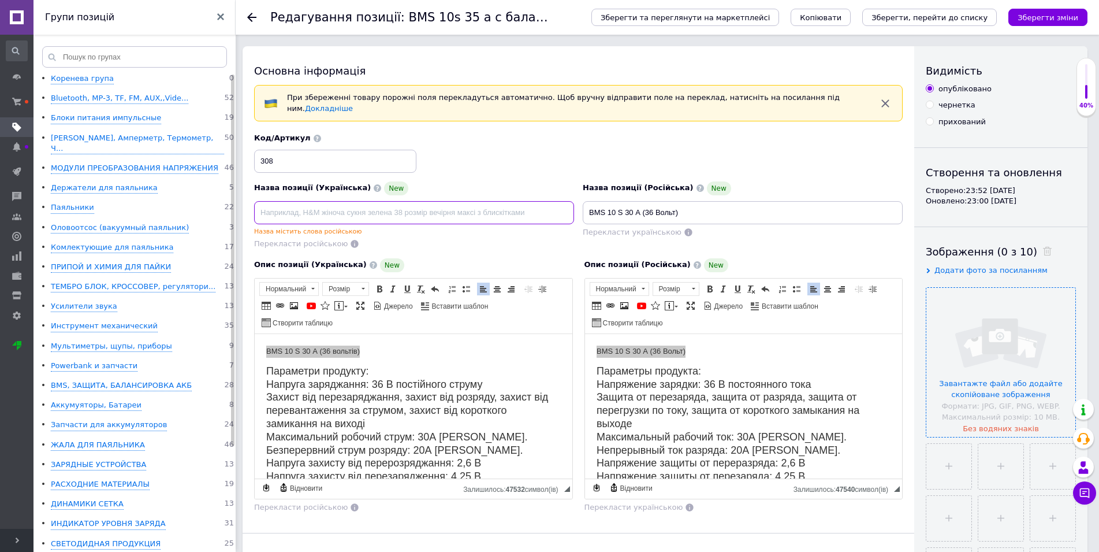
drag, startPoint x: 293, startPoint y: 215, endPoint x: 301, endPoint y: 202, distance: 14.8
click at [295, 211] on input at bounding box center [414, 212] width 320 height 23
click at [301, 202] on input at bounding box center [414, 212] width 320 height 23
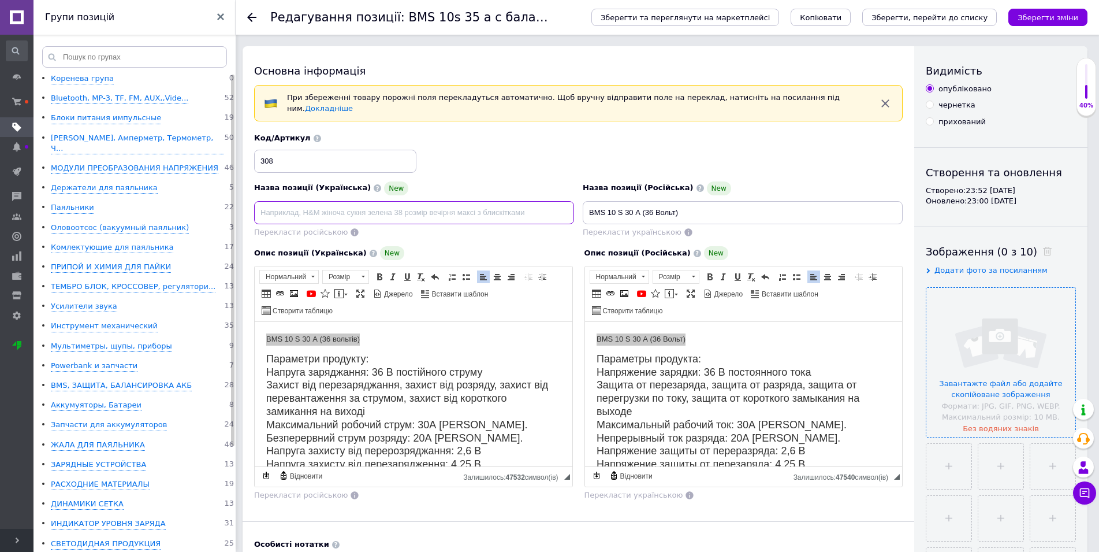
paste input "BMS 10 S 30 А (36 вольтів)"
type input "BMS 10 S 30 А (36 вольтів)"
click at [1004, 382] on input "file" at bounding box center [1000, 362] width 149 height 149
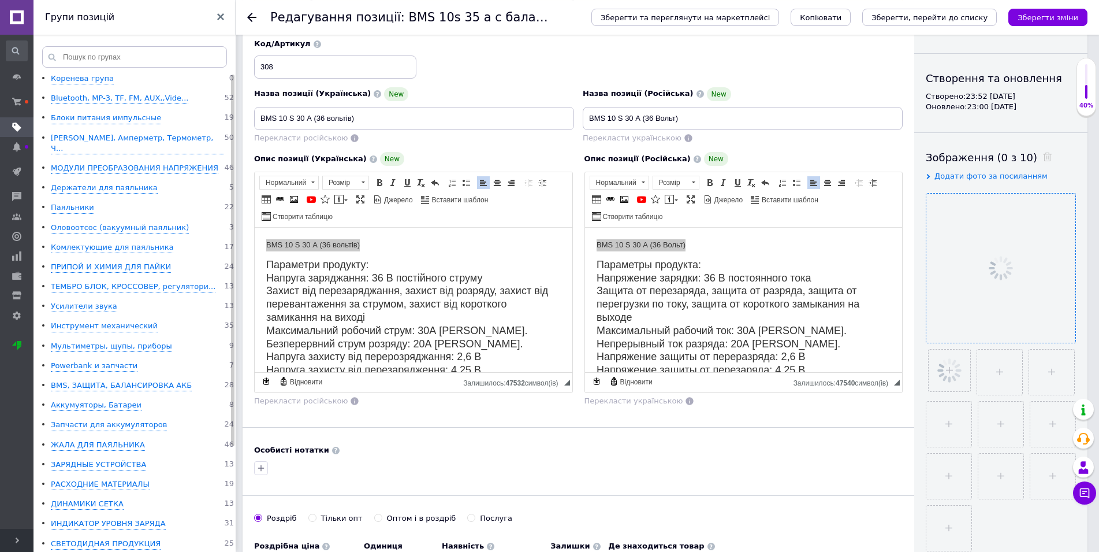
scroll to position [118, 0]
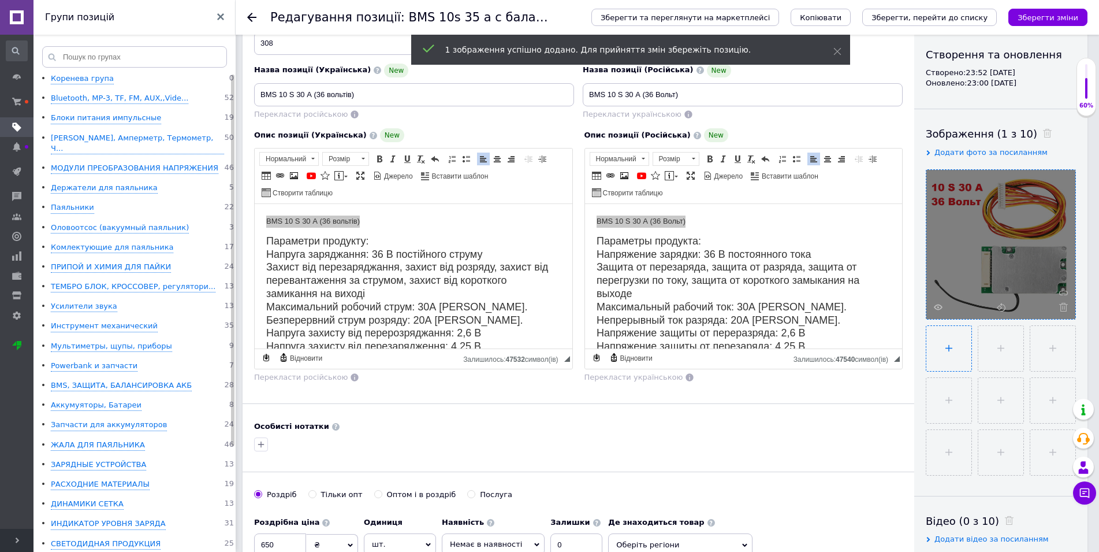
click at [949, 342] on input "file" at bounding box center [948, 348] width 45 height 45
type input "C:\fakepath\56.jpg"
click at [995, 348] on input "file" at bounding box center [1000, 348] width 45 height 45
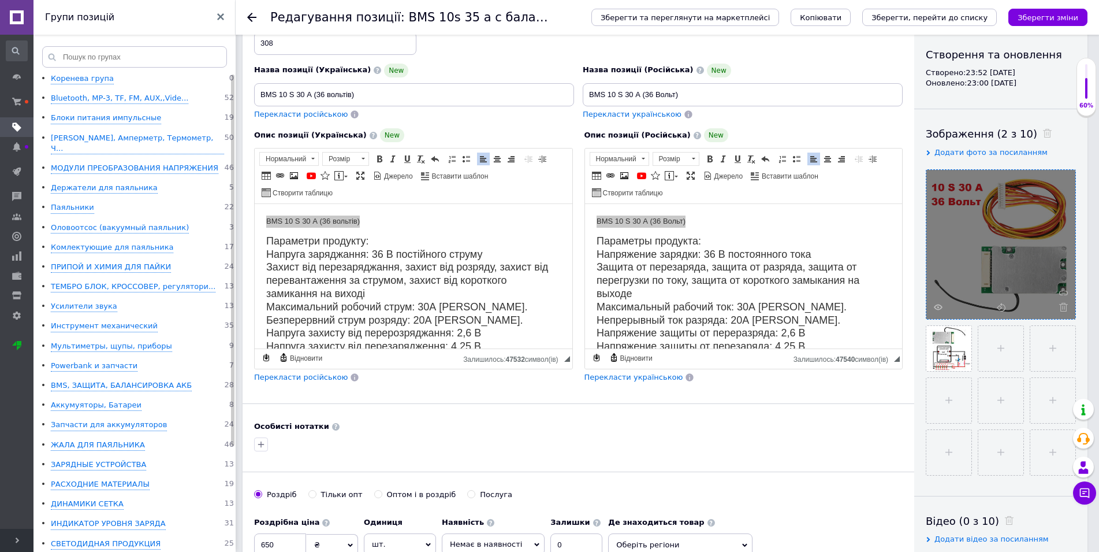
drag, startPoint x: 995, startPoint y: 348, endPoint x: 290, endPoint y: 61, distance: 761.4
type input "C:\fakepath\ке.jpg"
click at [1052, 347] on input "file" at bounding box center [1051, 348] width 45 height 45
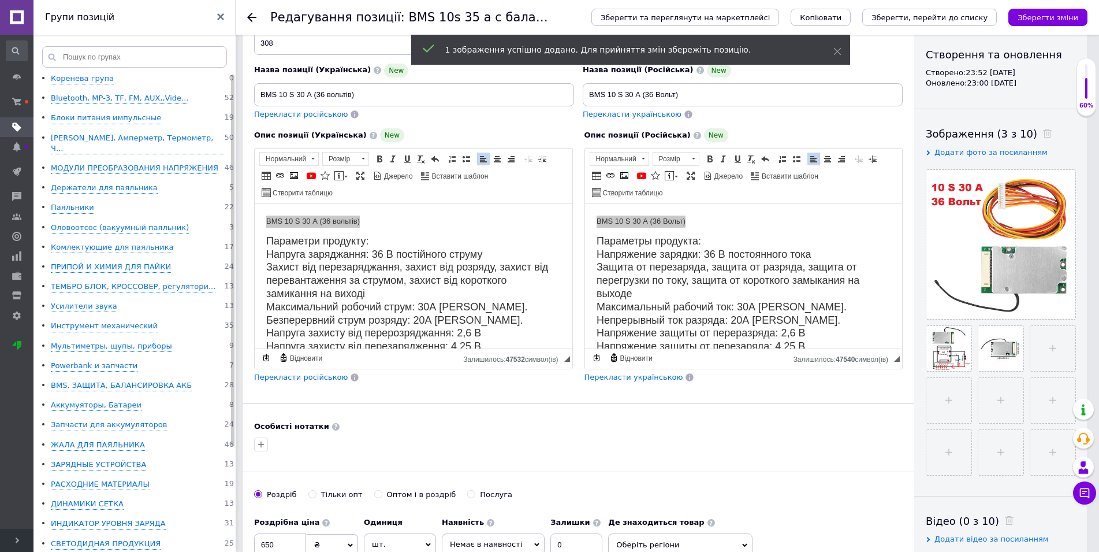
type input "C:\fakepath\про.jpg"
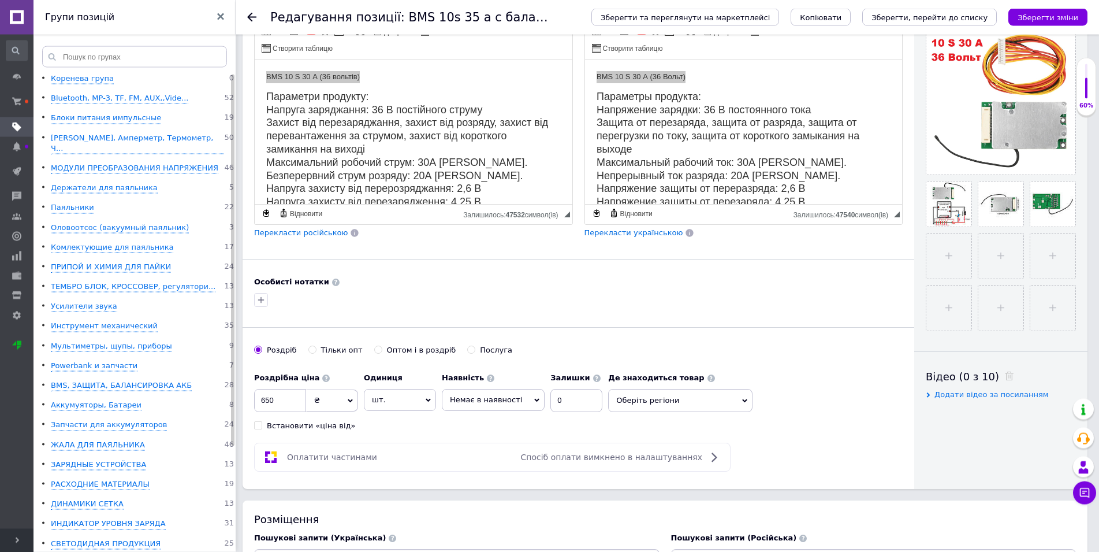
scroll to position [295, 0]
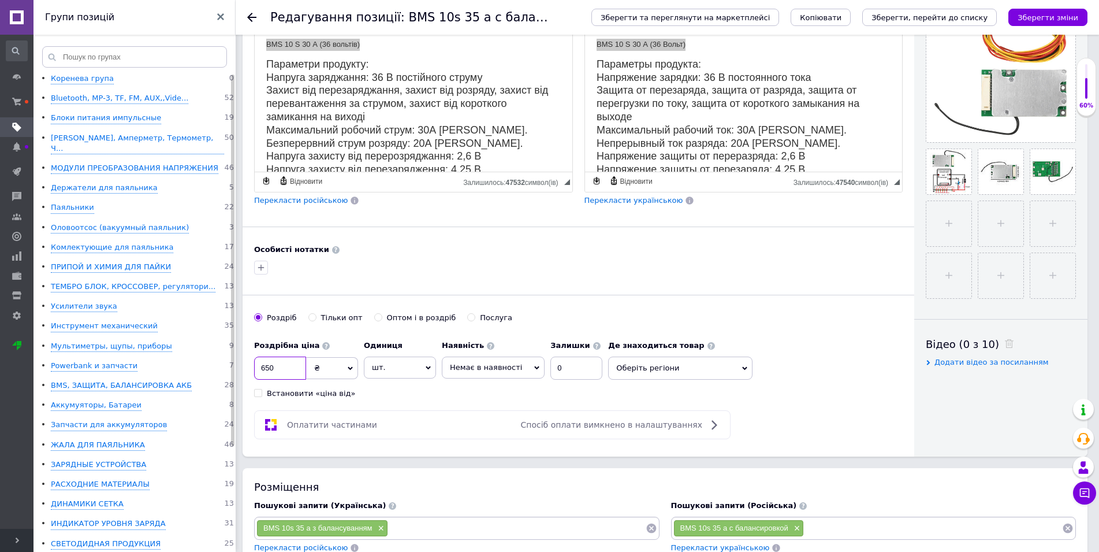
click at [285, 363] on input "650" at bounding box center [280, 367] width 52 height 23
type input "6"
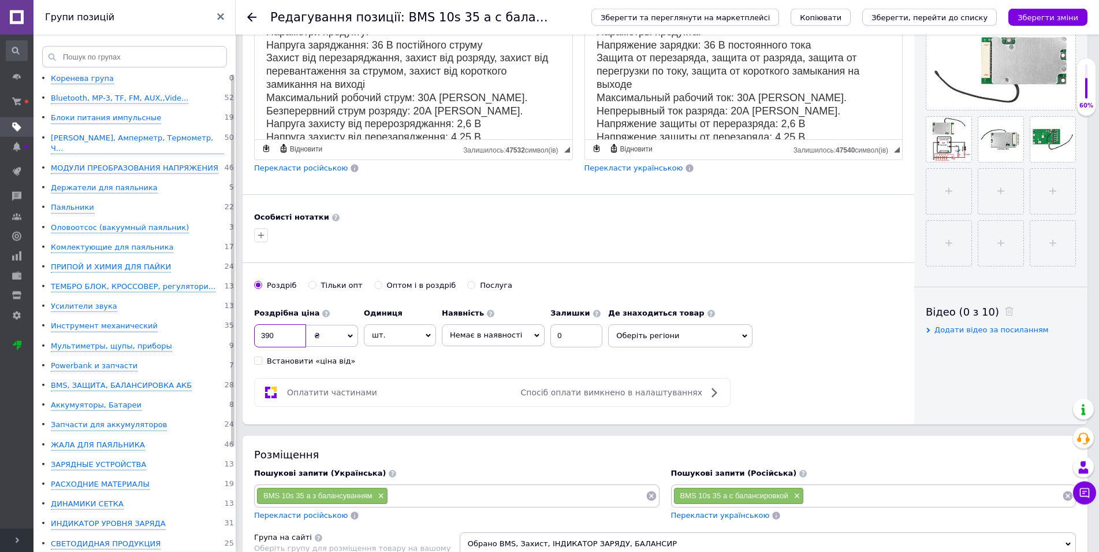
scroll to position [353, 0]
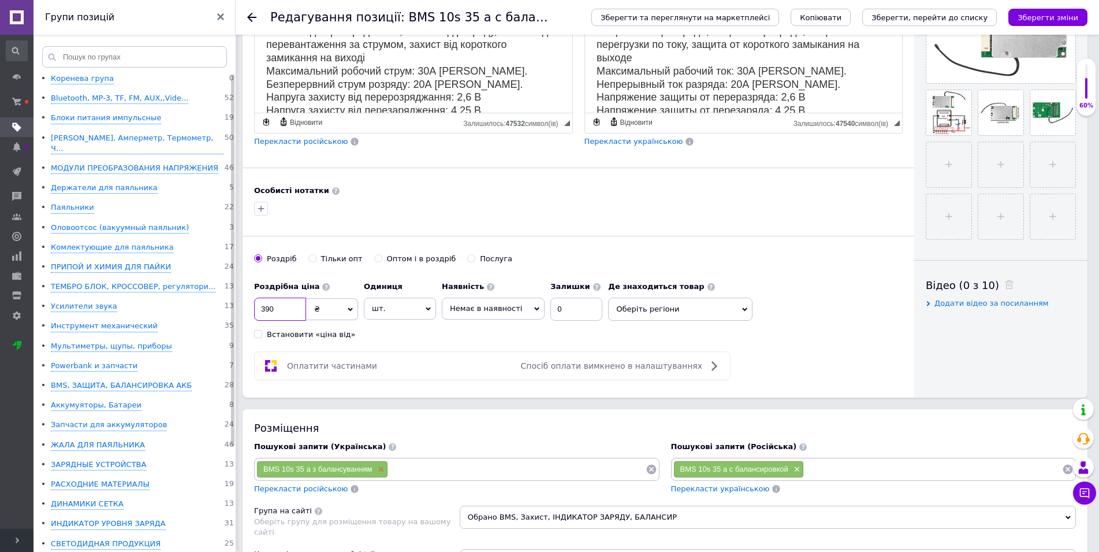
type input "390"
click at [381, 464] on span "×" at bounding box center [379, 469] width 9 height 10
click at [799, 464] on span "×" at bounding box center [795, 469] width 9 height 10
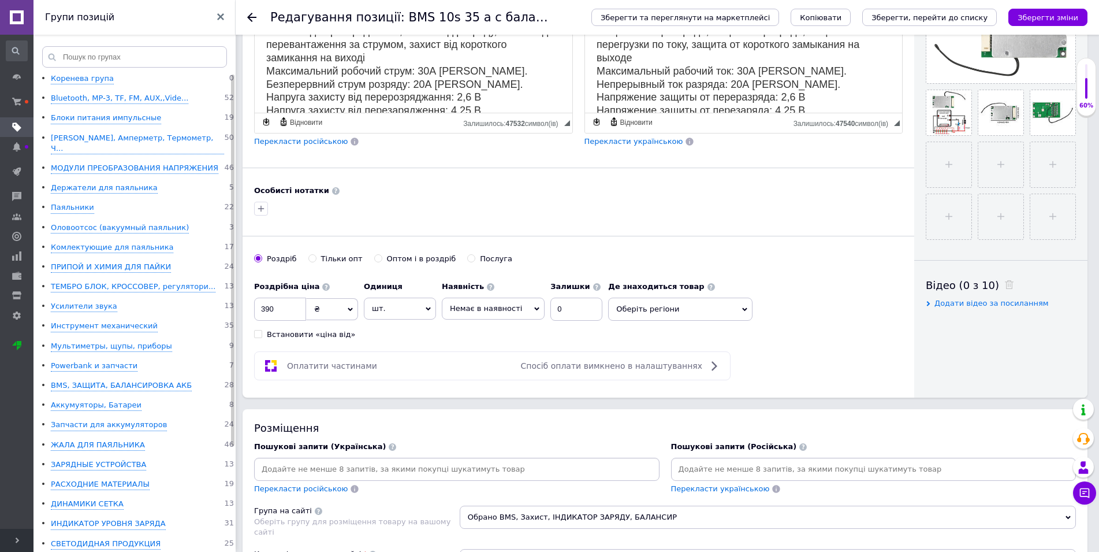
click at [358, 463] on input at bounding box center [456, 468] width 401 height 17
paste input "BMS 10 S 30 А (36 вольтів)"
type input "BMS 10 S 30 А (36 вольтів)"
click at [413, 463] on input at bounding box center [509, 468] width 273 height 17
paste input "BMS 10 S 30 А (36 вольтів)"
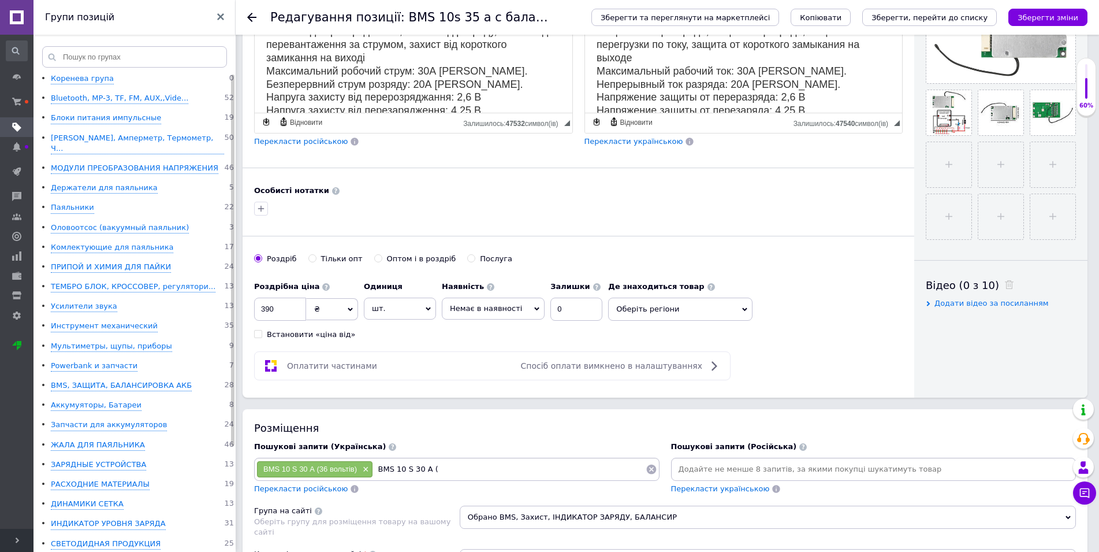
type input "BMS 10 S 30 А"
click at [477, 463] on input at bounding box center [546, 468] width 199 height 17
paste input "BMS 10 S 30 А (36 вольтів)"
type input "BMS"
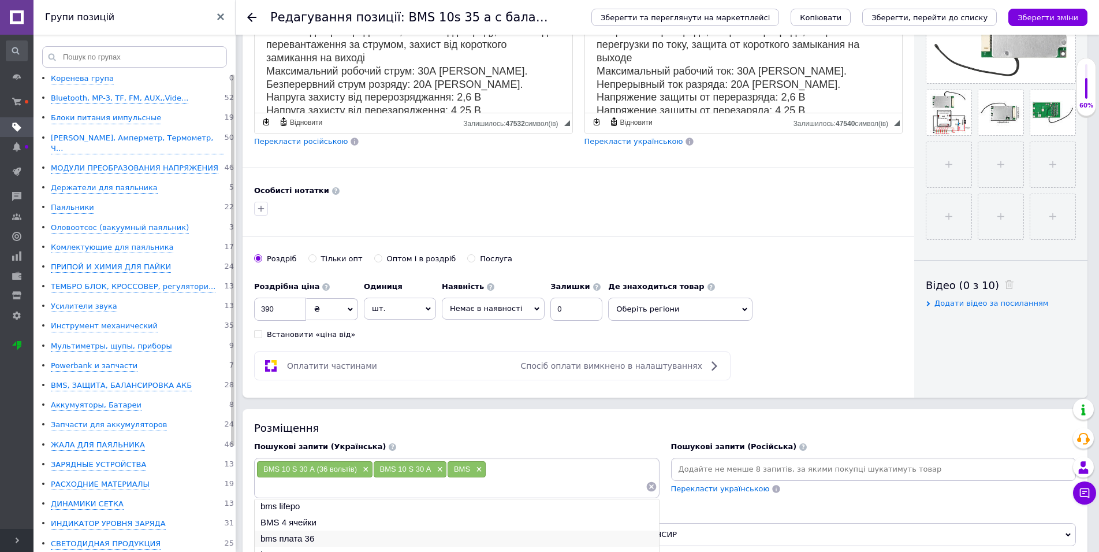
scroll to position [412, 0]
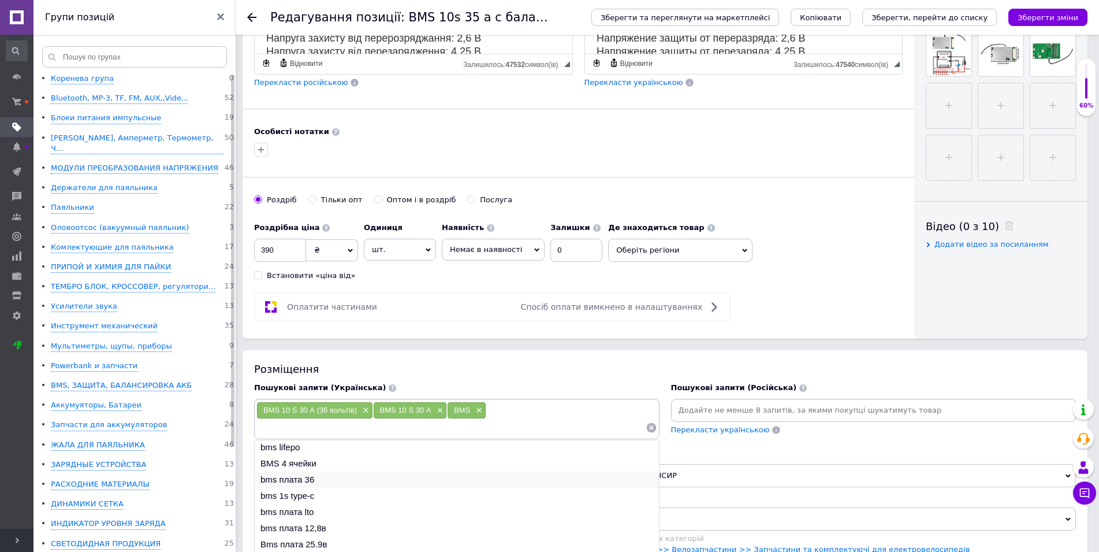
click at [296, 474] on li "bms плата 36" at bounding box center [457, 479] width 404 height 16
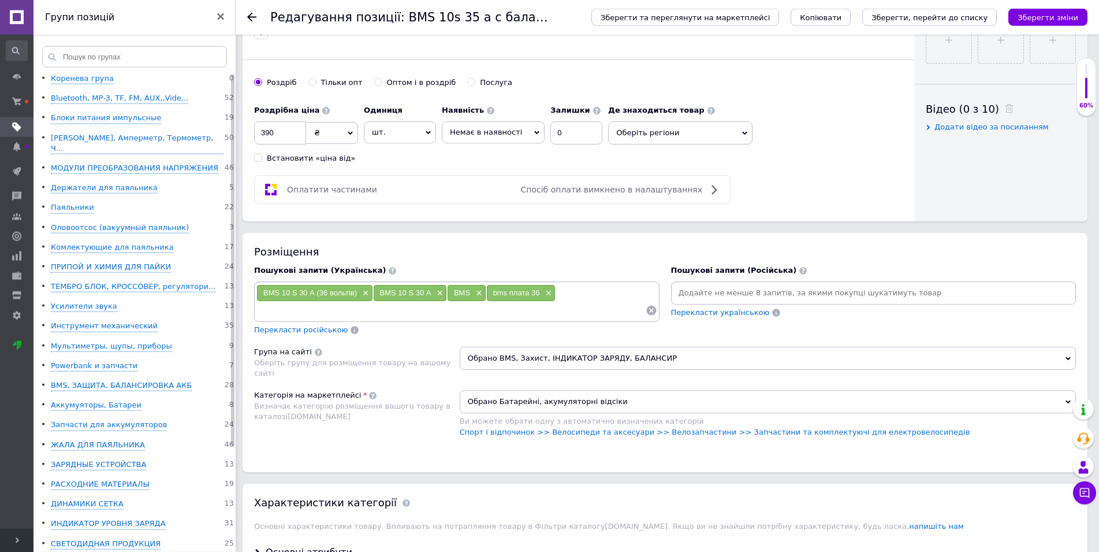
scroll to position [530, 0]
click at [570, 129] on input "0" at bounding box center [576, 132] width 52 height 23
type input "3"
click at [522, 122] on span "Немає в наявності" at bounding box center [493, 132] width 103 height 22
click at [482, 180] on li "Готово до відправки" at bounding box center [493, 188] width 102 height 16
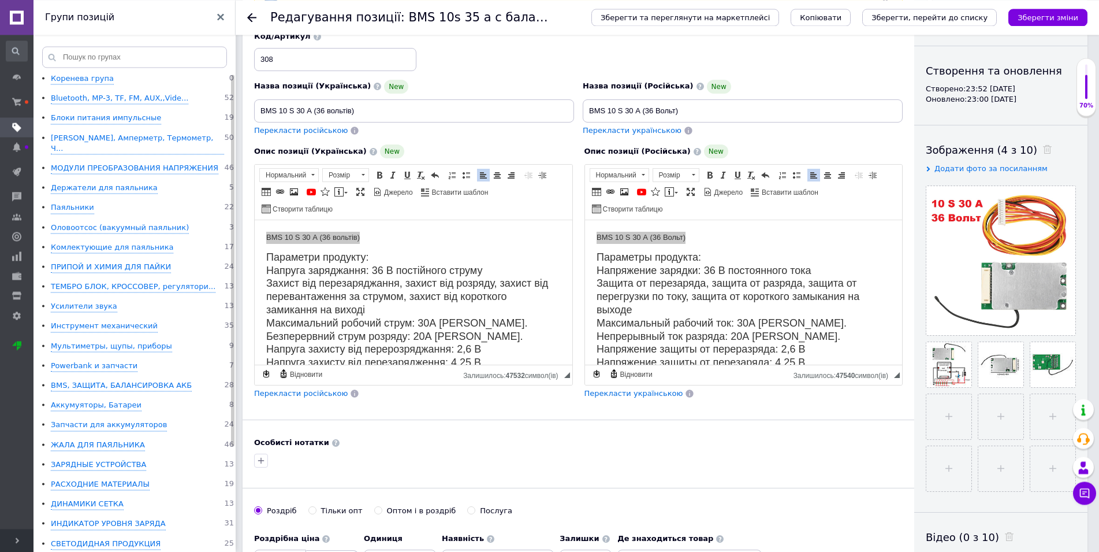
scroll to position [59, 0]
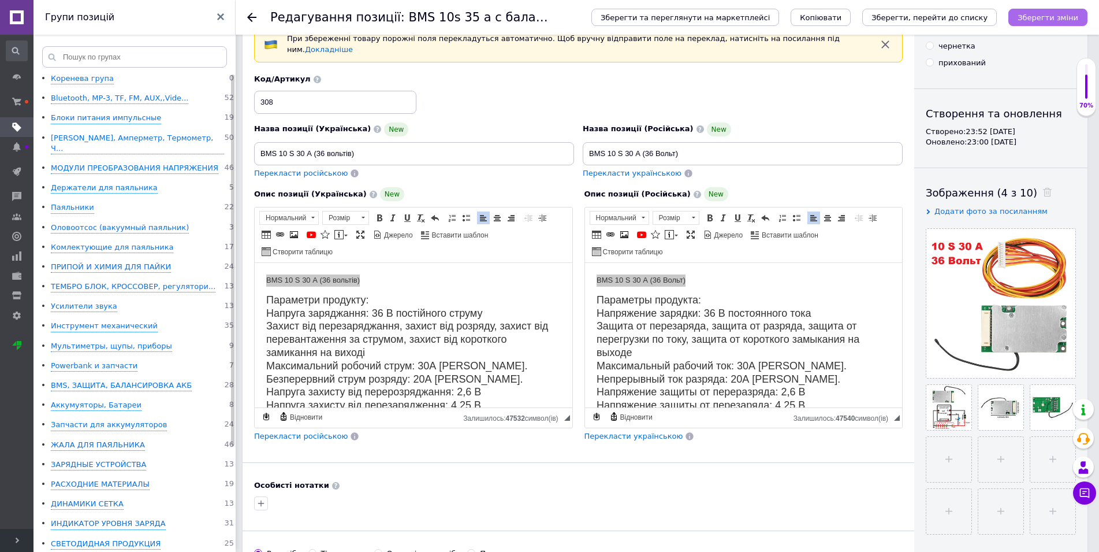
click at [1050, 21] on icon "Зберегти зміни" at bounding box center [1048, 17] width 61 height 9
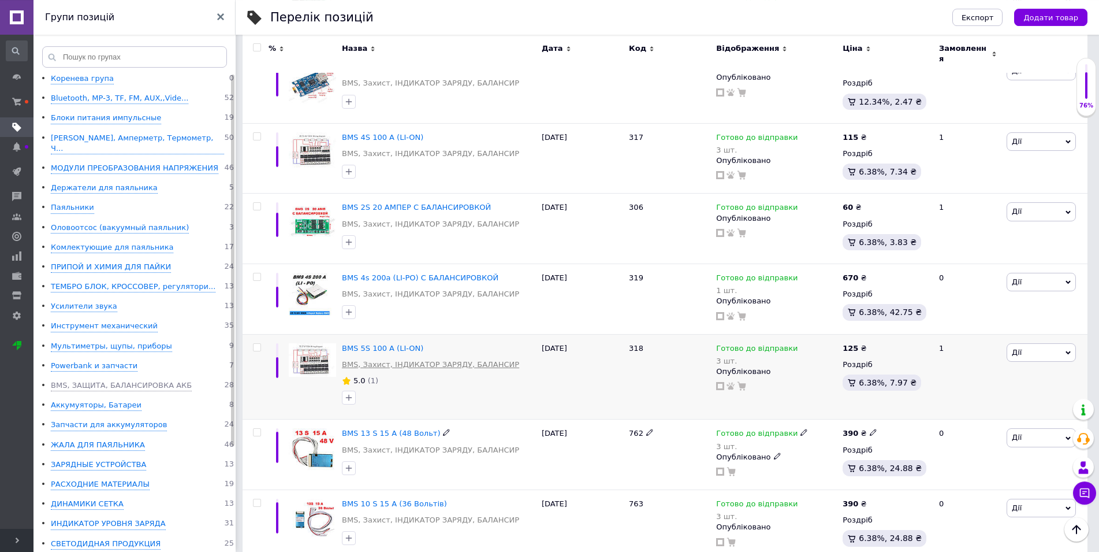
scroll to position [1473, 0]
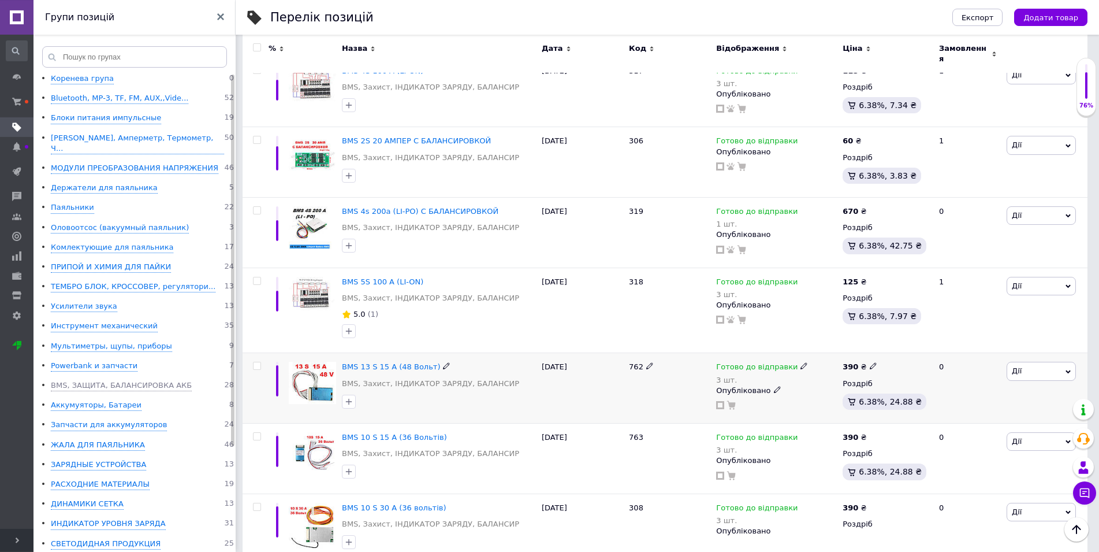
click at [870, 362] on icon at bounding box center [873, 365] width 7 height 7
type input "370"
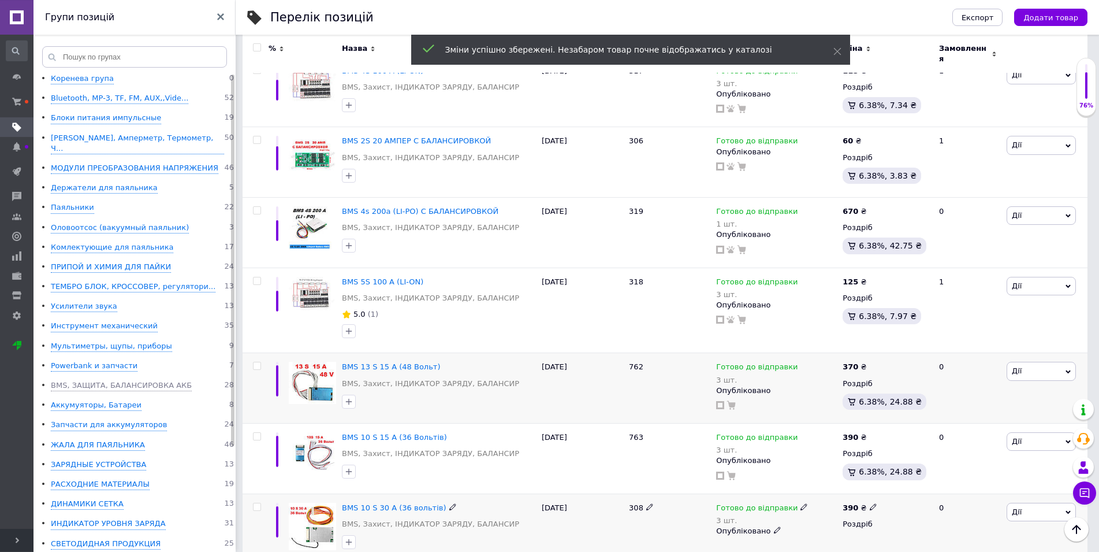
scroll to position [1532, 0]
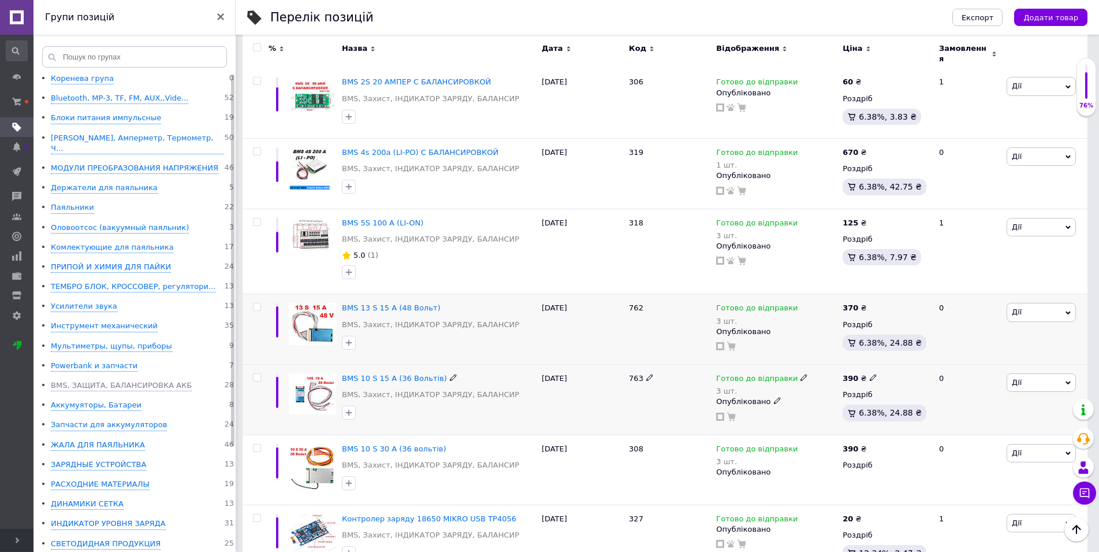
click at [870, 374] on use at bounding box center [873, 377] width 6 height 6
type input "370"
click at [870, 303] on icon at bounding box center [873, 306] width 7 height 7
type input "390"
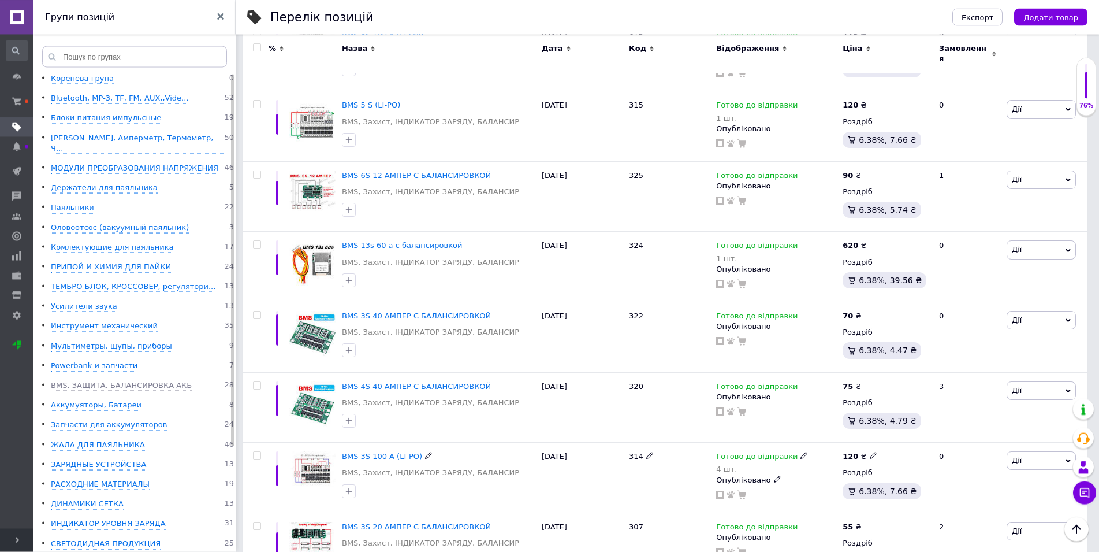
scroll to position [848, 0]
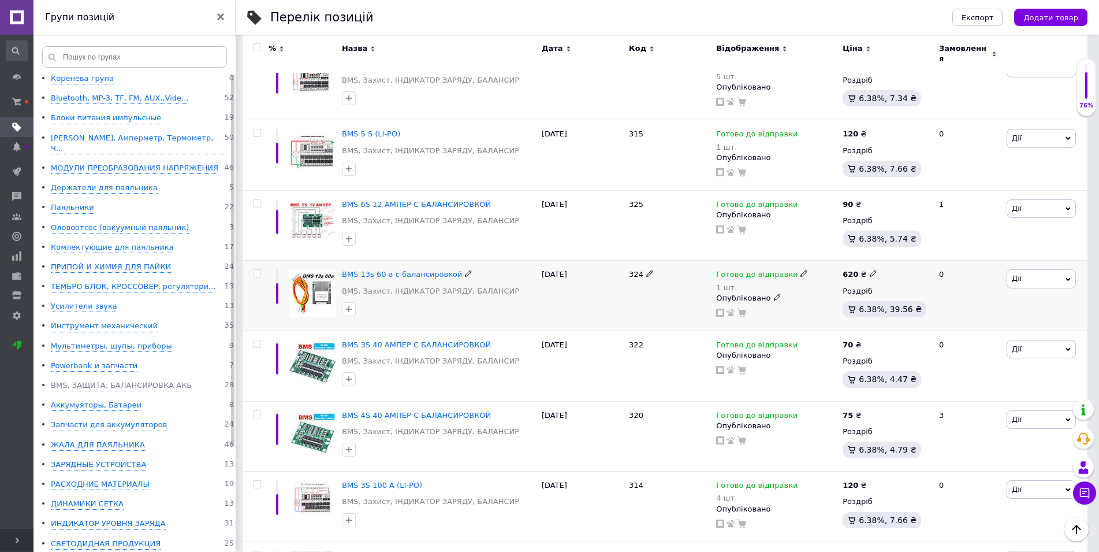
click at [465, 270] on icon at bounding box center [468, 273] width 7 height 7
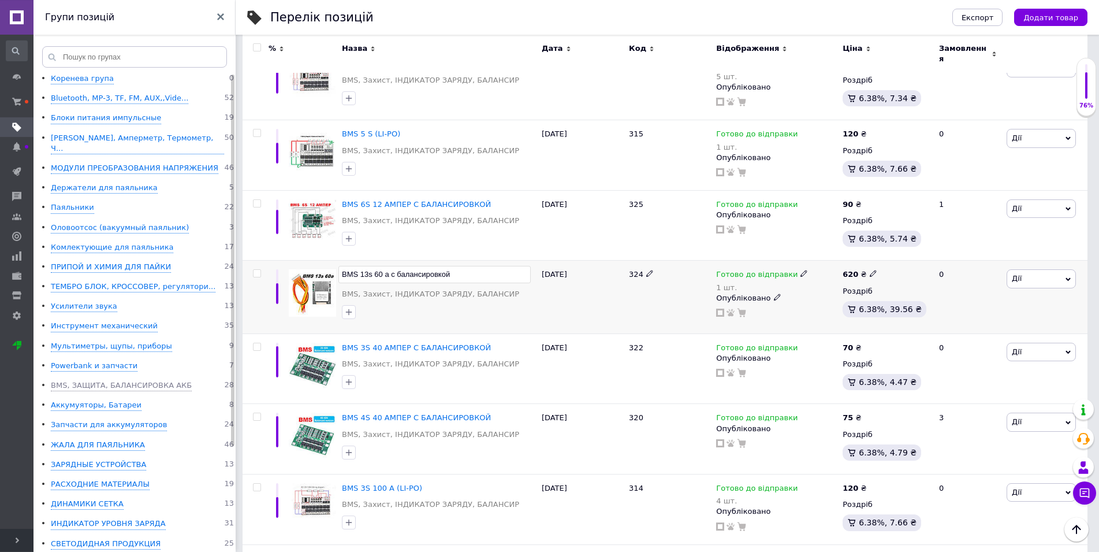
click at [454, 266] on input "BMS 13s 60 a с балансировкой" at bounding box center [434, 274] width 192 height 17
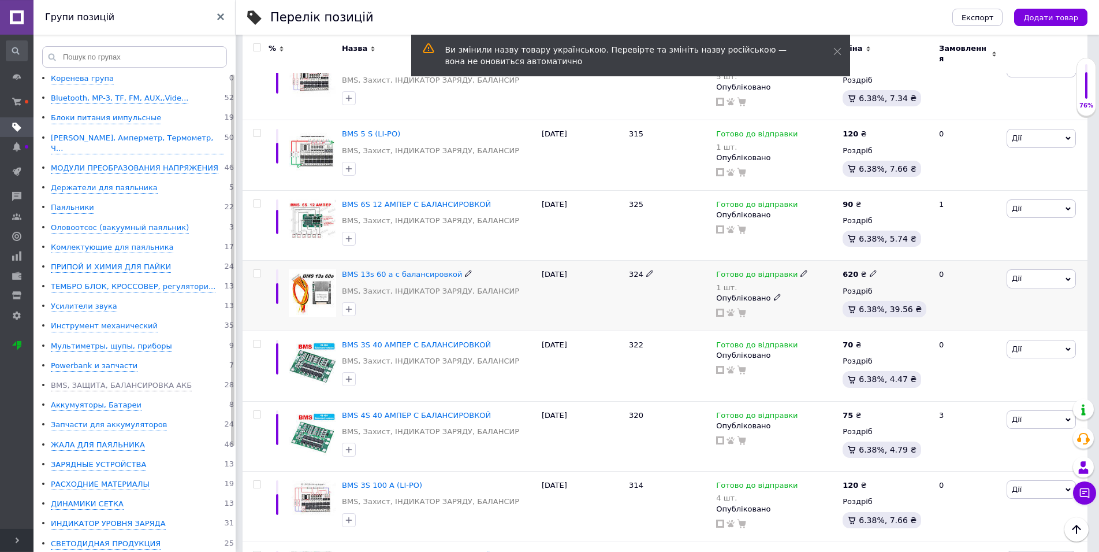
click at [391, 273] on div "BMS 13s 60 a с балансировкой BMS, Захист, ІНДИКАТОР ЗАРЯДУ, БАЛАНСИР" at bounding box center [439, 285] width 194 height 32
click at [366, 270] on span "BMS 13s 60 a с балансировкой" at bounding box center [402, 274] width 121 height 9
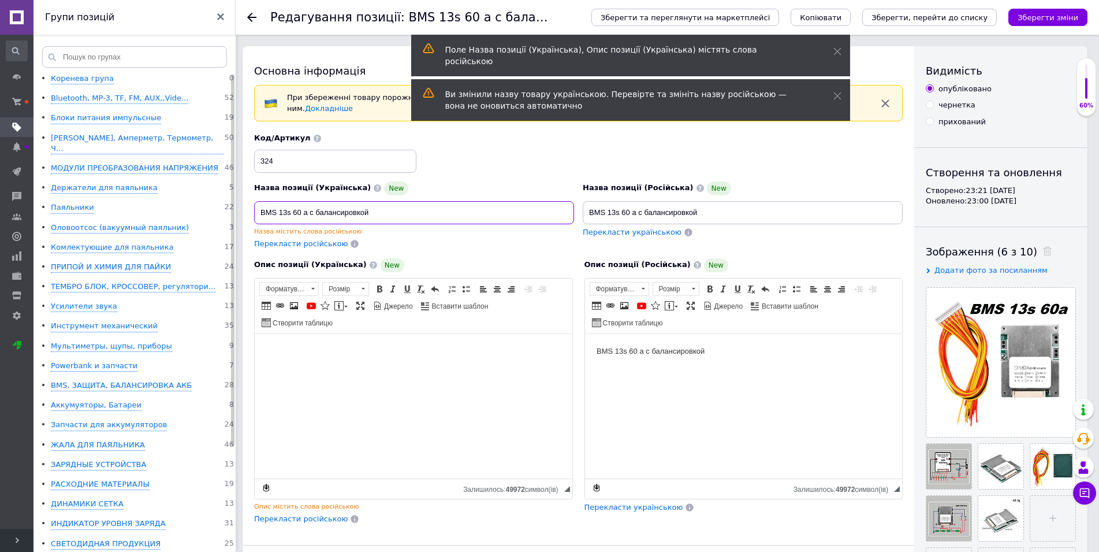
click at [384, 203] on input "BMS 13s 60 a с балансировкой" at bounding box center [414, 212] width 320 height 23
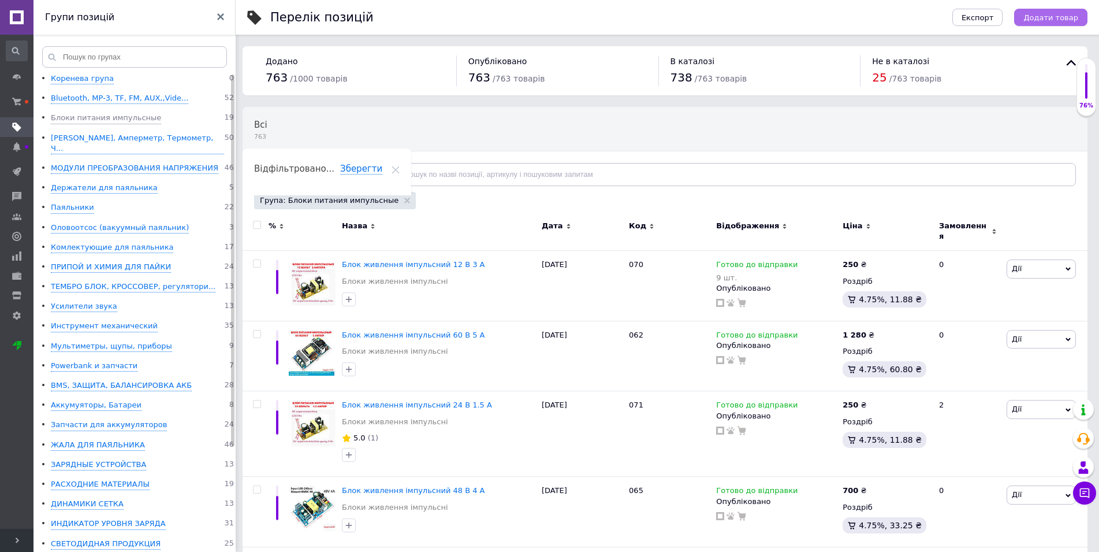
click at [1046, 20] on span "Додати товар" at bounding box center [1051, 17] width 55 height 9
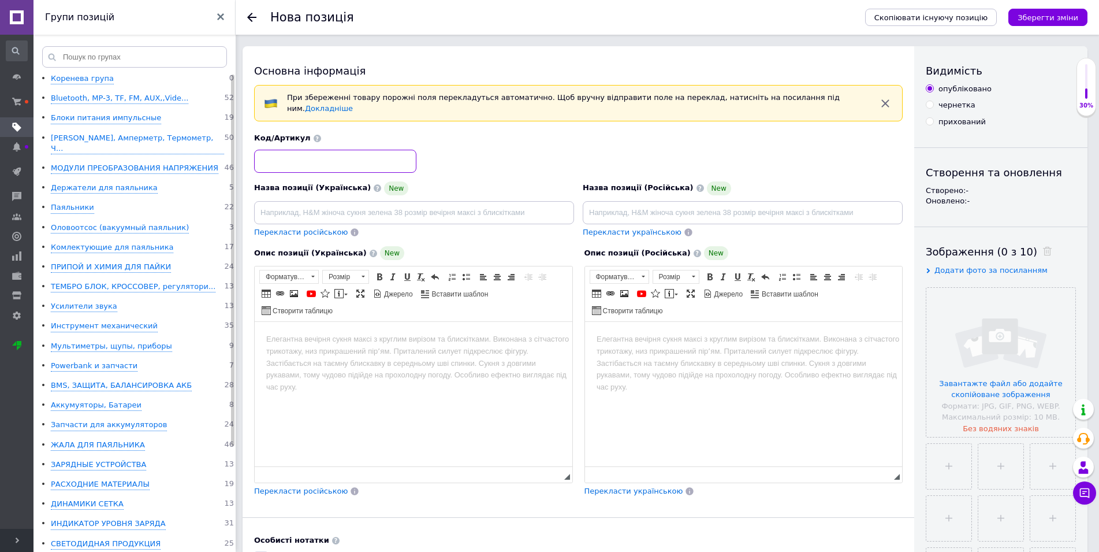
click at [372, 154] on input at bounding box center [335, 161] width 162 height 23
type input "764"
click at [638, 372] on html at bounding box center [744, 394] width 318 height 144
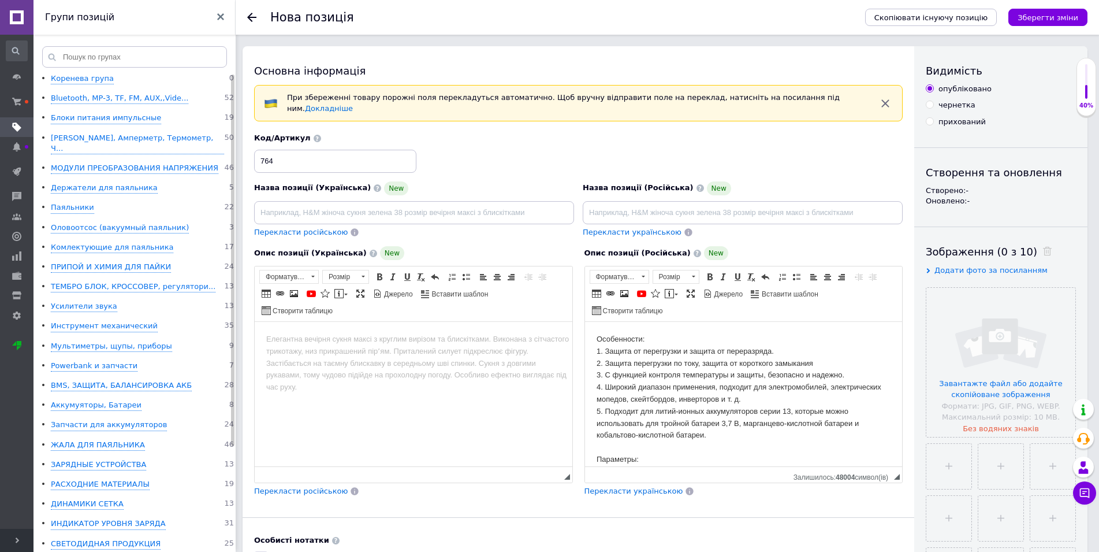
drag, startPoint x: 900, startPoint y: 440, endPoint x: 1463, endPoint y: 621, distance: 591.6
click at [594, 344] on html "Особенности: 1. Защита от перегрузки и защита от переразряда. 2. Защита перегру…" at bounding box center [744, 394] width 318 height 144
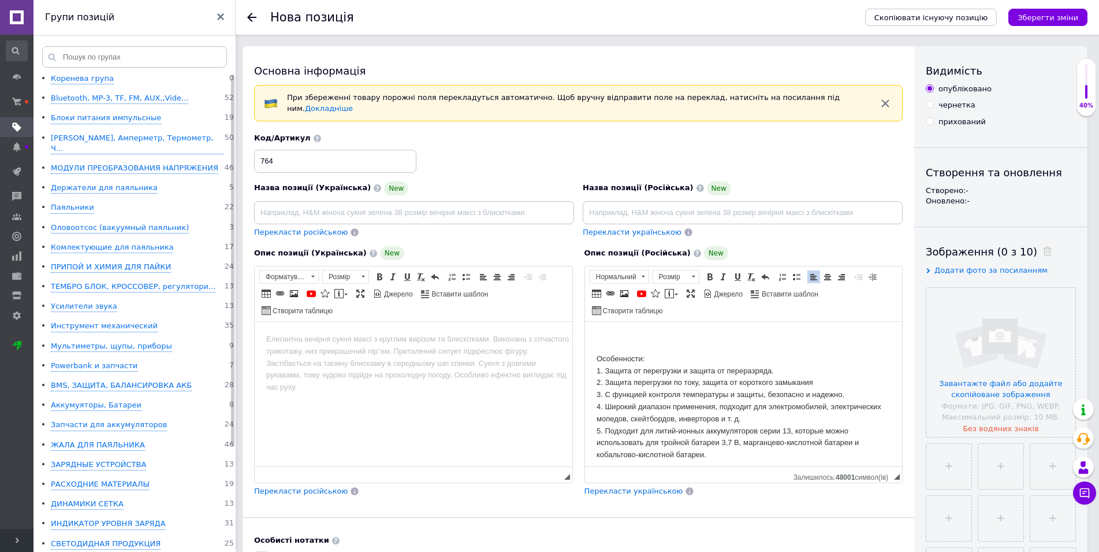
click at [611, 331] on html "Особенности: 1. Защита от перегрузки и защита от переразряда. 2. Защита перегру…" at bounding box center [744, 394] width 318 height 144
drag, startPoint x: 704, startPoint y: 338, endPoint x: 594, endPoint y: 344, distance: 110.5
click at [594, 344] on html "BMS 13 S 60 A (48 Вольт) Особенности: 1. Защита от перегрузки и защита от перер…" at bounding box center [744, 394] width 318 height 144
click at [642, 351] on span "Копіювати" at bounding box center [643, 355] width 46 height 14
click at [638, 206] on input at bounding box center [743, 212] width 320 height 23
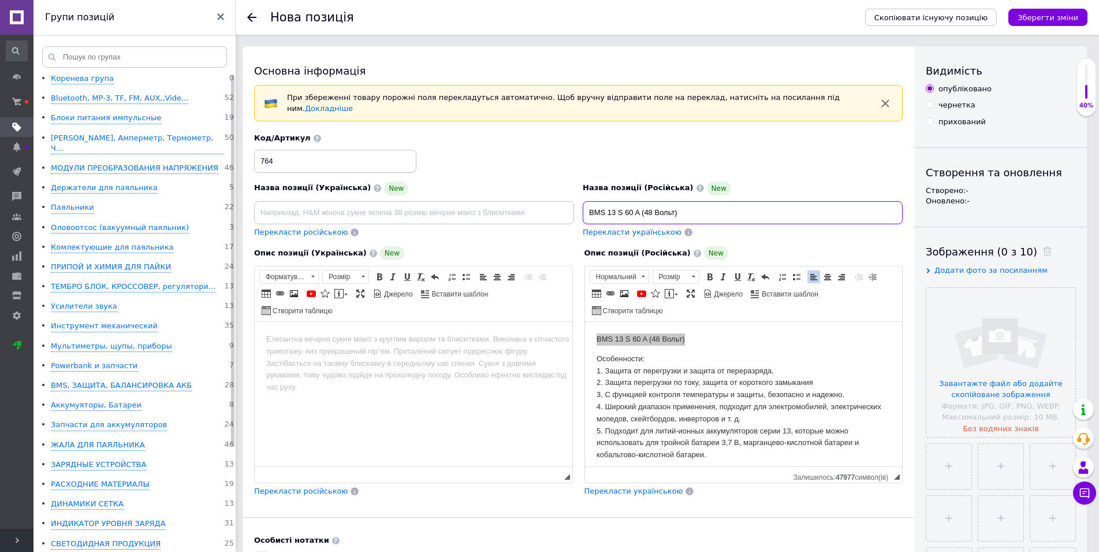
type input "BMS 13 S 60 A (48 Вольт)"
click at [652, 486] on span "Перекласти українською" at bounding box center [634, 490] width 99 height 9
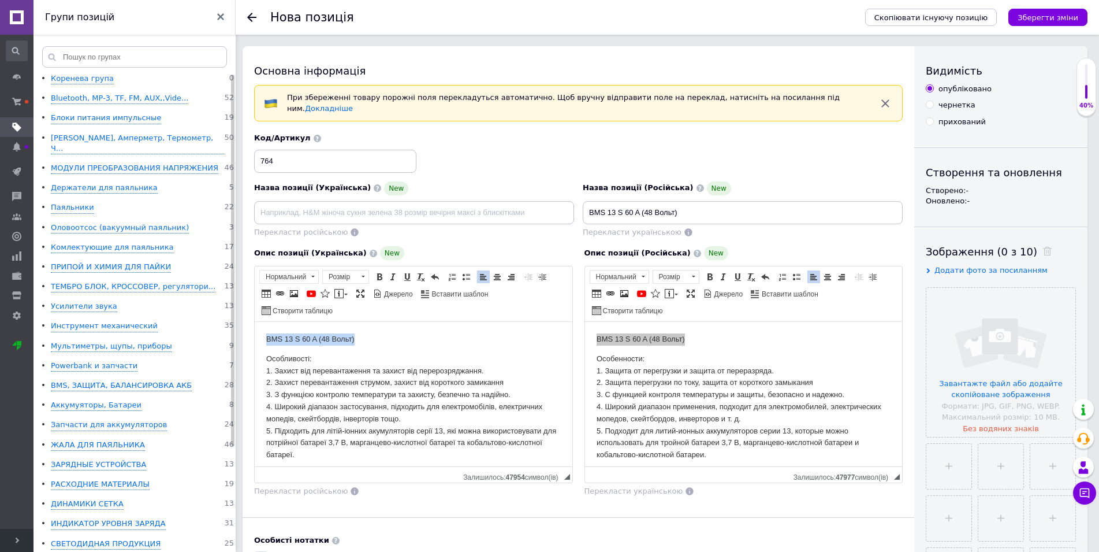
drag, startPoint x: 373, startPoint y: 340, endPoint x: 260, endPoint y: 342, distance: 112.6
click at [260, 342] on html "BMS 13 S 60 A (48 Вольт) Особливості: 1. Захист від перевантаження та захист ві…" at bounding box center [414, 394] width 318 height 144
drag, startPoint x: 273, startPoint y: 339, endPoint x: 529, endPoint y: 654, distance: 406.5
click at [306, 349] on span "Копіювати" at bounding box center [311, 355] width 46 height 14
click at [310, 206] on input at bounding box center [414, 212] width 320 height 23
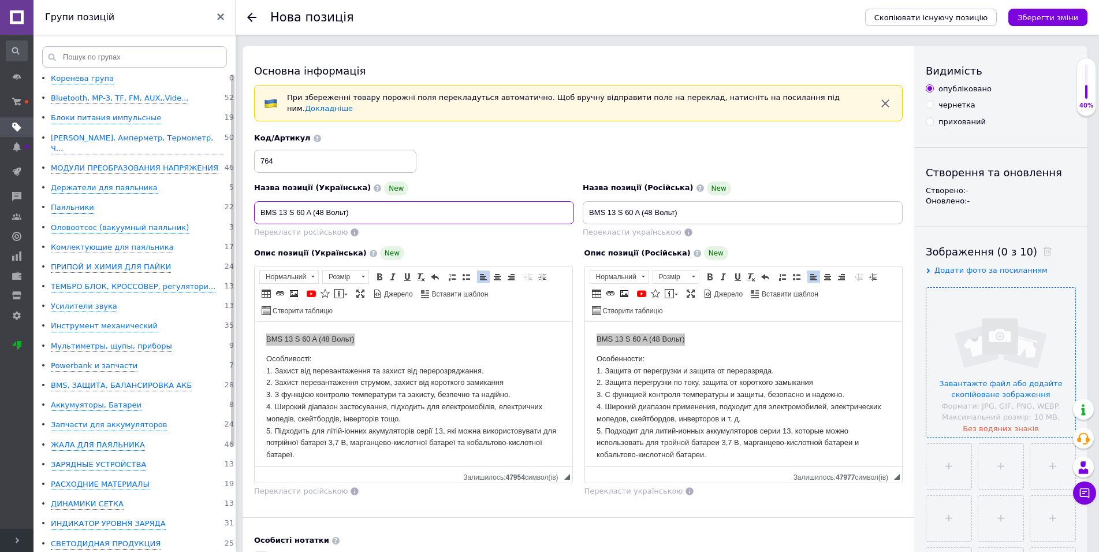
type input "BMS 13 S 60 A (48 Вольт)"
click at [987, 352] on input "file" at bounding box center [1000, 362] width 149 height 149
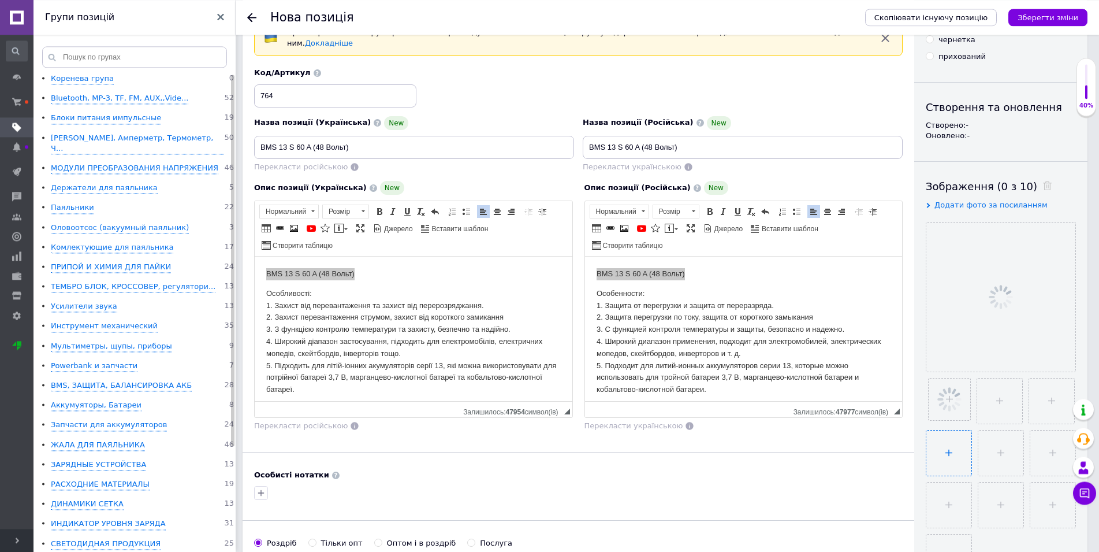
scroll to position [118, 0]
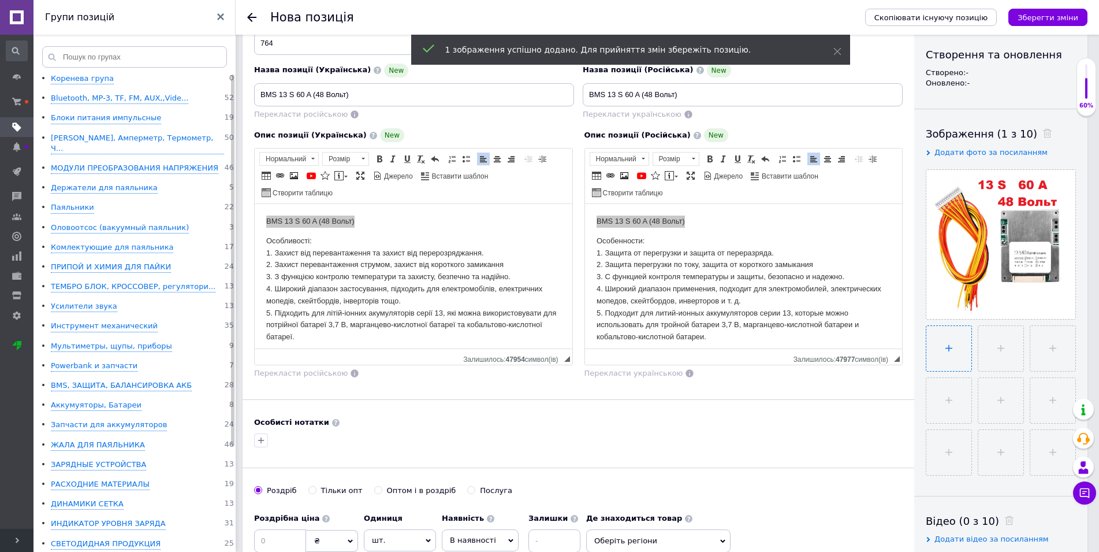
click at [946, 344] on input "file" at bounding box center [948, 348] width 45 height 45
type input "C:\fakepath\0з-90.jpg"
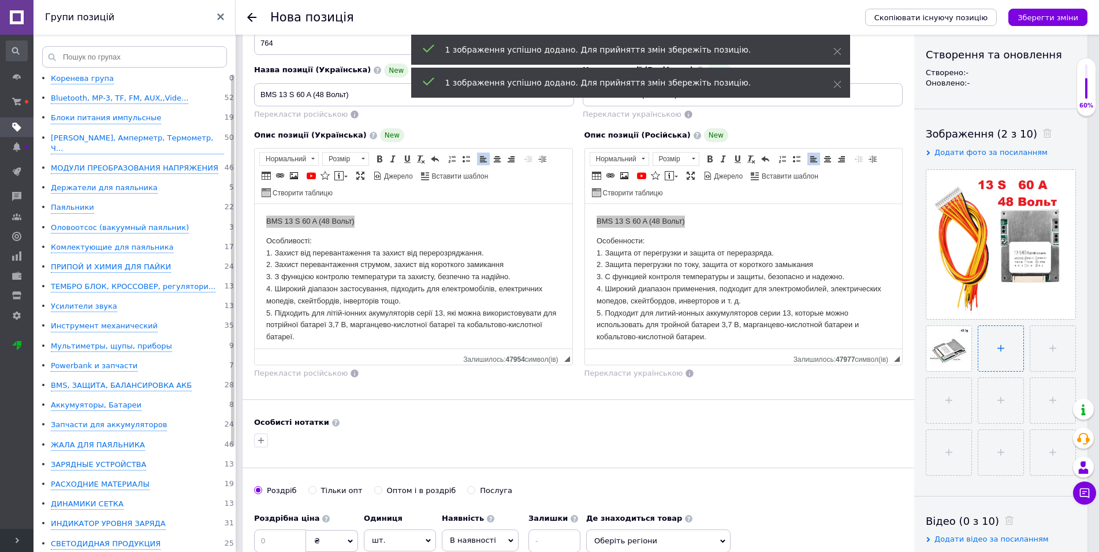
click at [992, 347] on input "file" at bounding box center [1000, 348] width 45 height 45
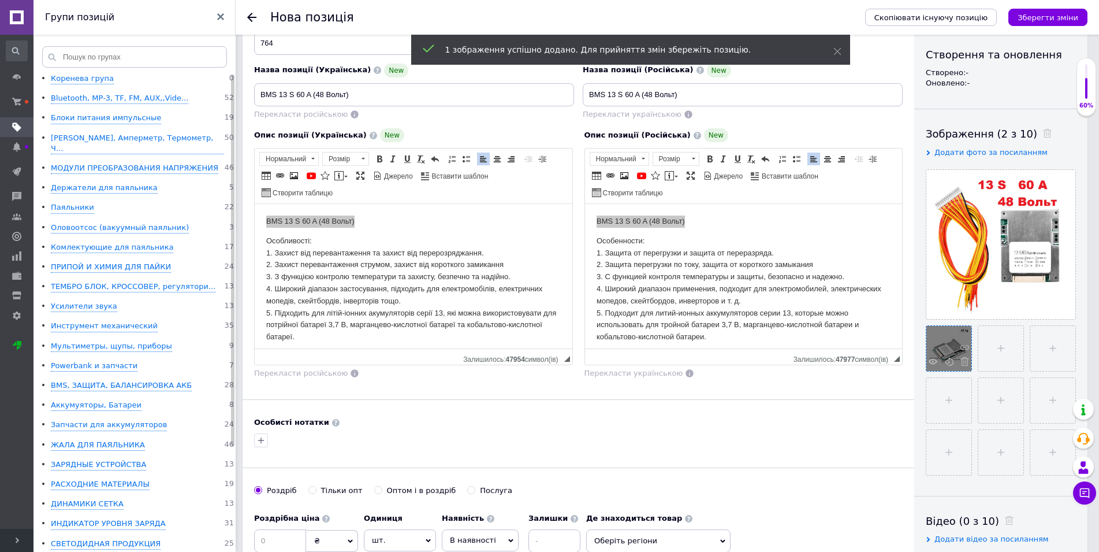
type input "C:\fakepath\07.jpg"
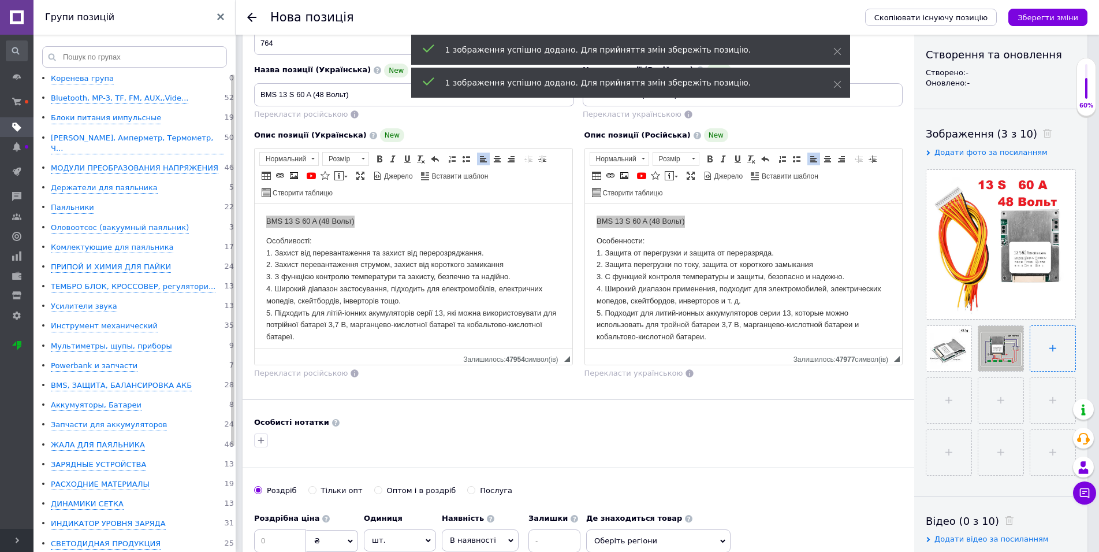
click at [1059, 348] on input "file" at bounding box center [1052, 348] width 45 height 45
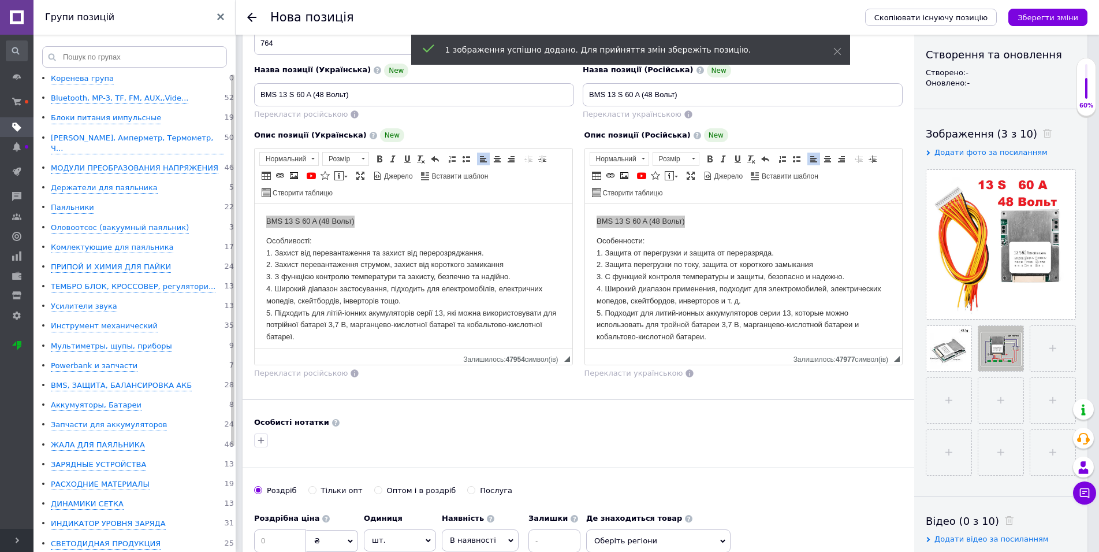
type input "C:\fakepath\90.jpg"
click at [944, 404] on input "file" at bounding box center [948, 400] width 45 height 45
type input "C:\fakepath\апр.jpg"
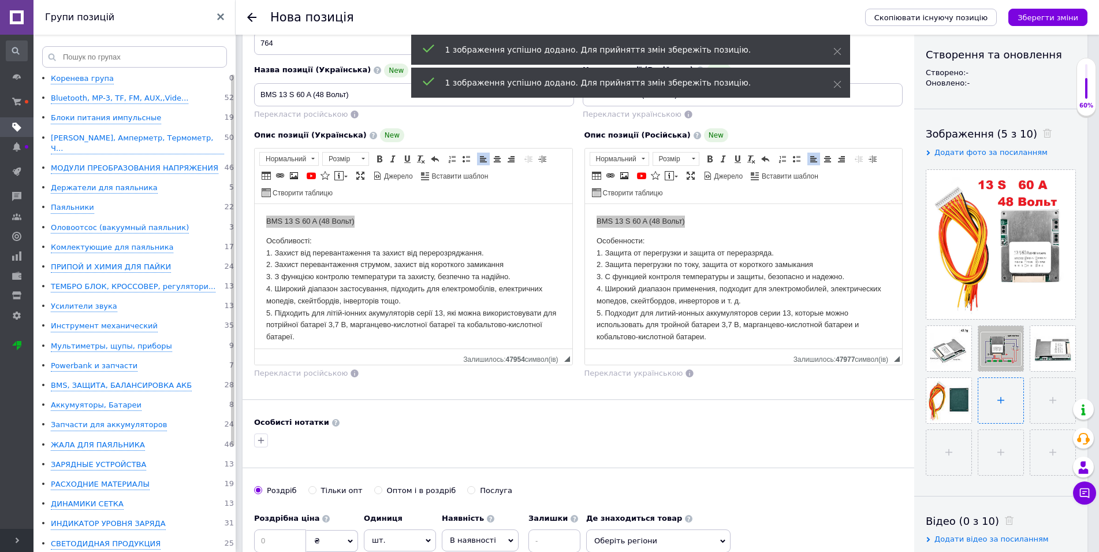
click at [995, 395] on input "file" at bounding box center [1000, 400] width 45 height 45
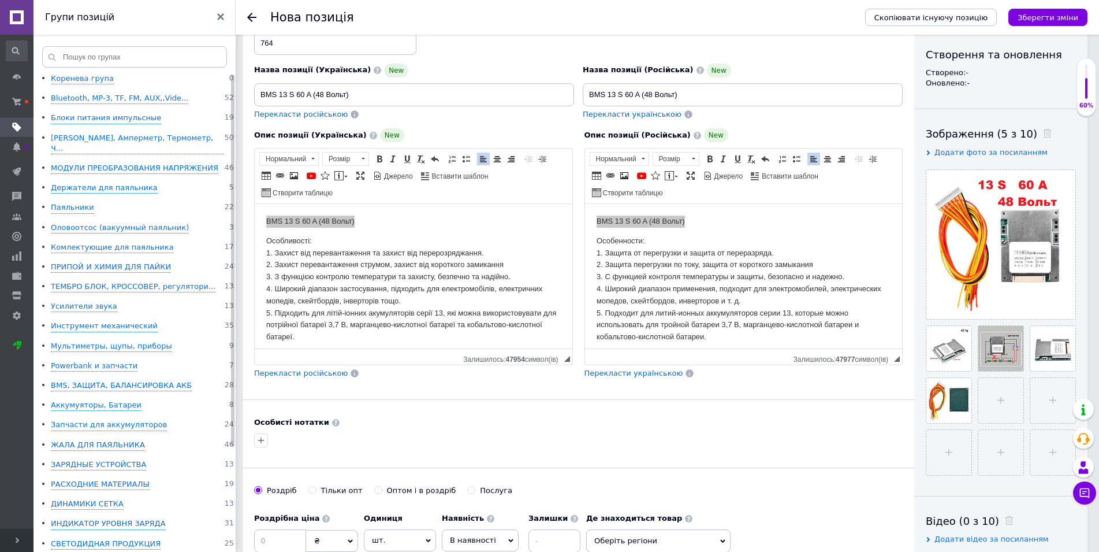
type input "C:\fakepath\еног.jpg"
click at [1069, 411] on input "file" at bounding box center [1051, 400] width 45 height 45
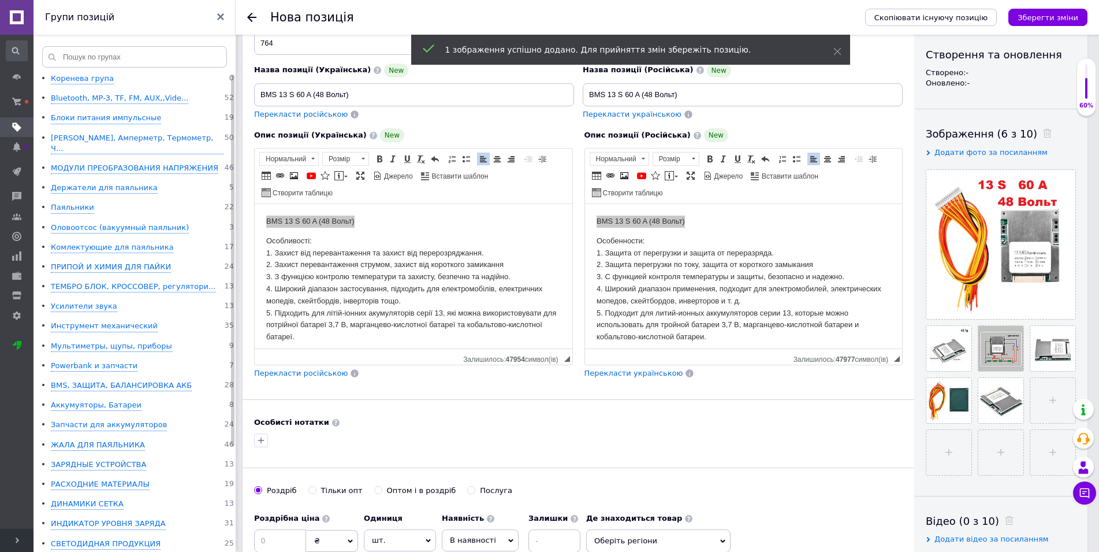
type input "C:\fakepath\кенр.jpg"
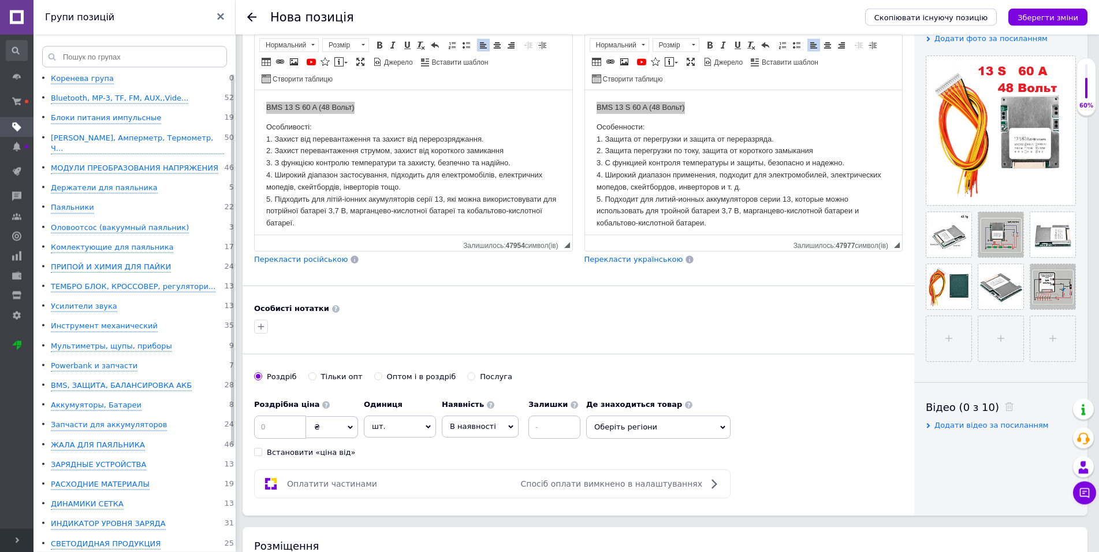
scroll to position [236, 0]
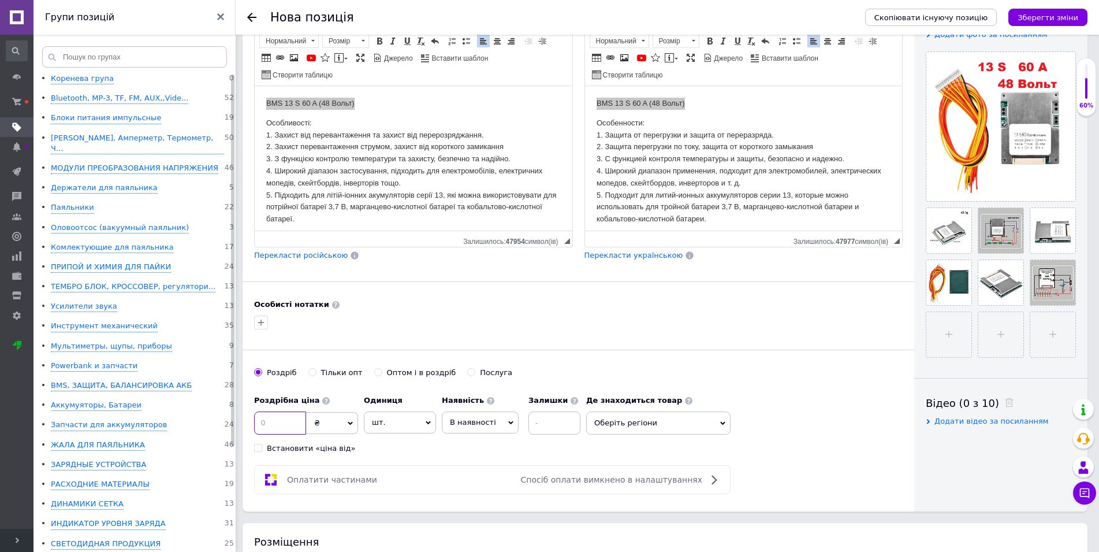
click at [284, 423] on input at bounding box center [280, 422] width 52 height 23
type input "610"
click at [508, 420] on icon at bounding box center [510, 422] width 5 height 5
click at [483, 489] on li "Готово до відправки" at bounding box center [480, 494] width 76 height 27
click at [572, 421] on input at bounding box center [586, 422] width 52 height 23
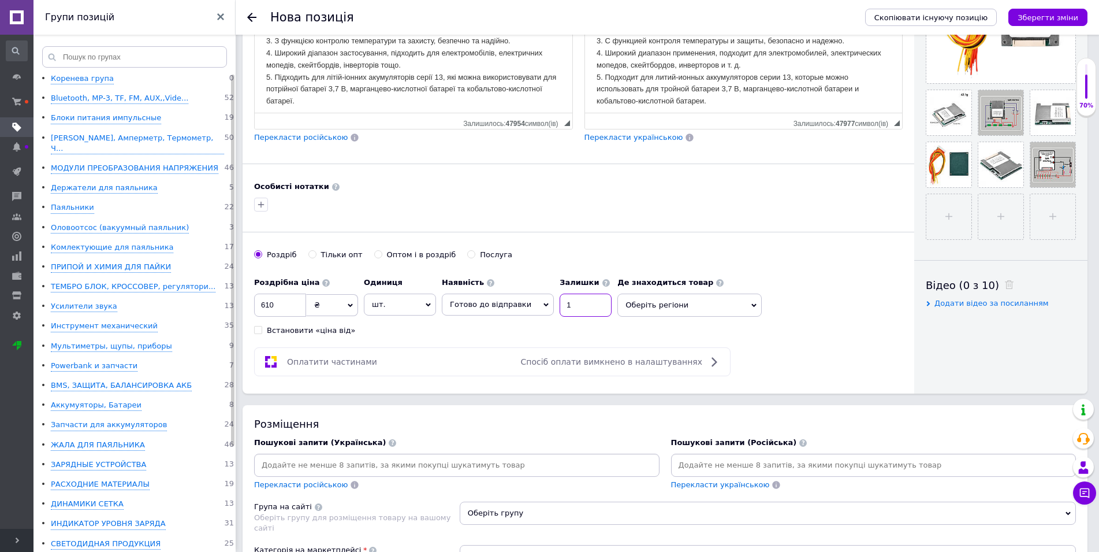
scroll to position [412, 0]
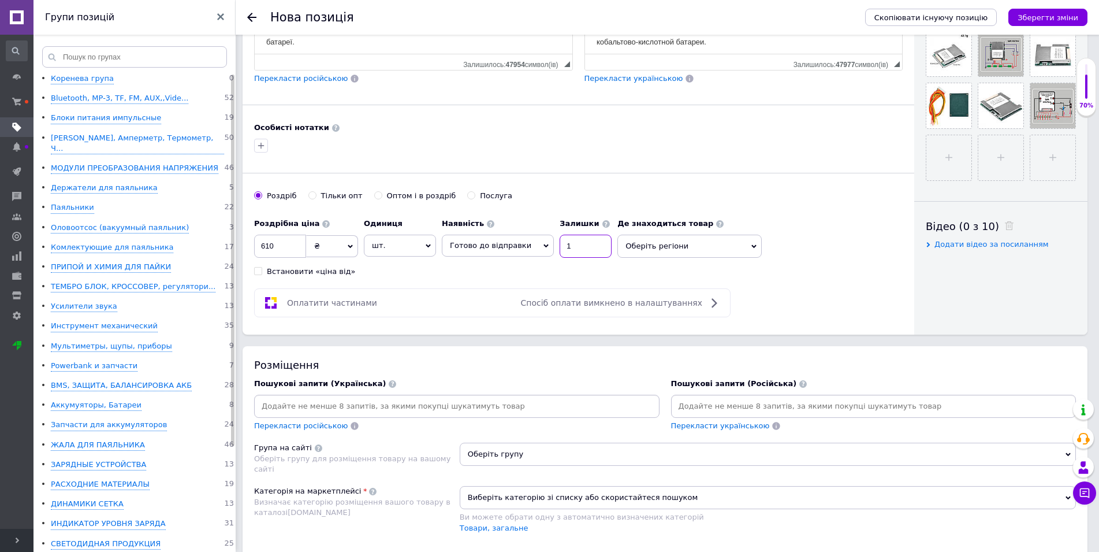
type input "1"
click at [422, 397] on input at bounding box center [456, 405] width 401 height 17
paste input "BMS 13 S 60 A (48 Вольт)"
type input "BMS 13 S 60 A (48 Вольт)"
click at [405, 398] on input at bounding box center [506, 405] width 278 height 17
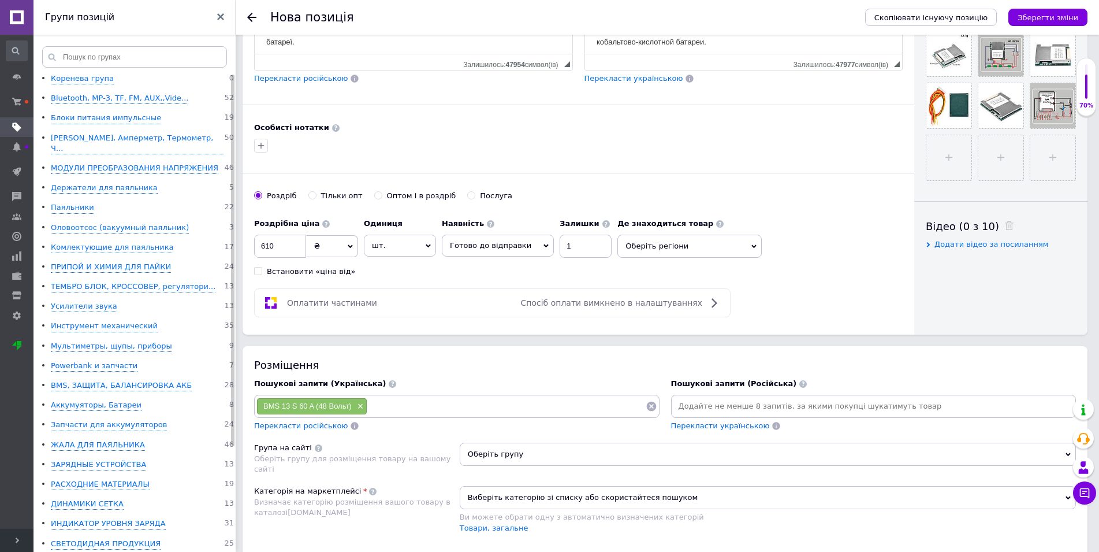
paste input "BMS 13 S 60 A (48 Вольт)"
type input "BMS 13 S 60 A"
click at [467, 407] on input at bounding box center [543, 405] width 204 height 17
paste input "BMS 13 S 60 A (48 Вольт)"
type input "BMS"
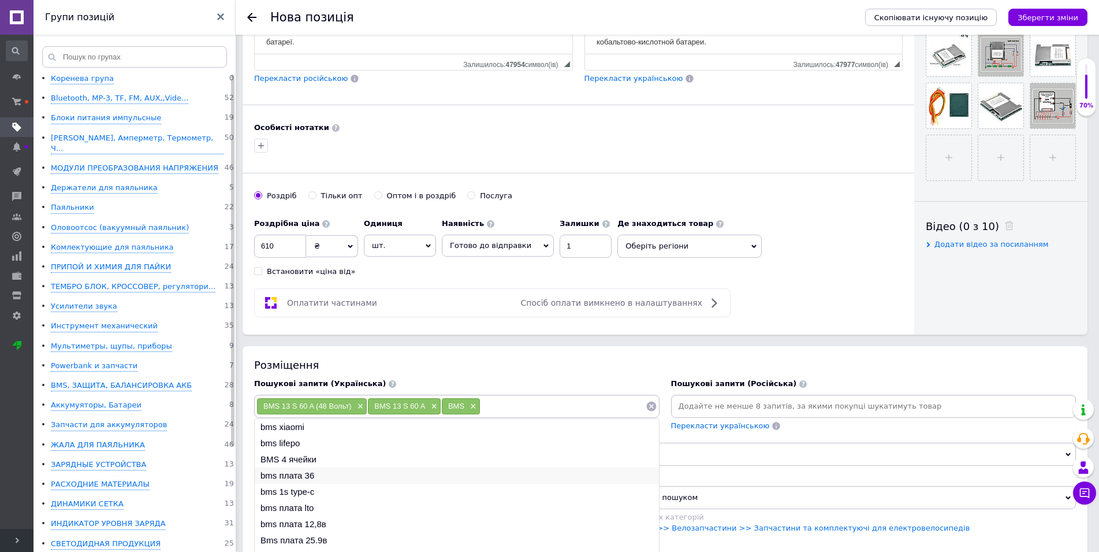
scroll to position [17, 0]
click at [299, 466] on li "bms плата 36" at bounding box center [457, 458] width 404 height 16
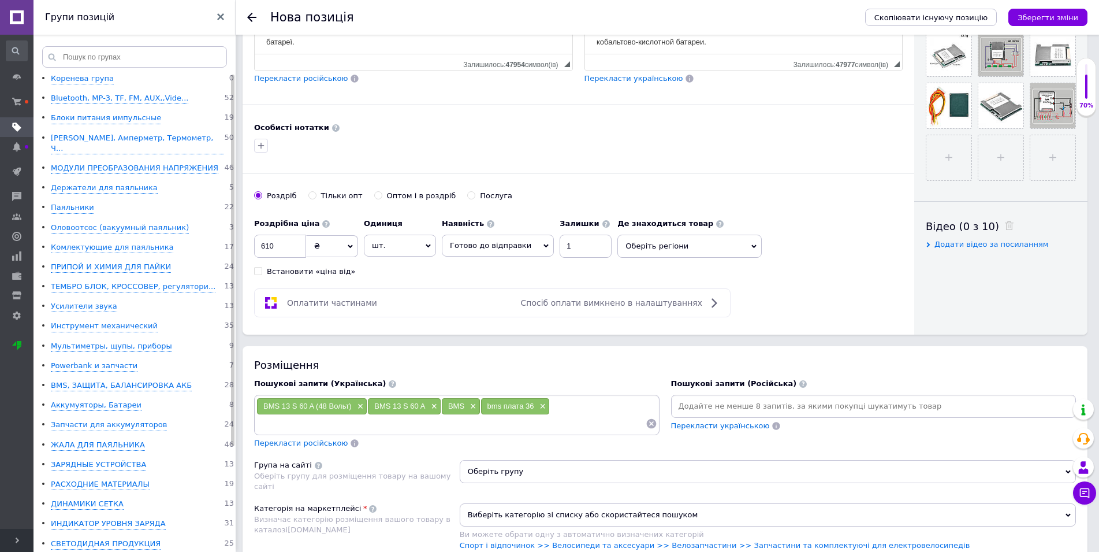
click at [589, 466] on span "Оберіть групу" at bounding box center [768, 471] width 616 height 23
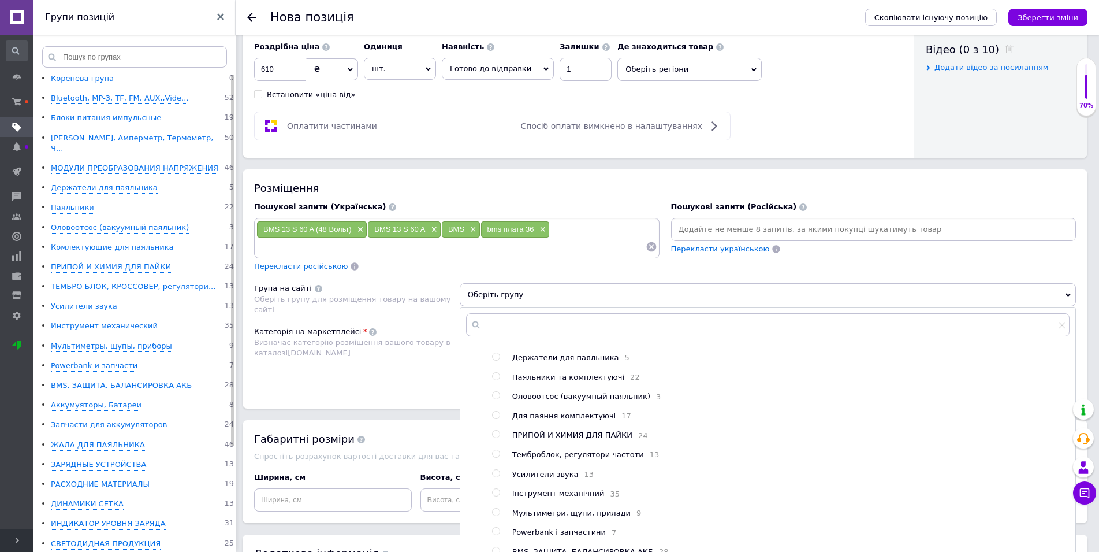
scroll to position [118, 0]
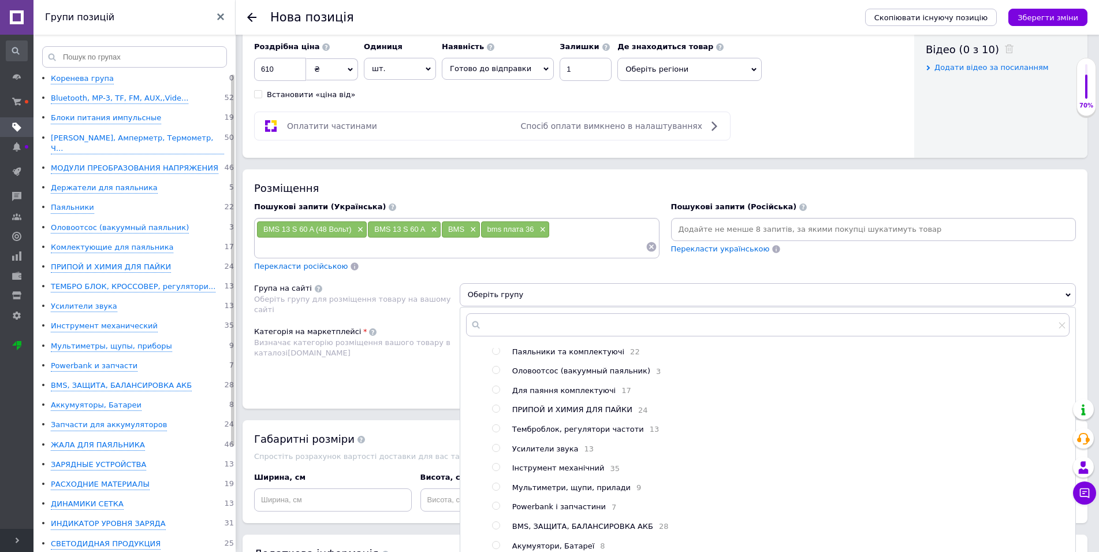
click at [549, 532] on div "BMS, ЗАЩИТА, БАЛАНСИРОВКА АКБ 28" at bounding box center [790, 526] width 557 height 11
click at [552, 530] on span "BMS, ЗАЩИТА, БАЛАНСИРОВКА АКБ" at bounding box center [582, 526] width 141 height 9
radio input "true"
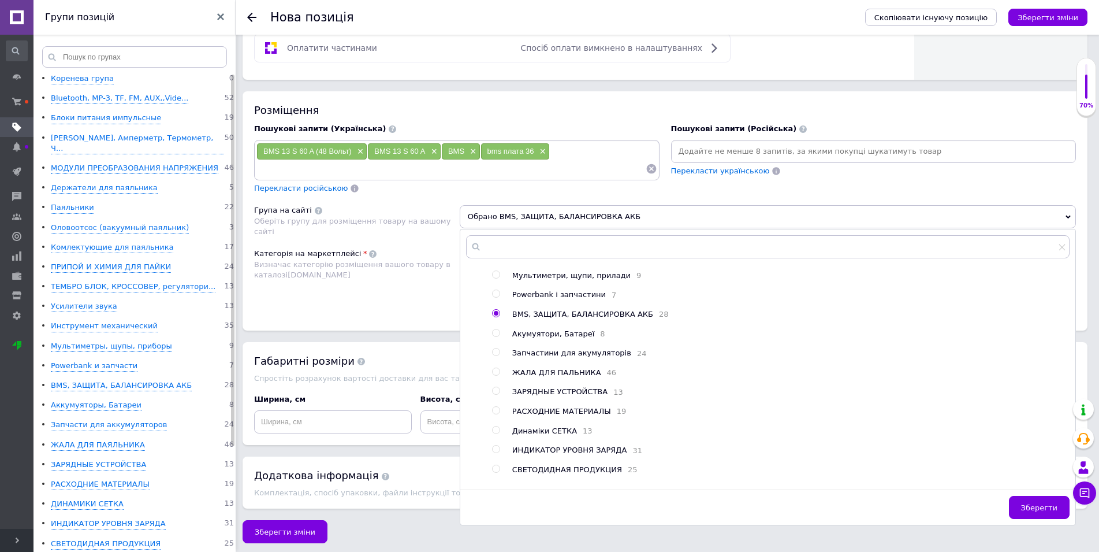
scroll to position [266, 0]
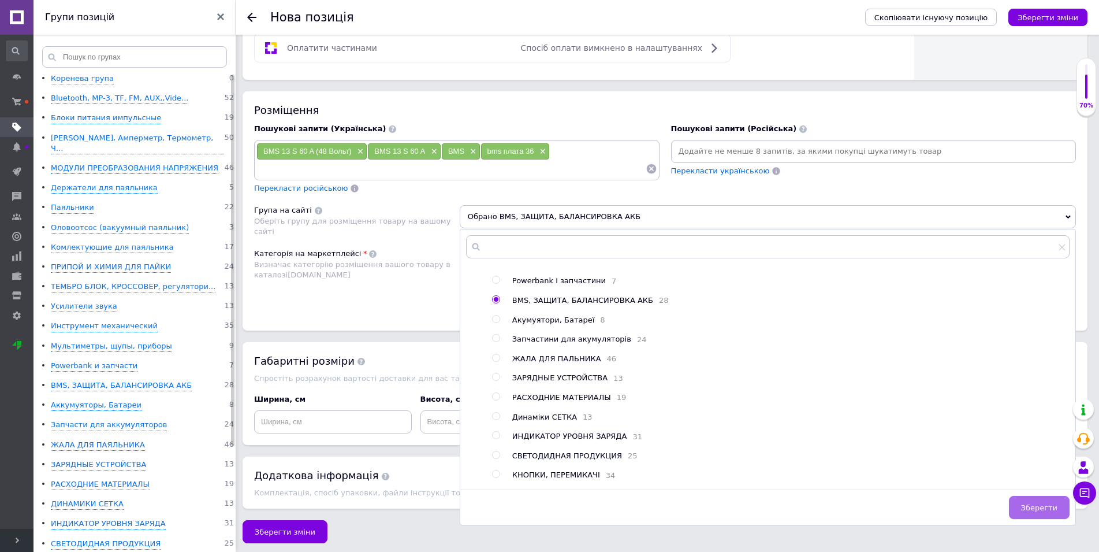
click at [1039, 505] on span "Зберегти" at bounding box center [1039, 507] width 36 height 9
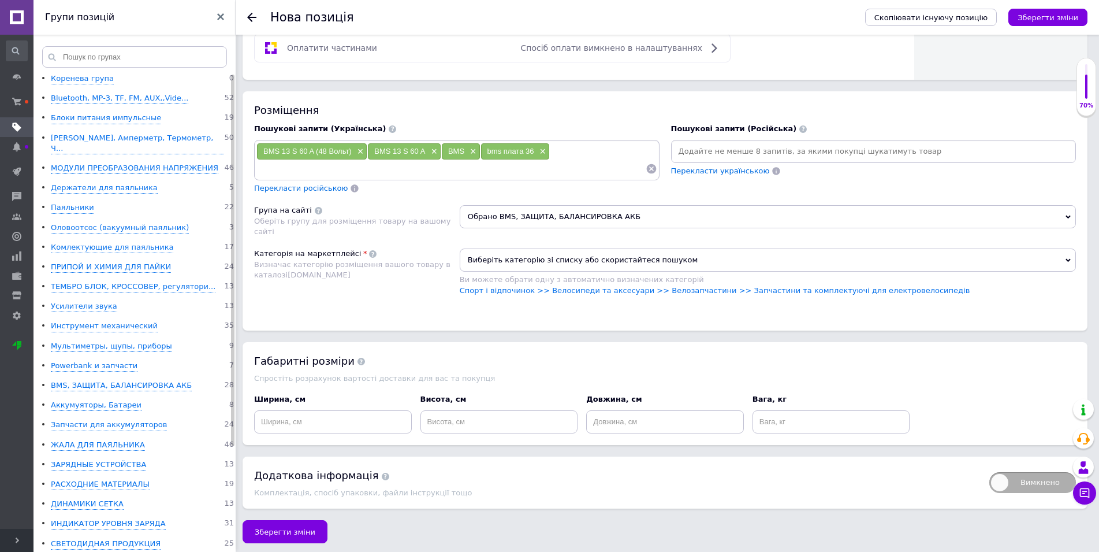
click at [503, 253] on span "Виберіть категорію зі списку або скористайтеся пошуком" at bounding box center [768, 259] width 616 height 23
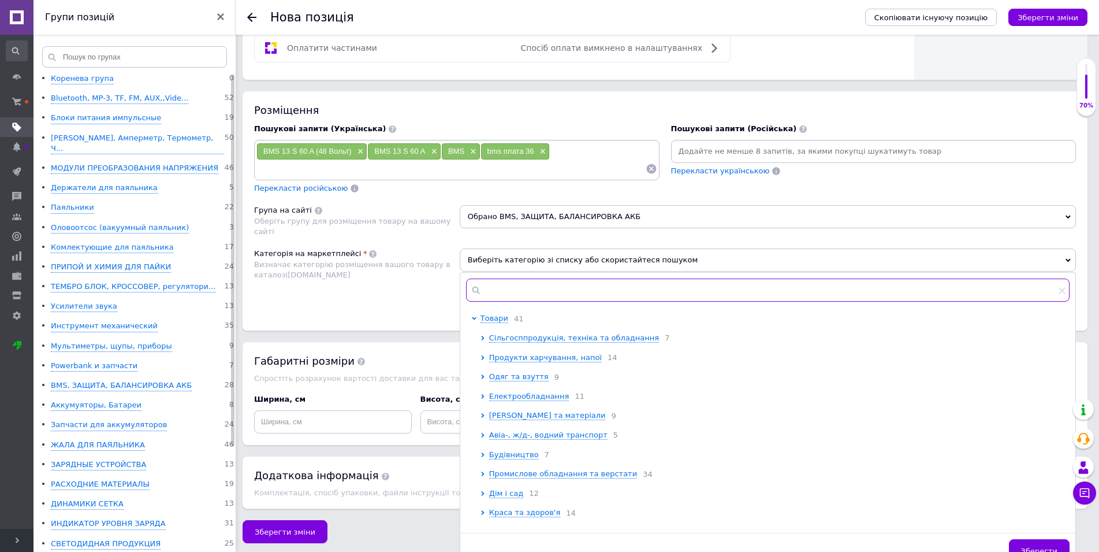
click at [494, 278] on input "text" at bounding box center [768, 289] width 604 height 23
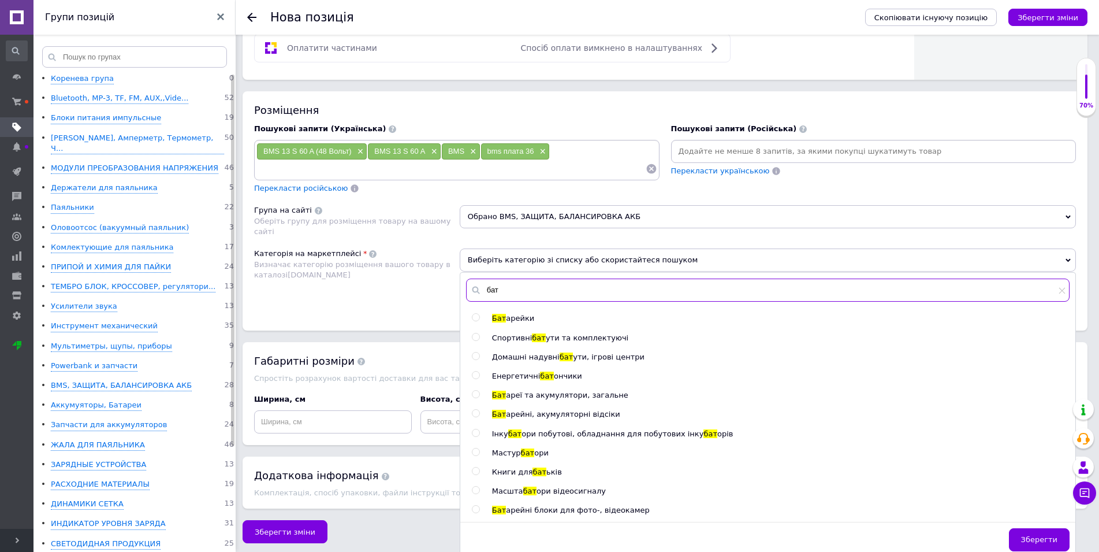
type input "бат"
click at [530, 411] on span "арейні, акумуляторні відсіки" at bounding box center [563, 414] width 114 height 9
radio input "true"
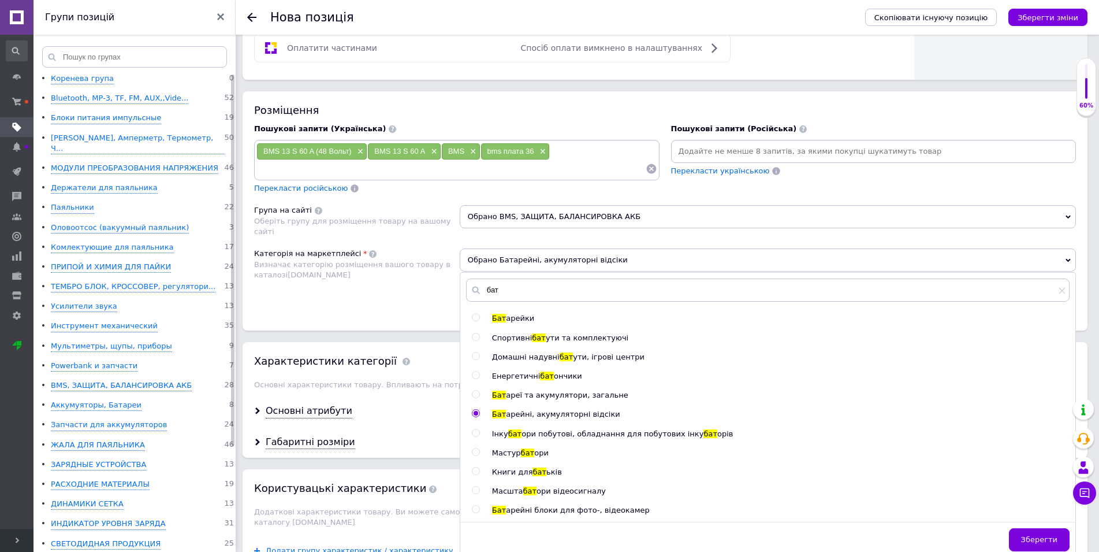
drag, startPoint x: 1038, startPoint y: 537, endPoint x: 1003, endPoint y: 507, distance: 45.5
click at [1039, 537] on span "Зберегти" at bounding box center [1039, 539] width 36 height 9
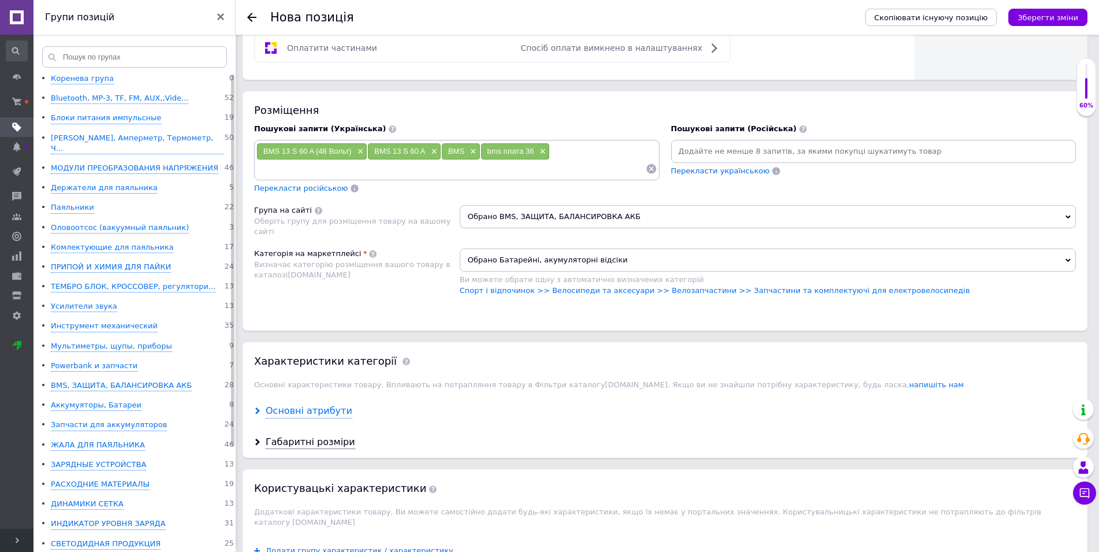
click at [320, 410] on div "Основні атрибути" at bounding box center [309, 410] width 87 height 13
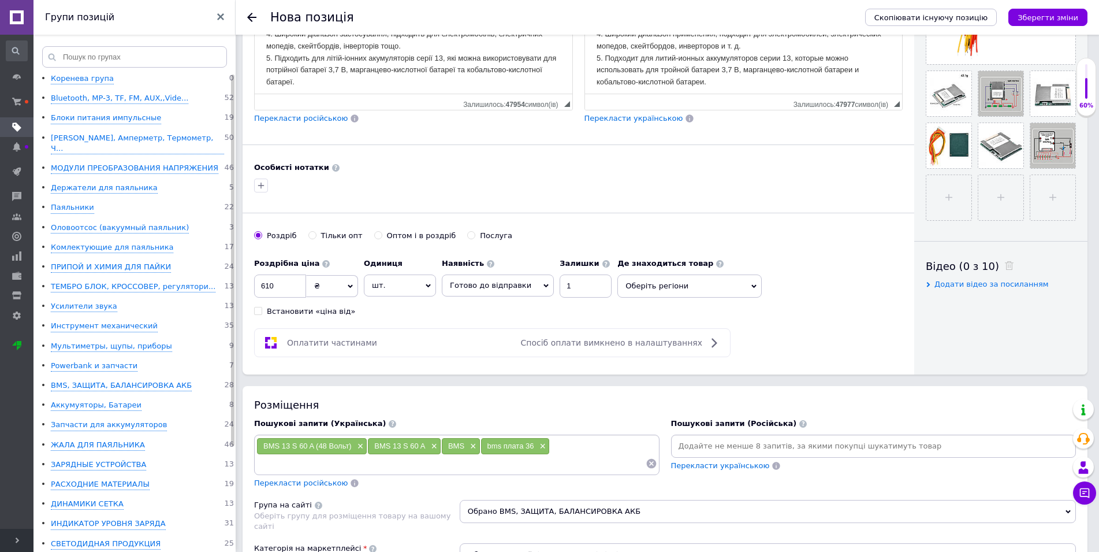
scroll to position [137, 0]
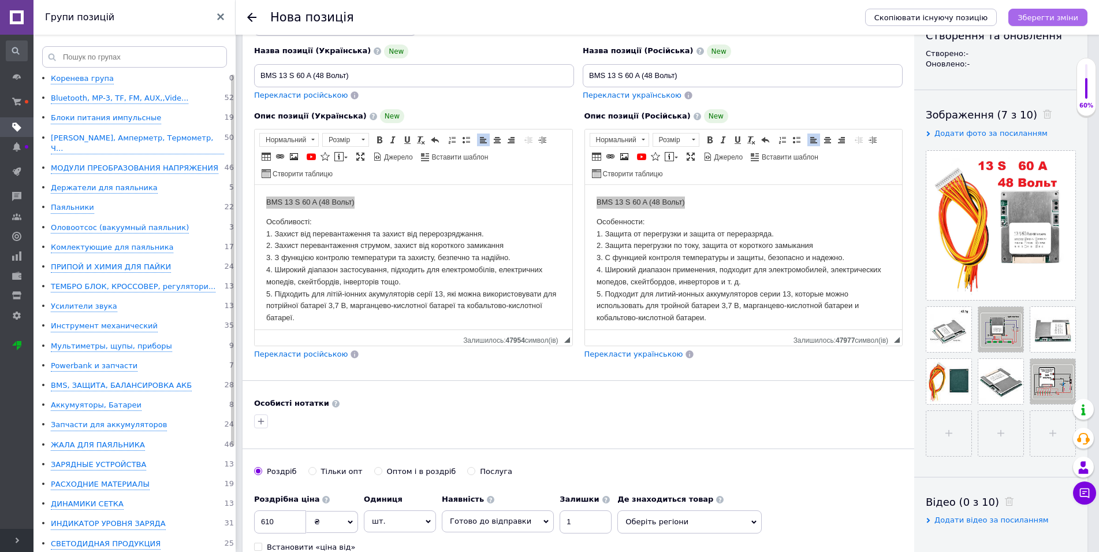
click at [1041, 16] on icon "Зберегти зміни" at bounding box center [1048, 17] width 61 height 9
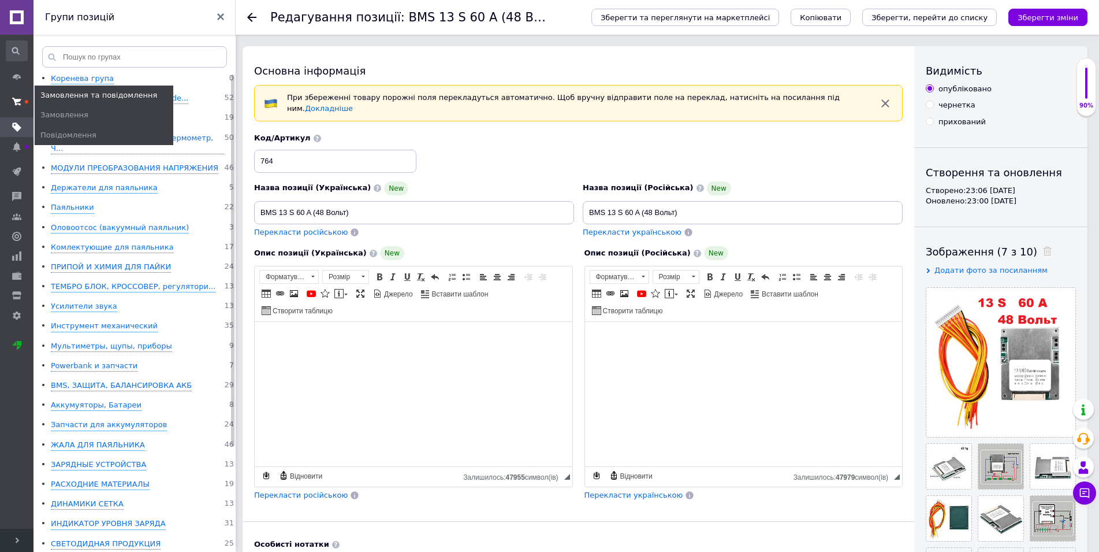
click at [17, 105] on use at bounding box center [16, 102] width 9 height 8
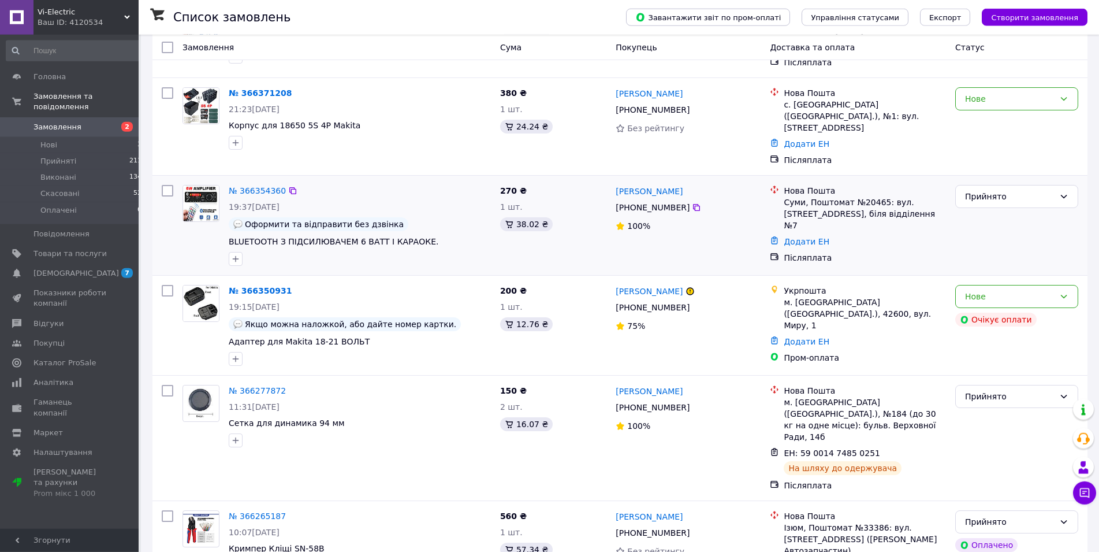
scroll to position [118, 0]
click at [1069, 284] on div "Нове" at bounding box center [1016, 295] width 123 height 23
click at [999, 351] on li "Скасовано" at bounding box center [1017, 351] width 122 height 21
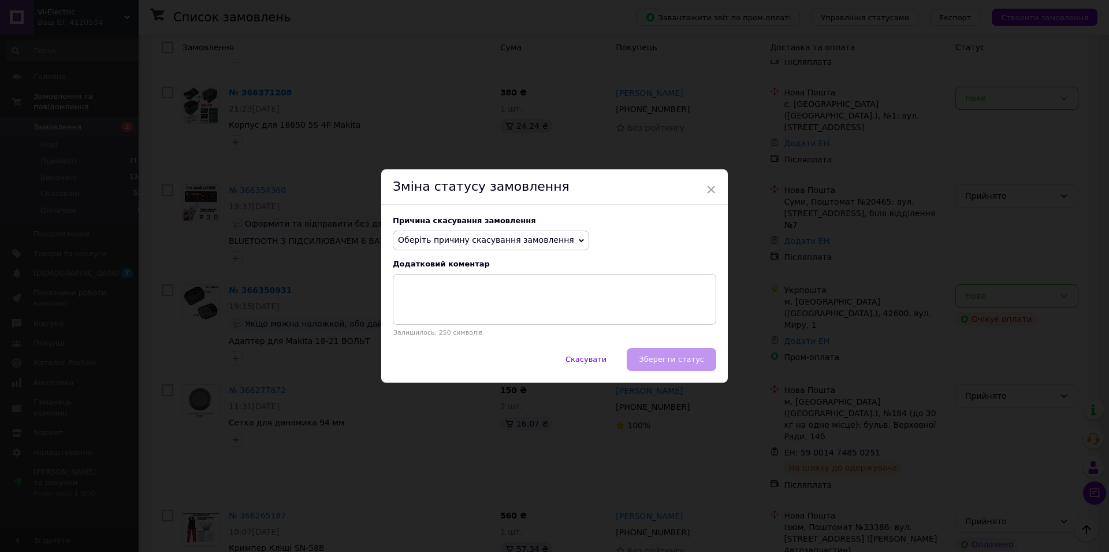
click at [579, 239] on icon at bounding box center [581, 240] width 5 height 3
click at [456, 292] on li "Оплата не надійшла" at bounding box center [490, 295] width 195 height 16
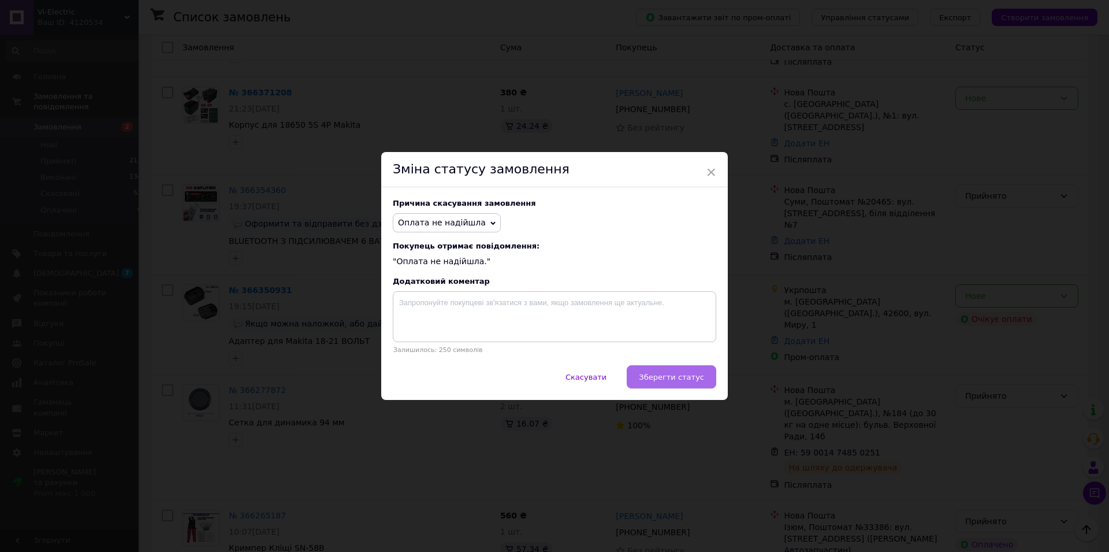
click at [675, 381] on span "Зберегти статус" at bounding box center [671, 377] width 65 height 9
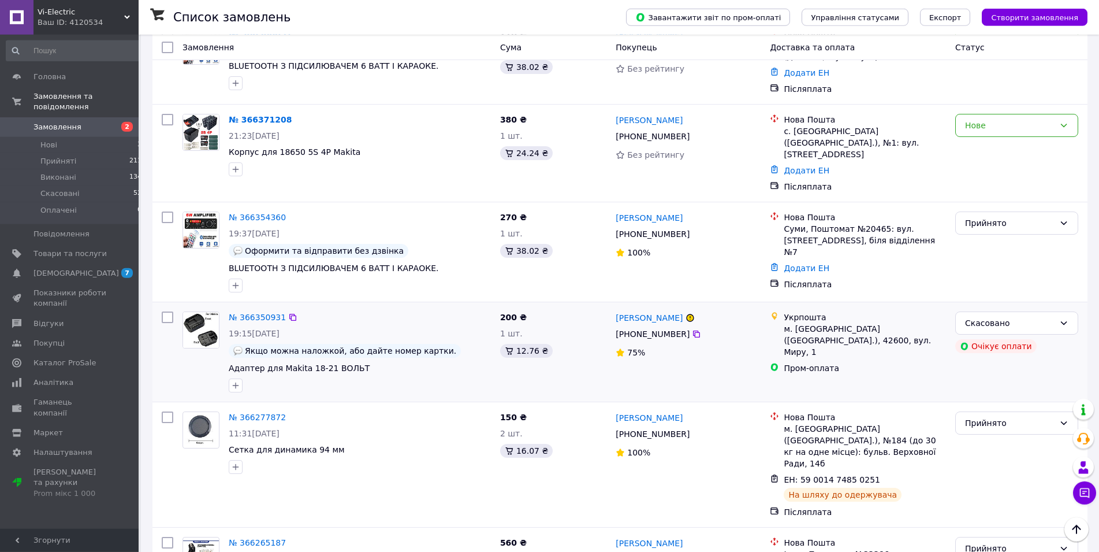
scroll to position [59, 0]
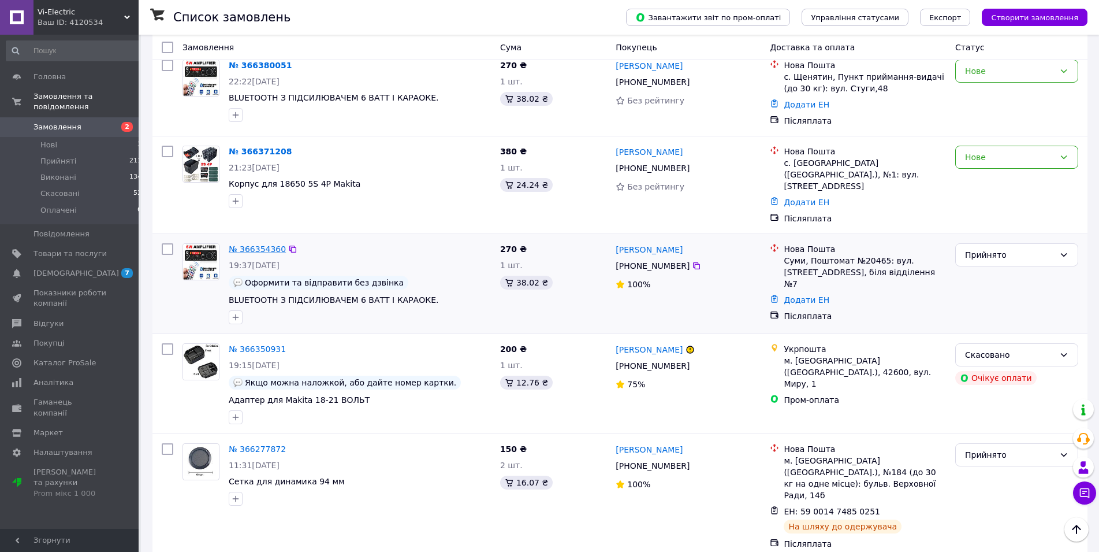
click at [260, 244] on link "№ 366354360" at bounding box center [257, 248] width 57 height 9
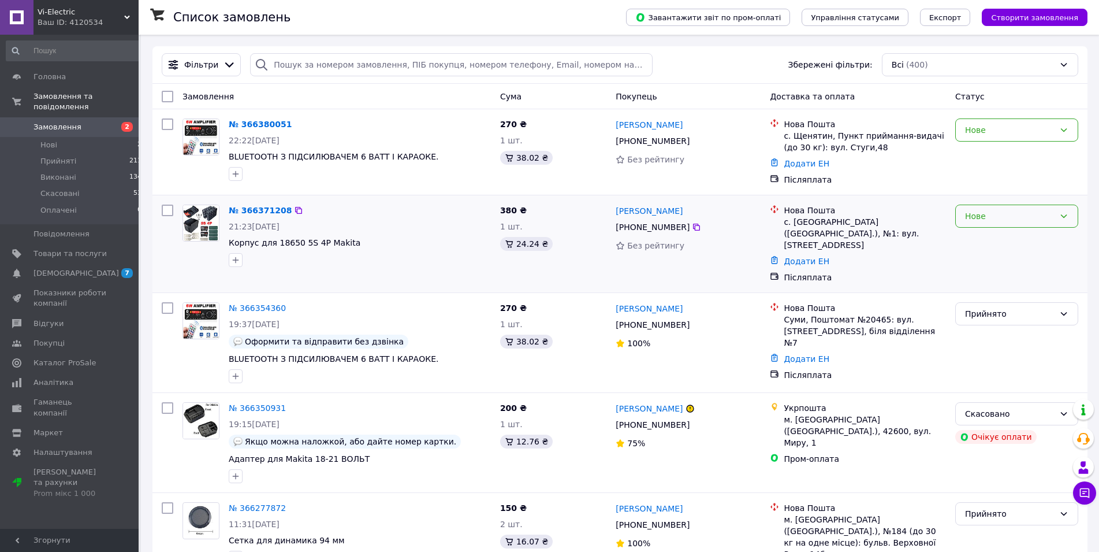
click at [1064, 217] on icon at bounding box center [1063, 215] width 9 height 9
click at [994, 242] on li "Прийнято" at bounding box center [1017, 241] width 122 height 21
click at [245, 209] on link "№ 366371208" at bounding box center [257, 210] width 57 height 9
click at [258, 122] on link "№ 366380051" at bounding box center [260, 124] width 63 height 9
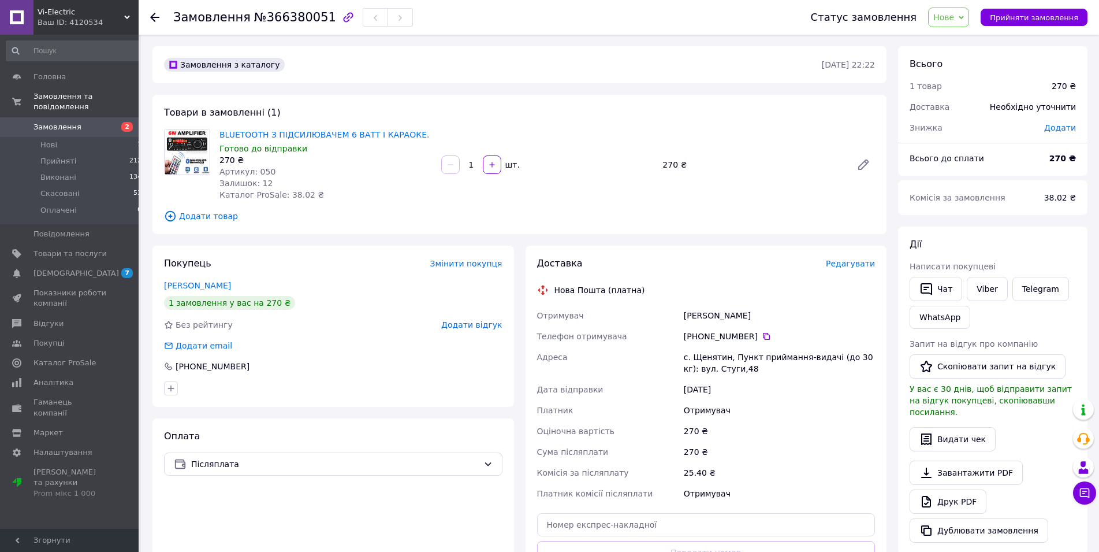
click at [964, 20] on icon at bounding box center [961, 17] width 5 height 5
click at [969, 38] on li "Прийнято" at bounding box center [955, 40] width 53 height 17
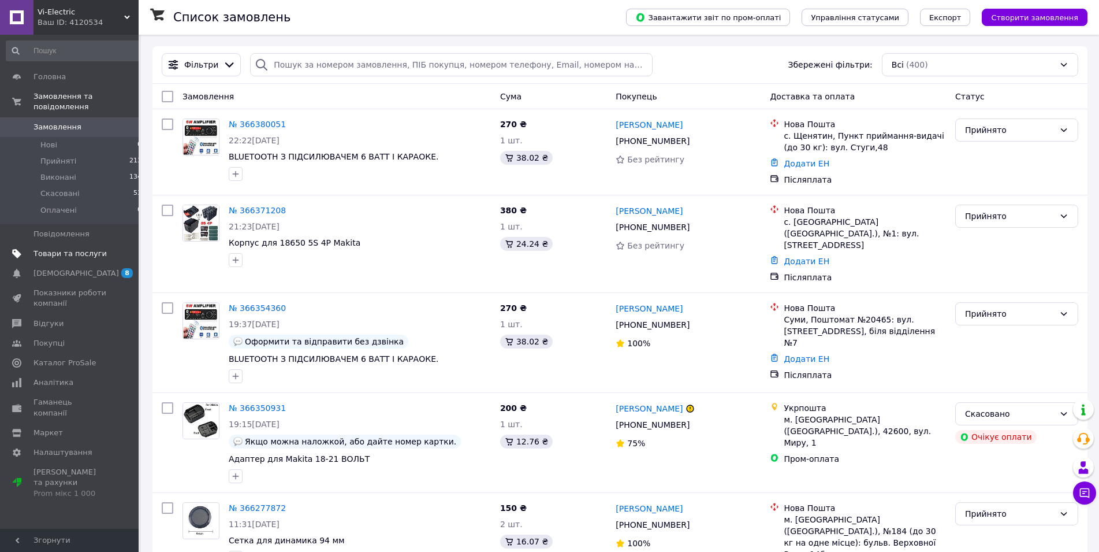
click at [68, 248] on span "Товари та послуги" at bounding box center [70, 253] width 73 height 10
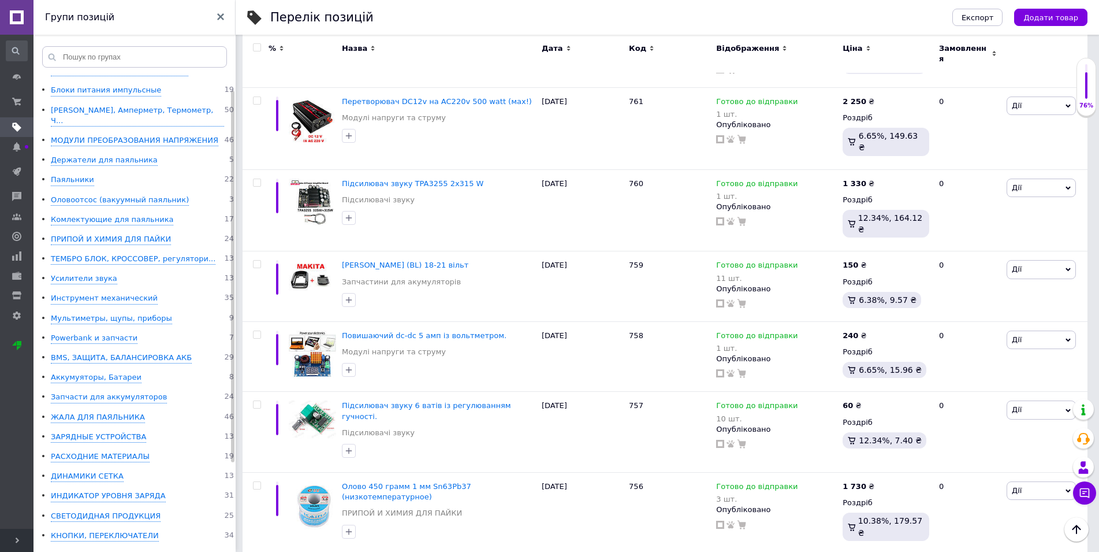
scroll to position [17, 0]
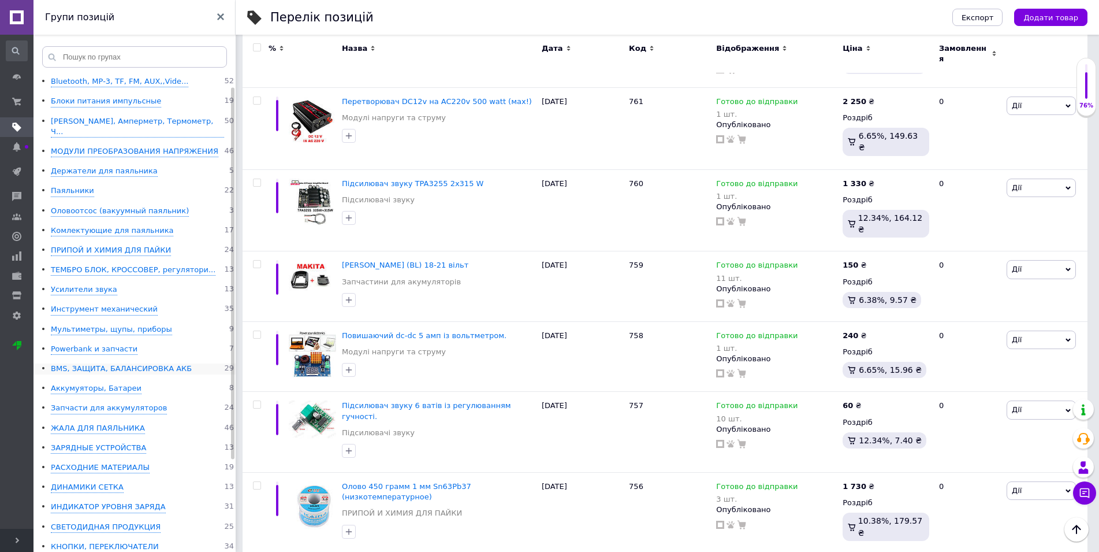
click at [84, 363] on div "BMS, ЗАЩИТА, БАЛАНСИРОВКА АКБ" at bounding box center [121, 368] width 141 height 11
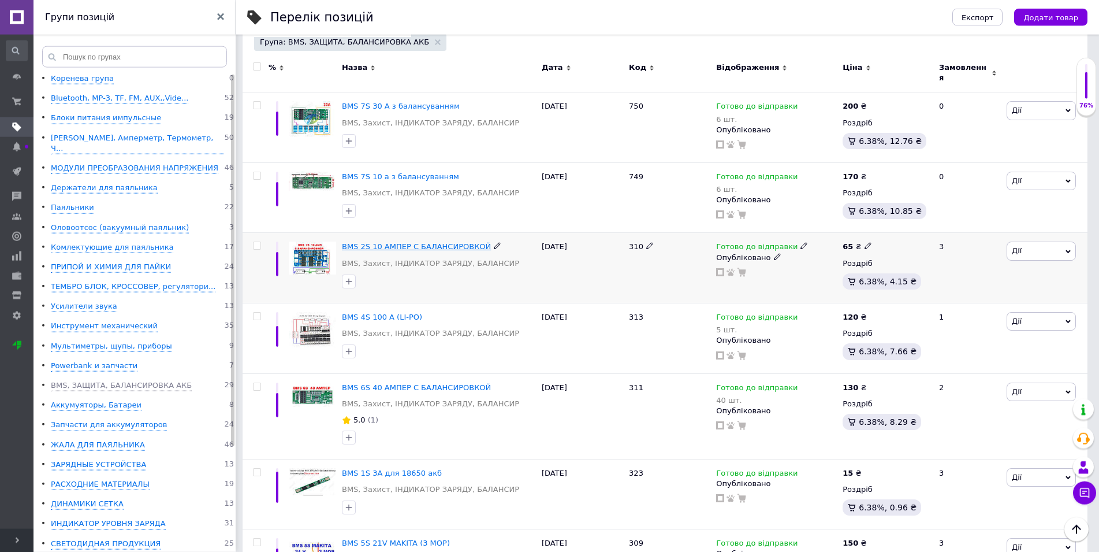
scroll to position [177, 0]
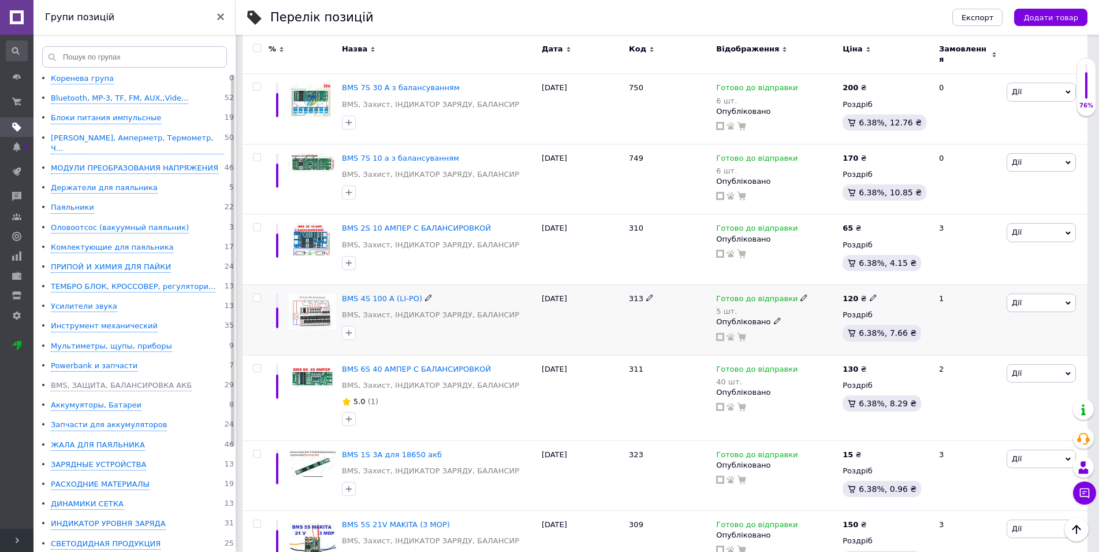
click at [862, 293] on div "120 ₴" at bounding box center [860, 298] width 34 height 10
type input "140"
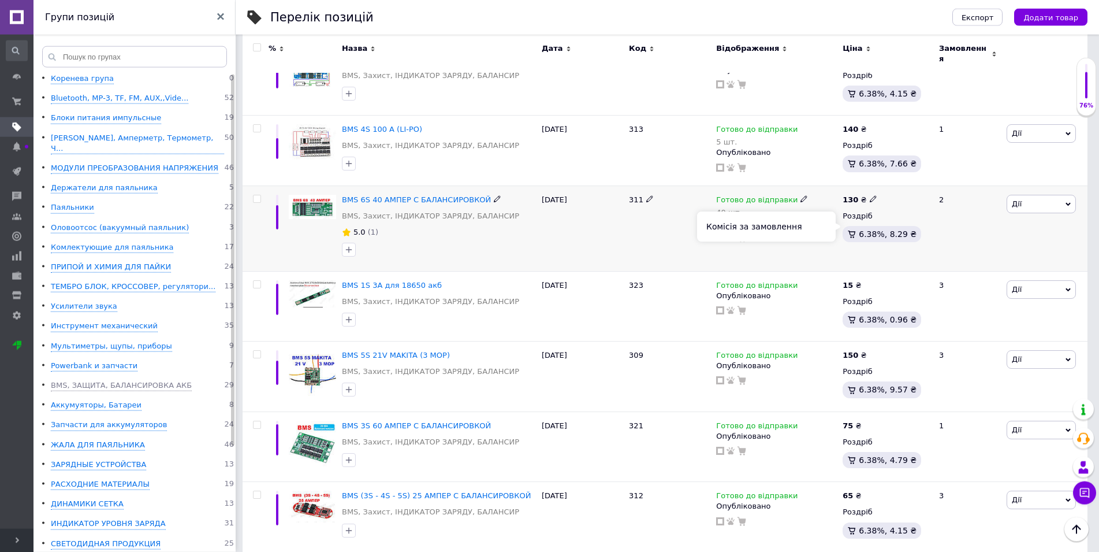
scroll to position [353, 0]
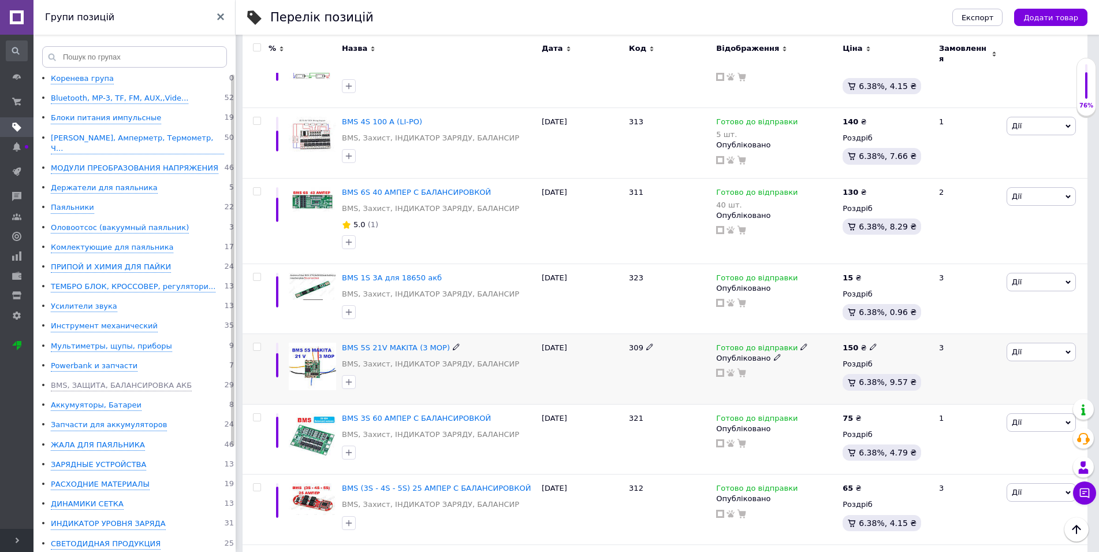
click at [870, 343] on icon at bounding box center [873, 346] width 7 height 7
type input "180"
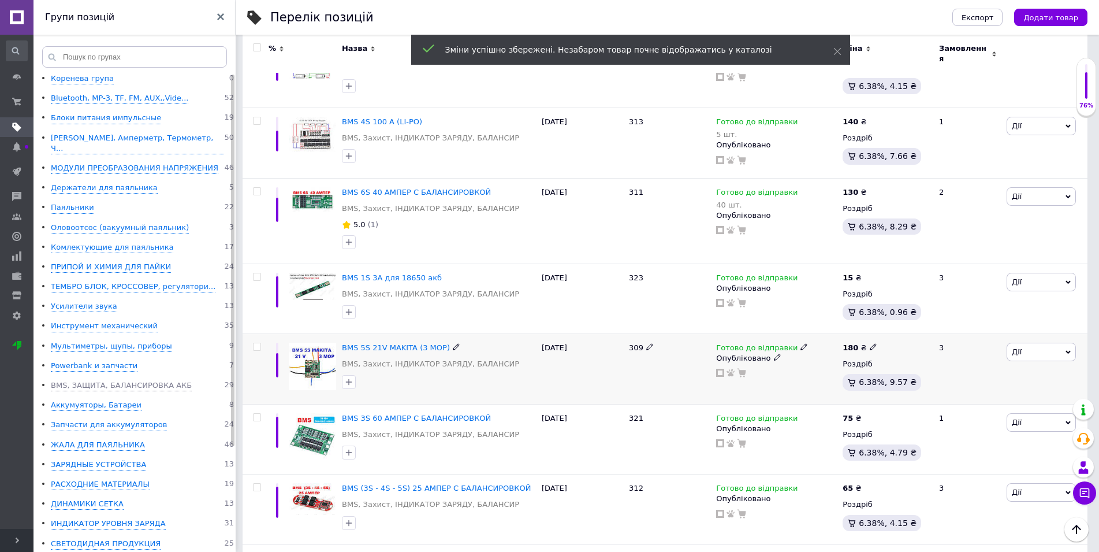
scroll to position [412, 0]
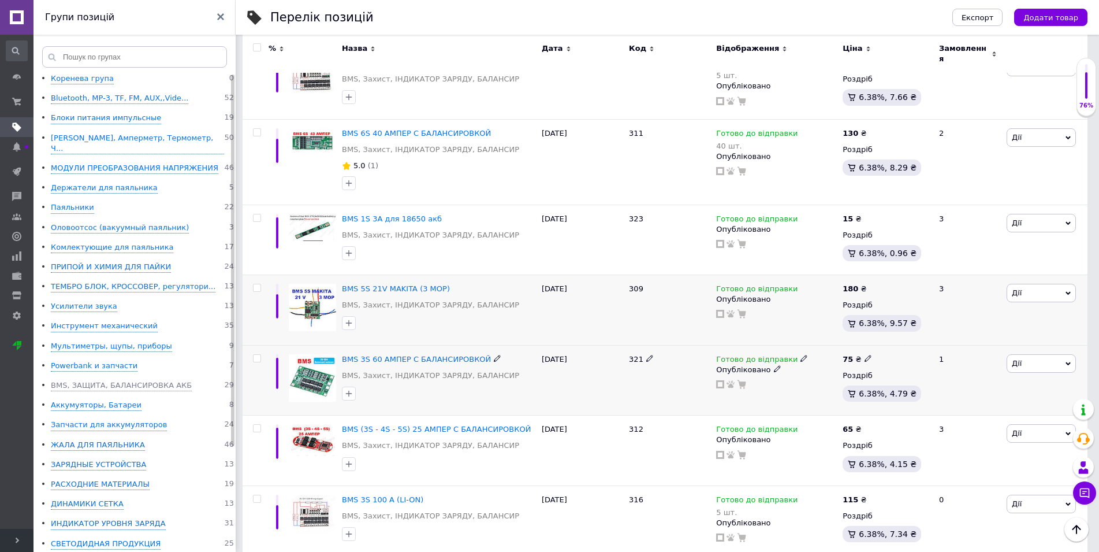
click at [865, 355] on icon at bounding box center [868, 358] width 7 height 7
type input "7"
type input "80"
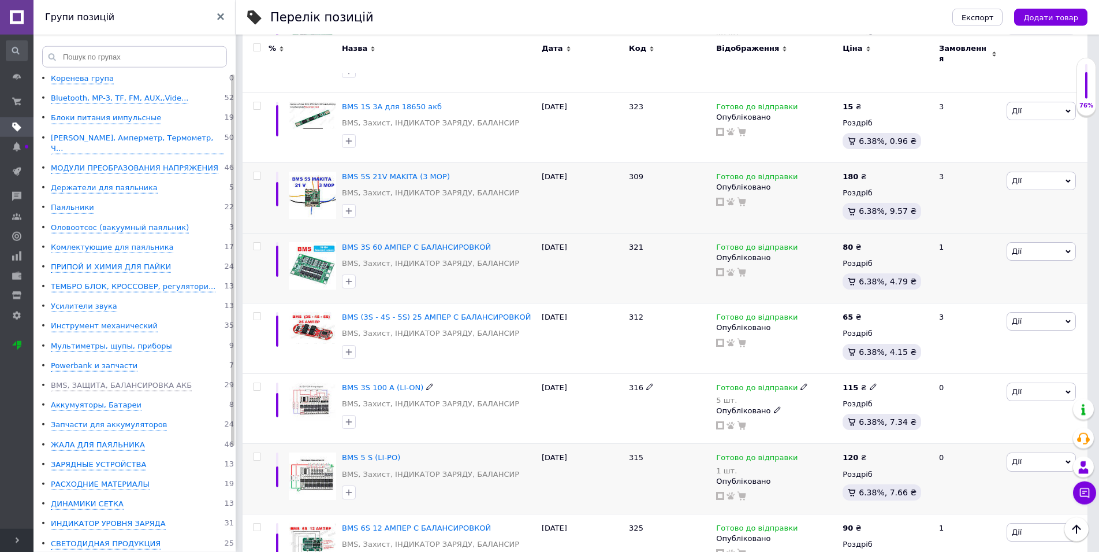
scroll to position [589, 0]
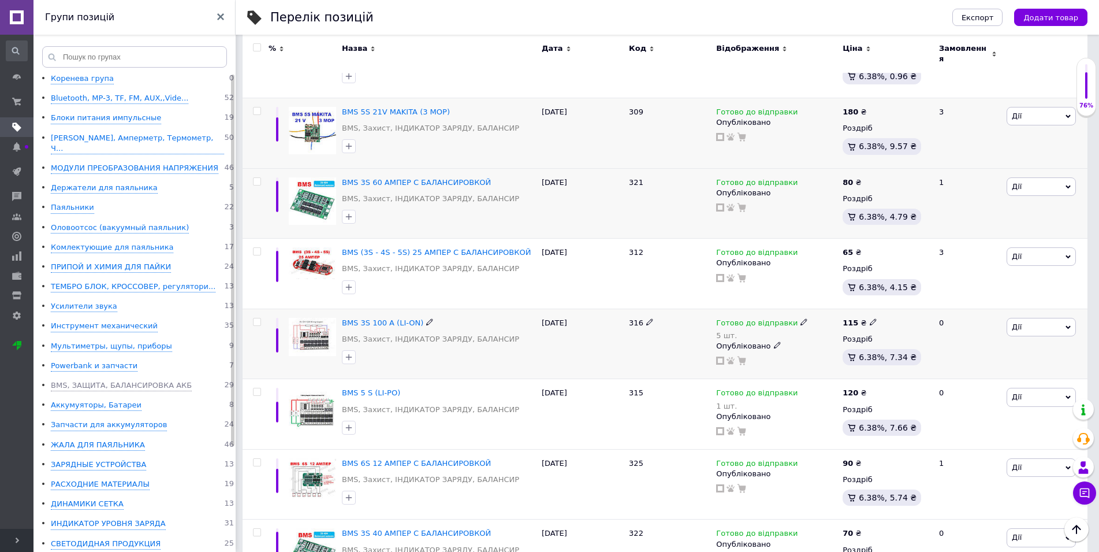
click at [870, 318] on icon at bounding box center [873, 321] width 7 height 7
type input "140"
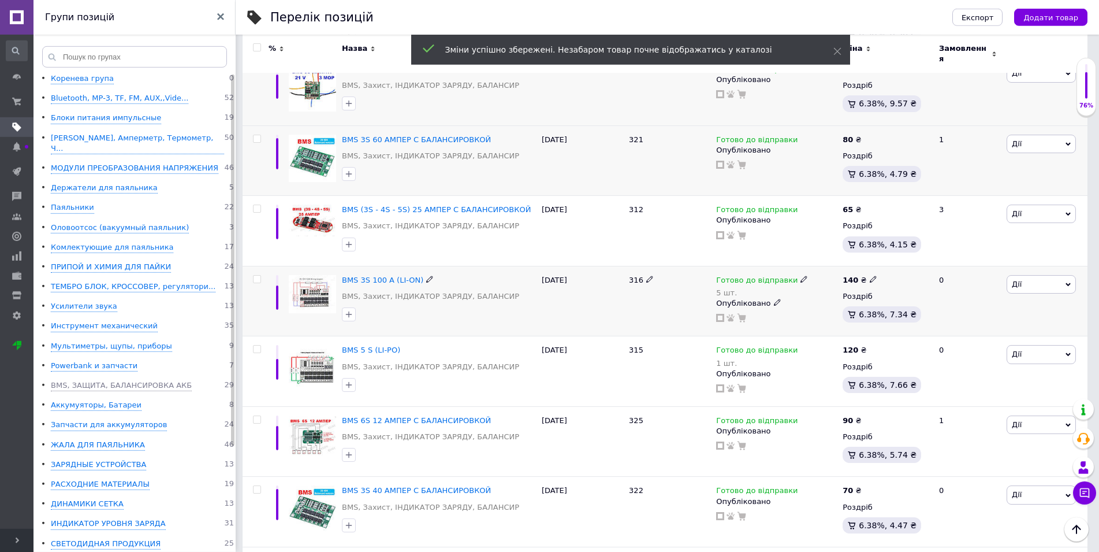
scroll to position [648, 0]
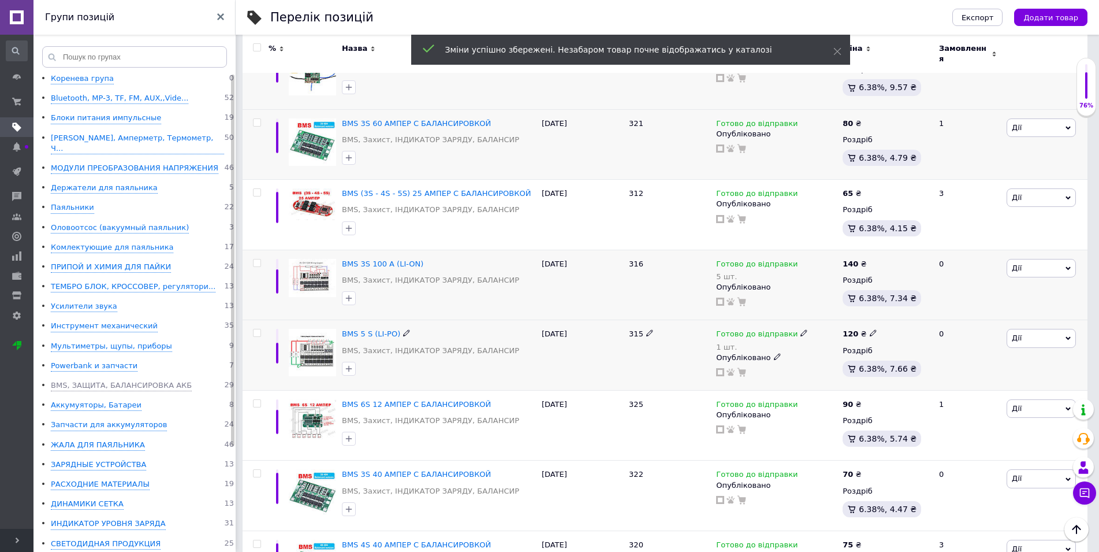
click at [870, 329] on icon at bounding box center [873, 332] width 7 height 7
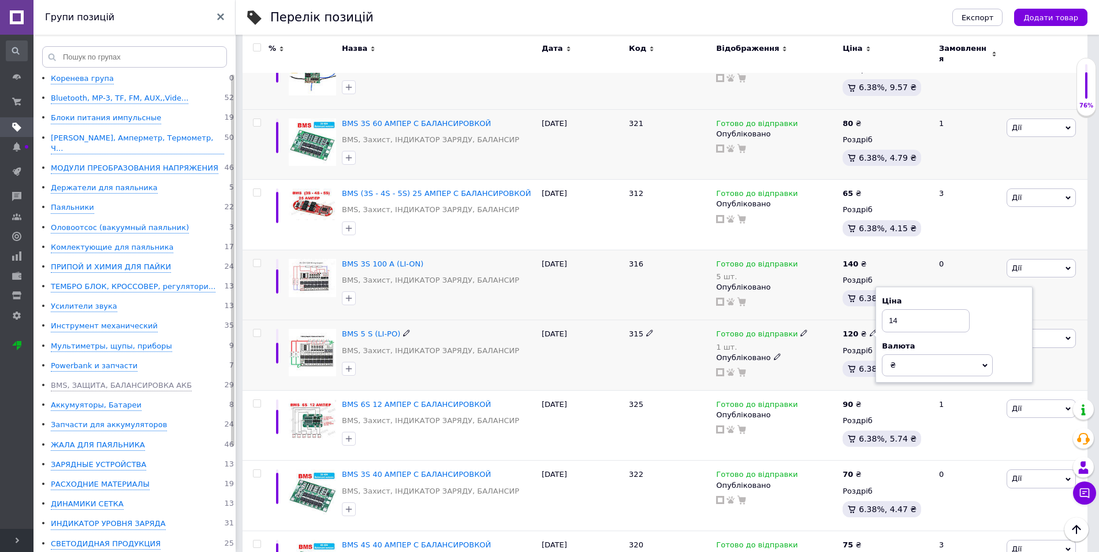
type input "140"
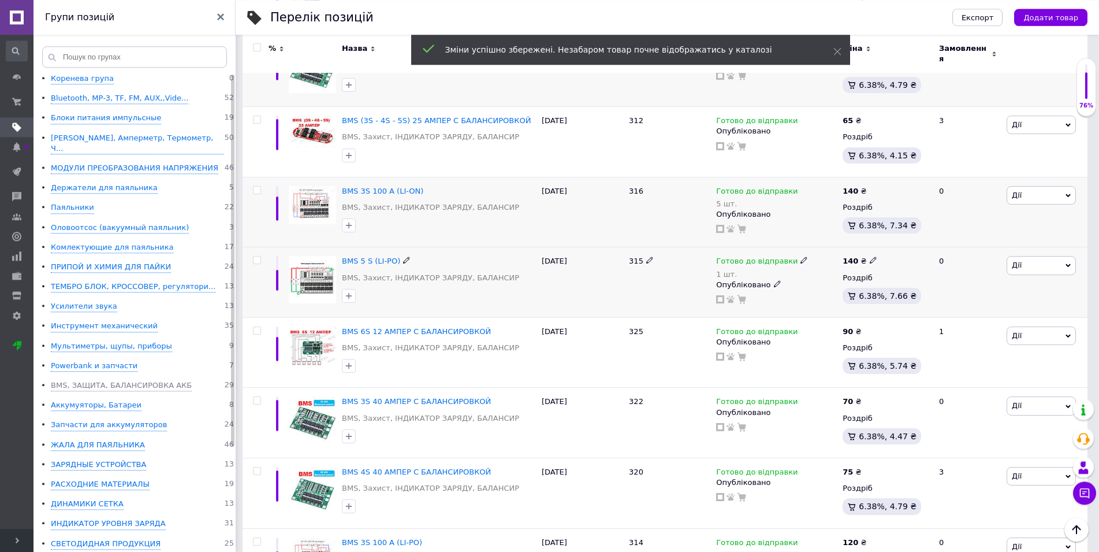
scroll to position [766, 0]
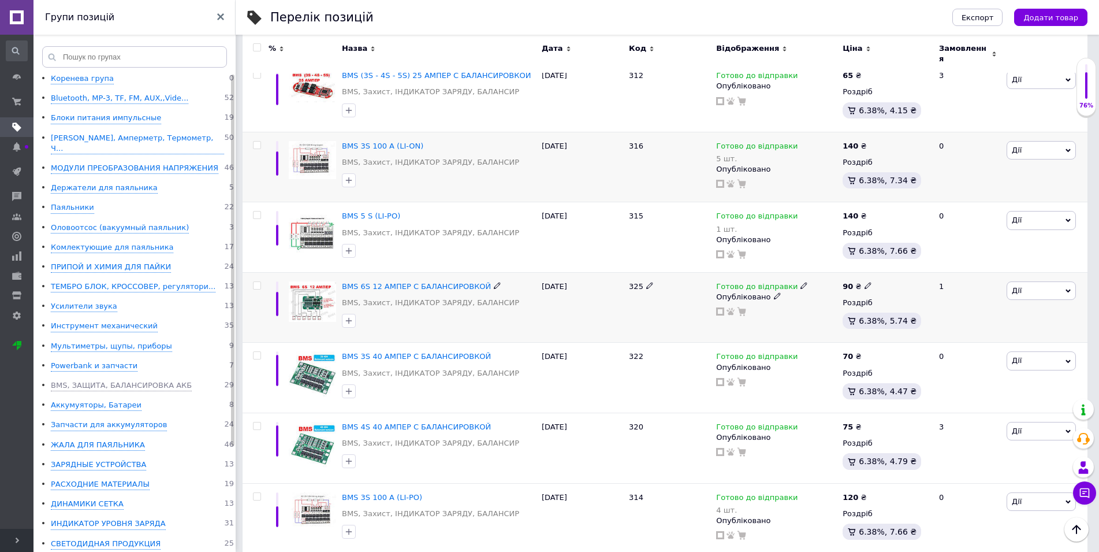
click at [865, 282] on icon at bounding box center [868, 285] width 7 height 7
type input "9"
type input "105"
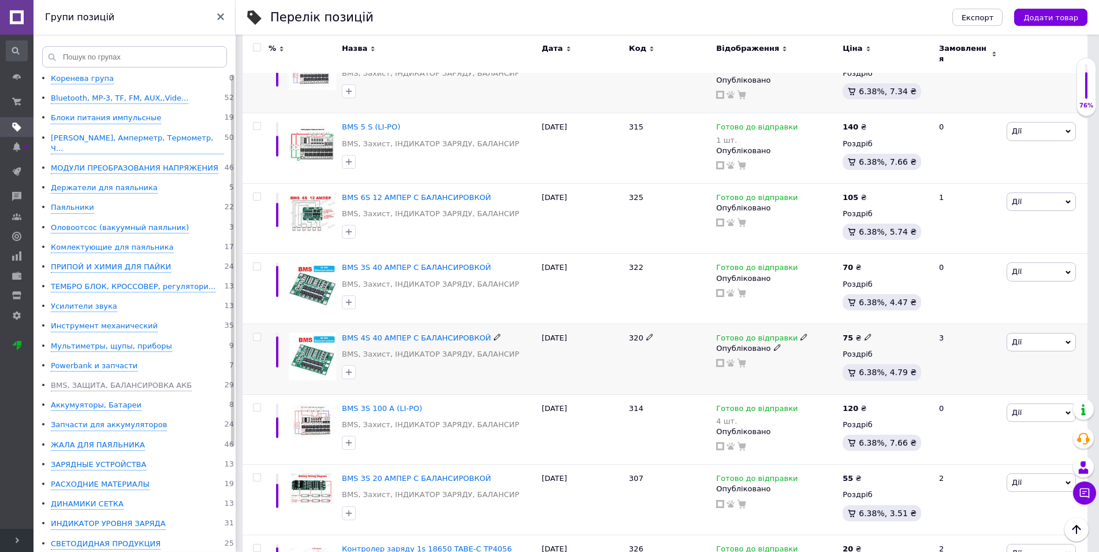
scroll to position [884, 0]
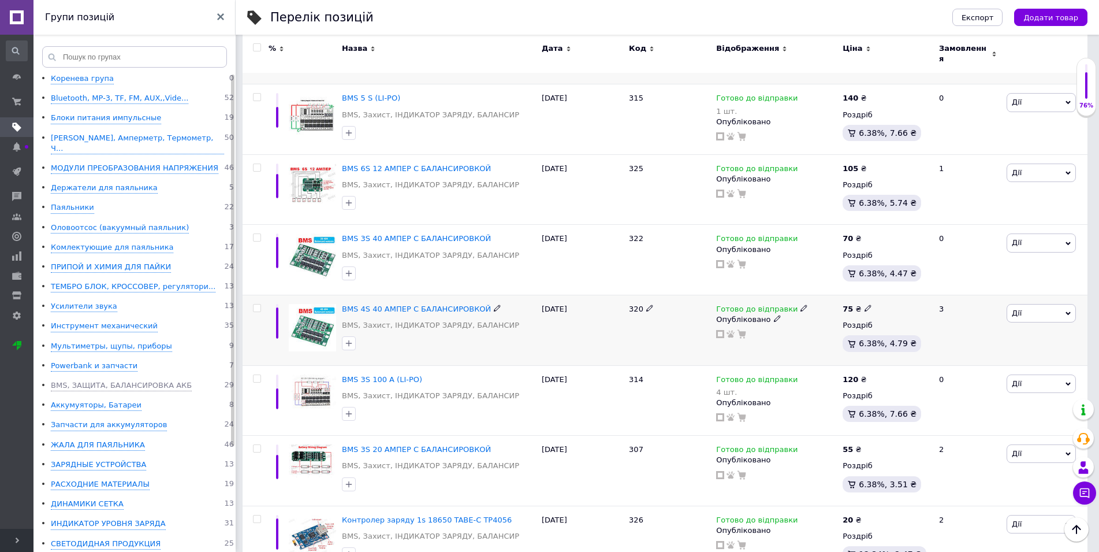
click at [866, 304] on icon at bounding box center [868, 307] width 7 height 7
click at [845, 350] on div "75 ₴ Ціна 75 Валюта ₴ $ EUR CHF GBP ¥ PLN ₸ MDL HUF KGS CNY TRY KRW lei Роздріб…" at bounding box center [886, 330] width 92 height 70
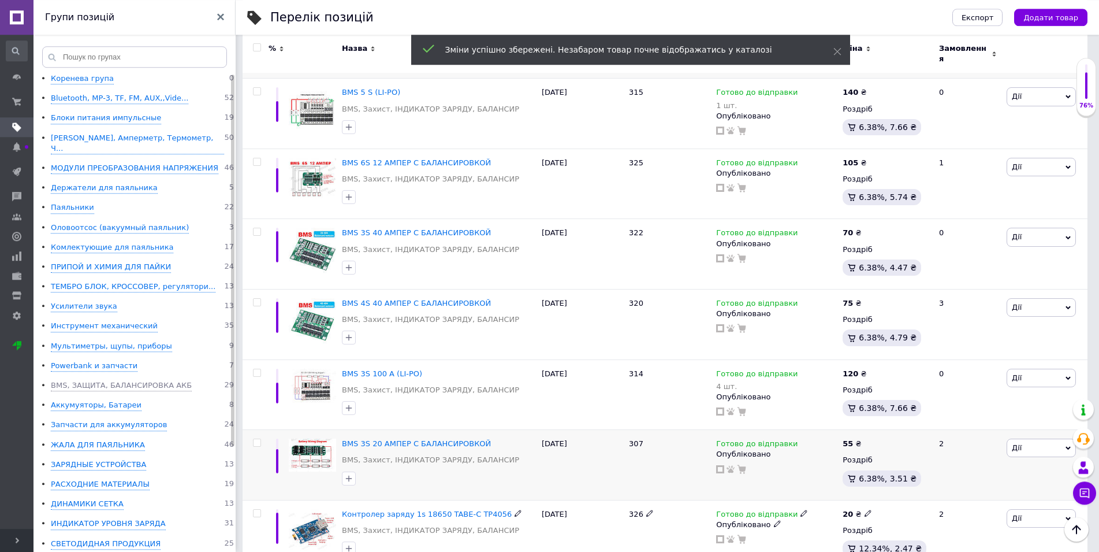
scroll to position [1002, 0]
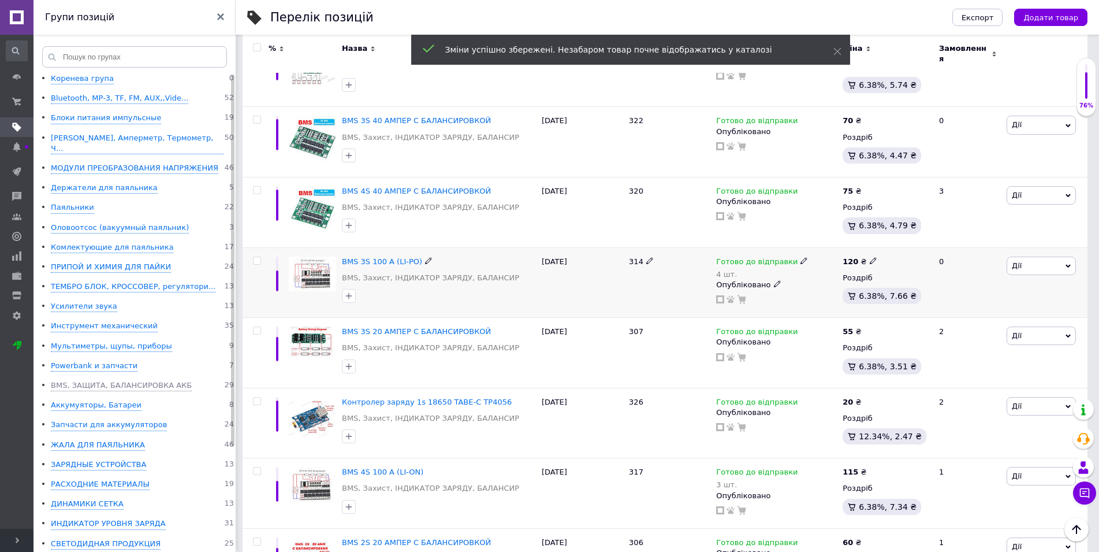
click at [871, 256] on span at bounding box center [874, 260] width 8 height 8
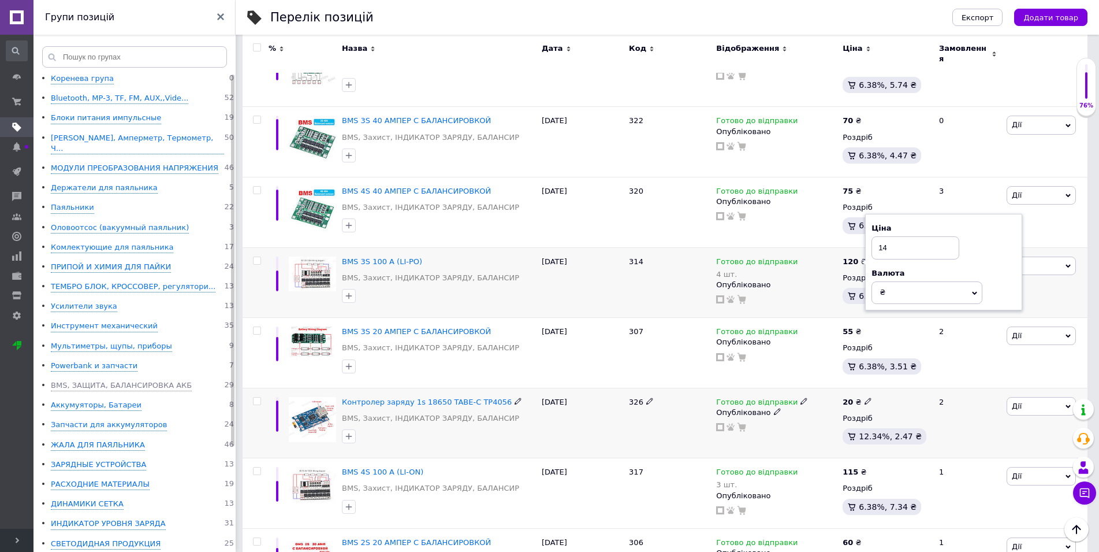
type input "140"
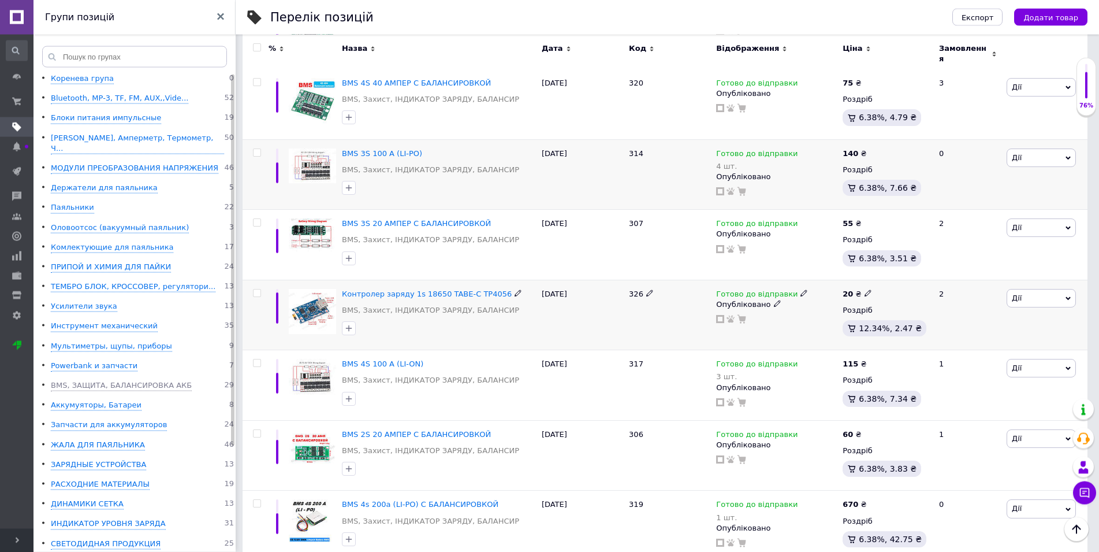
scroll to position [1178, 0]
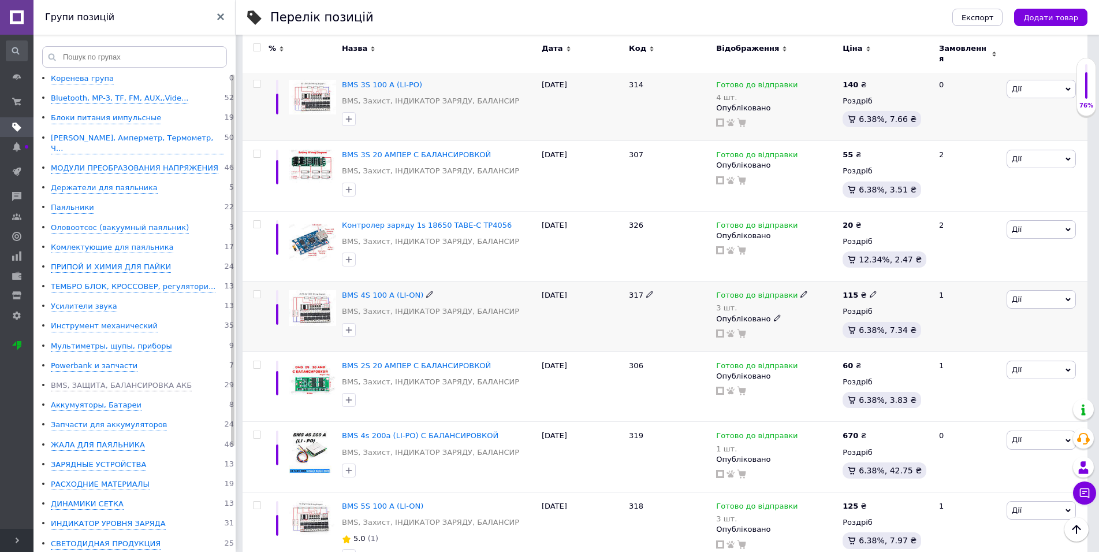
click at [870, 291] on icon at bounding box center [873, 294] width 7 height 7
type input "140"
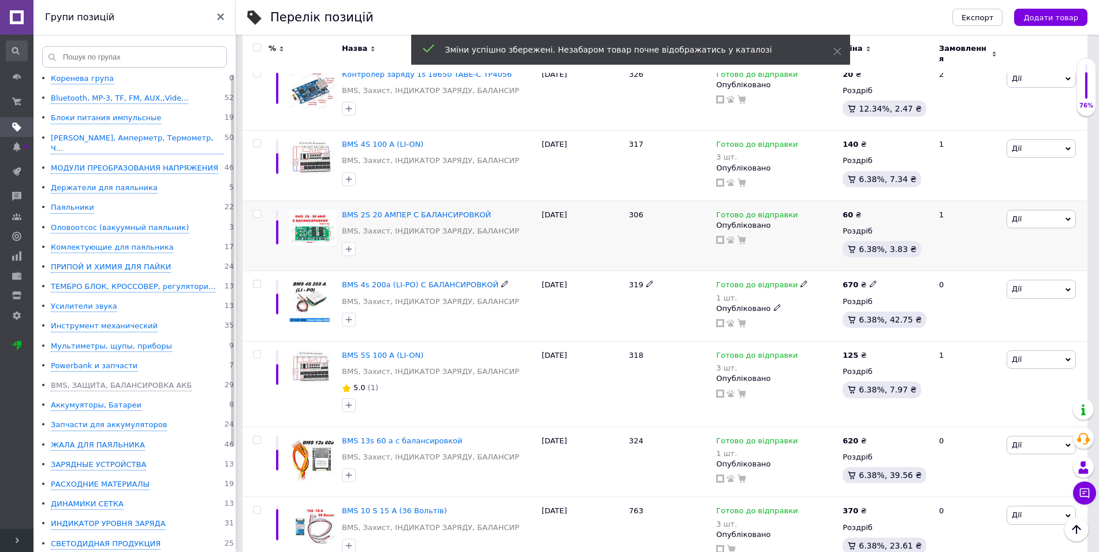
scroll to position [1355, 0]
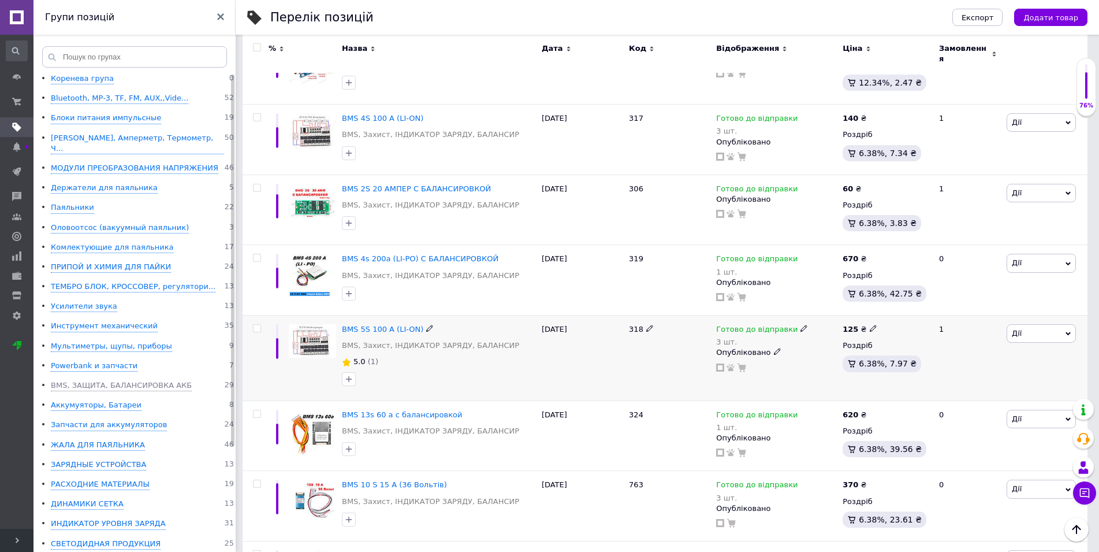
click at [870, 325] on icon at bounding box center [873, 328] width 7 height 7
type input "140"
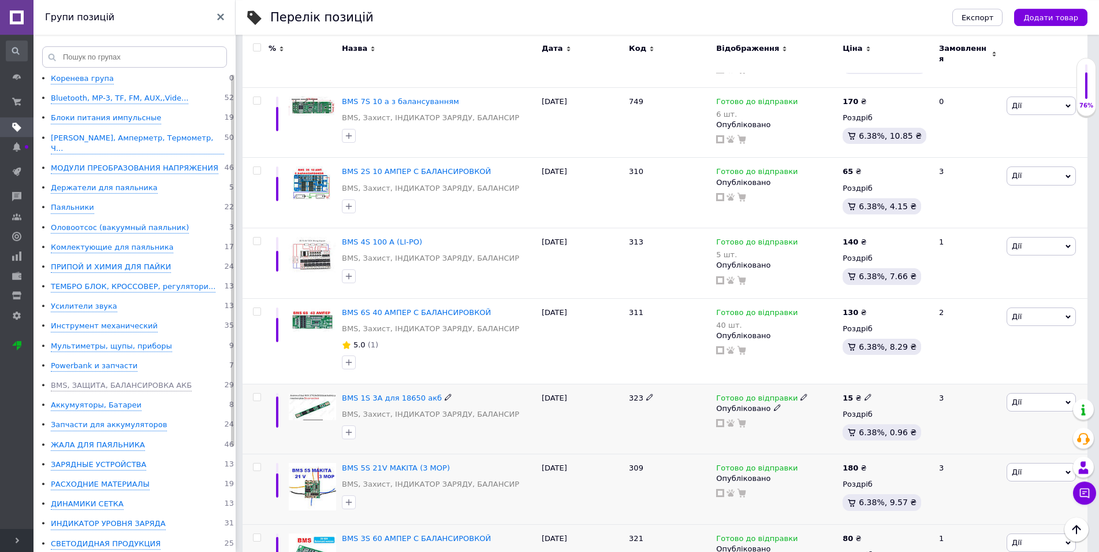
scroll to position [211, 0]
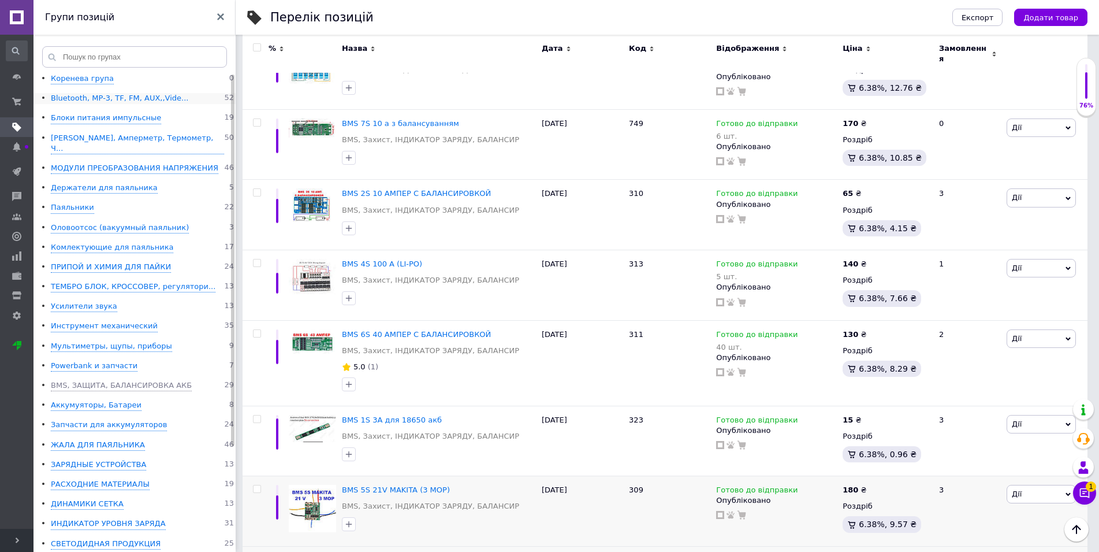
click at [95, 98] on div "Bluetooth, MP-3, TF, FM, AUX,,Vide..." at bounding box center [119, 98] width 137 height 11
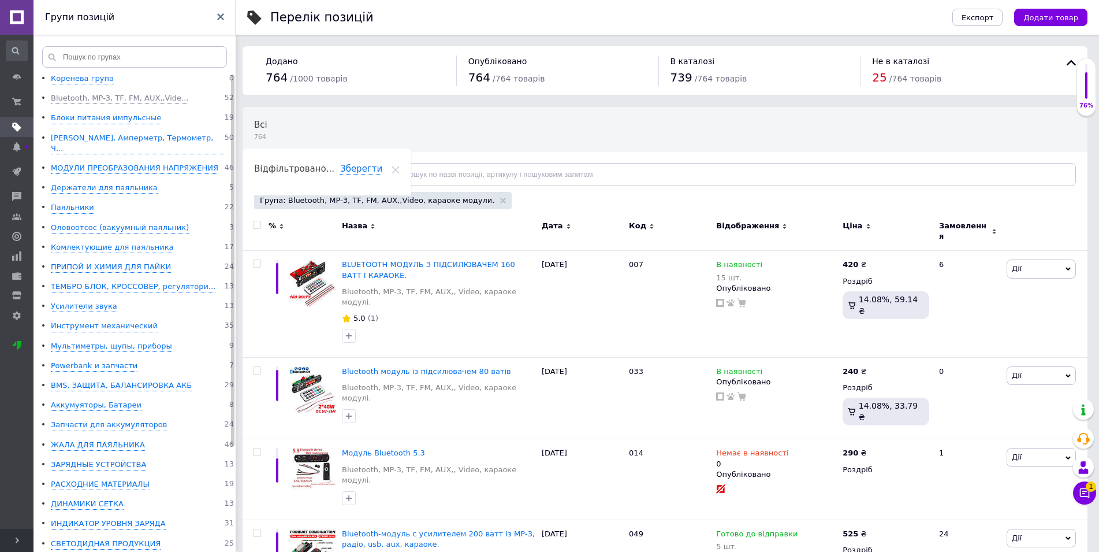
click at [649, 226] on icon at bounding box center [651, 226] width 5 height 5
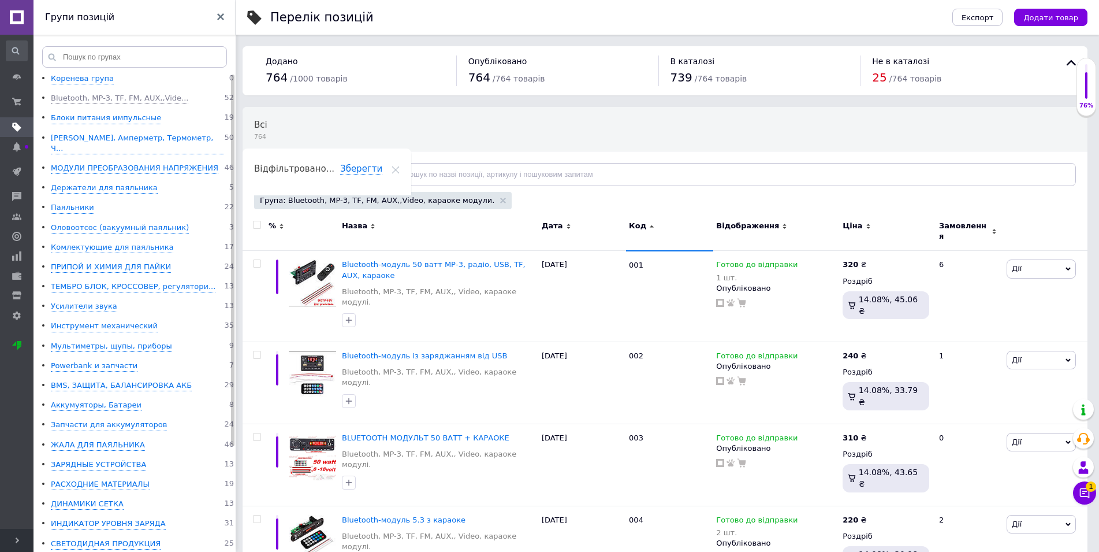
click at [650, 226] on use at bounding box center [652, 226] width 4 height 2
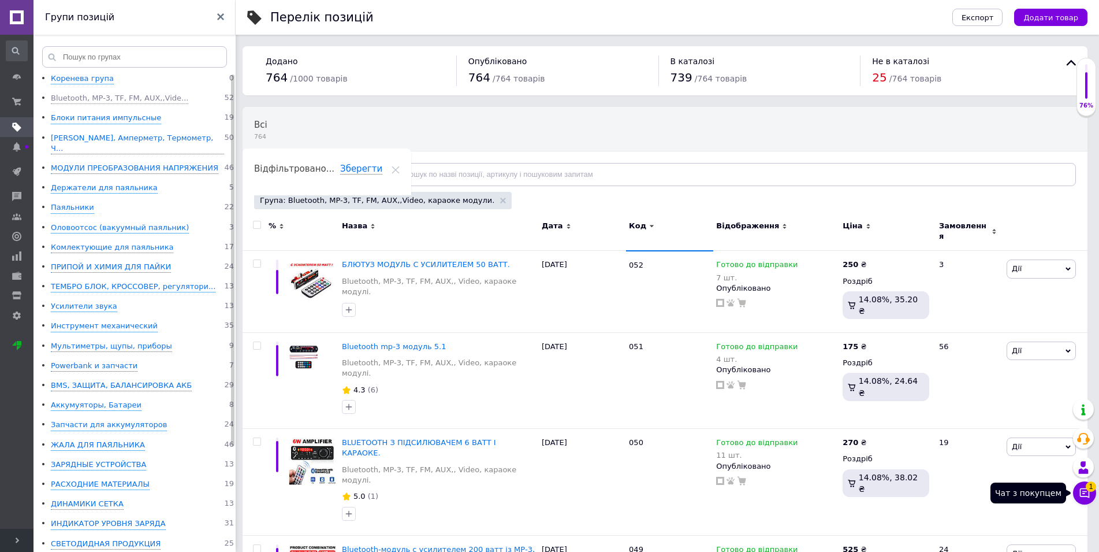
click at [1082, 489] on icon at bounding box center [1085, 493] width 10 height 10
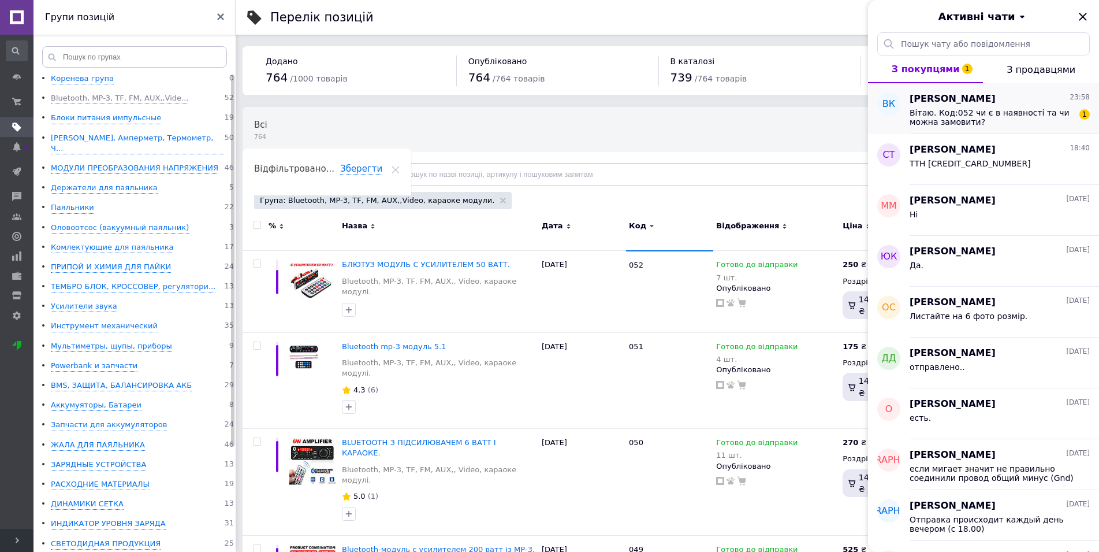
click at [960, 120] on span "Вітаю. Код:052 чи є в наявності та чи можна замовити?" at bounding box center [992, 117] width 164 height 18
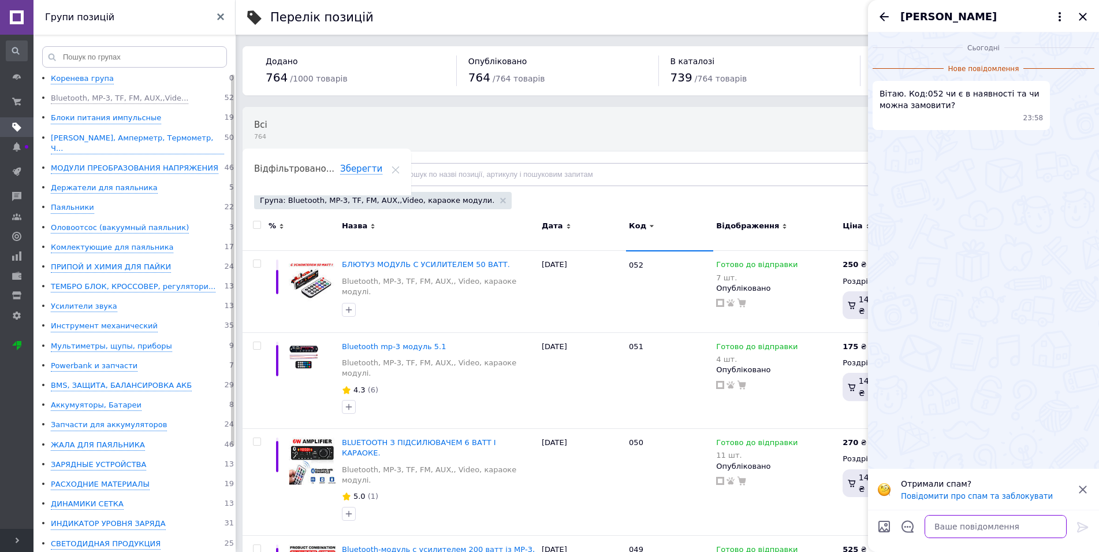
click at [1004, 526] on textarea at bounding box center [996, 526] width 142 height 23
click at [947, 530] on textarea "Так. Залишилось" at bounding box center [984, 526] width 165 height 23
click at [993, 529] on textarea "Так. Залишилось" at bounding box center [984, 526] width 165 height 23
click at [974, 527] on textarea "Так. Залишилось" at bounding box center [984, 526] width 165 height 23
click at [963, 529] on textarea "Так. Залишилося" at bounding box center [984, 526] width 165 height 23
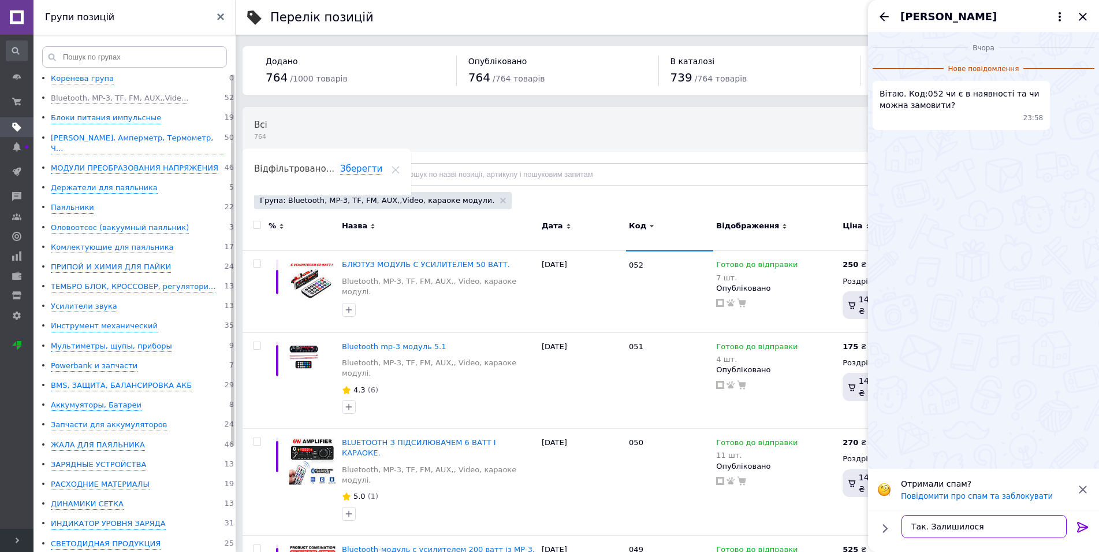
click at [956, 528] on textarea "Так. Залишилося" at bounding box center [984, 526] width 165 height 23
click at [1000, 533] on textarea "Так. Залишилося" at bounding box center [984, 526] width 165 height 23
type textarea "Так. осталось 7 шт."
click at [1078, 527] on icon at bounding box center [1083, 527] width 14 height 14
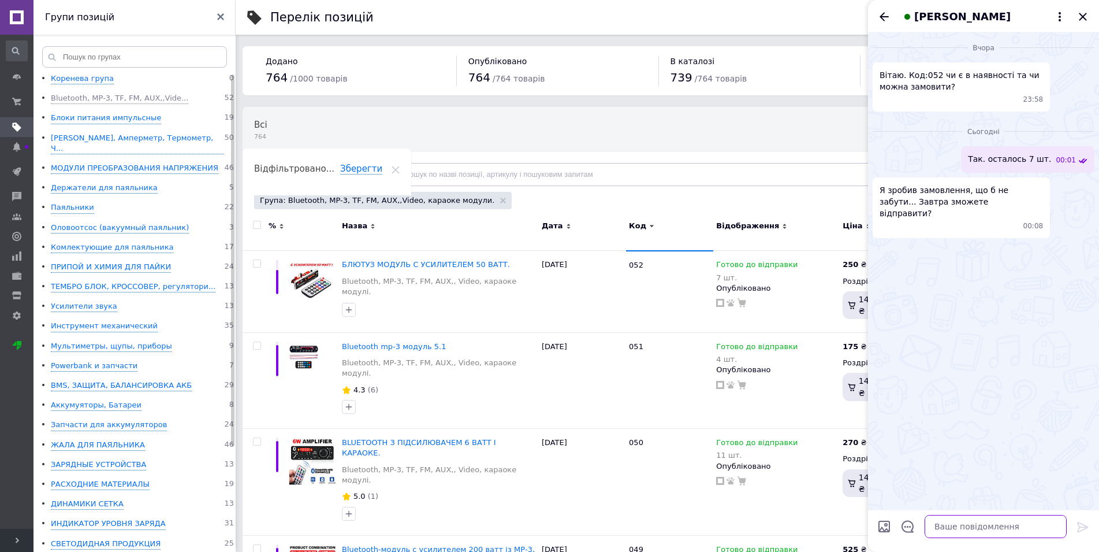
click at [952, 526] on textarea at bounding box center [996, 526] width 142 height 23
type textarea "так. отправка каждый день вечером.."
click at [1081, 527] on icon at bounding box center [1083, 527] width 14 height 14
click at [1085, 14] on icon "Закрити" at bounding box center [1083, 17] width 8 height 8
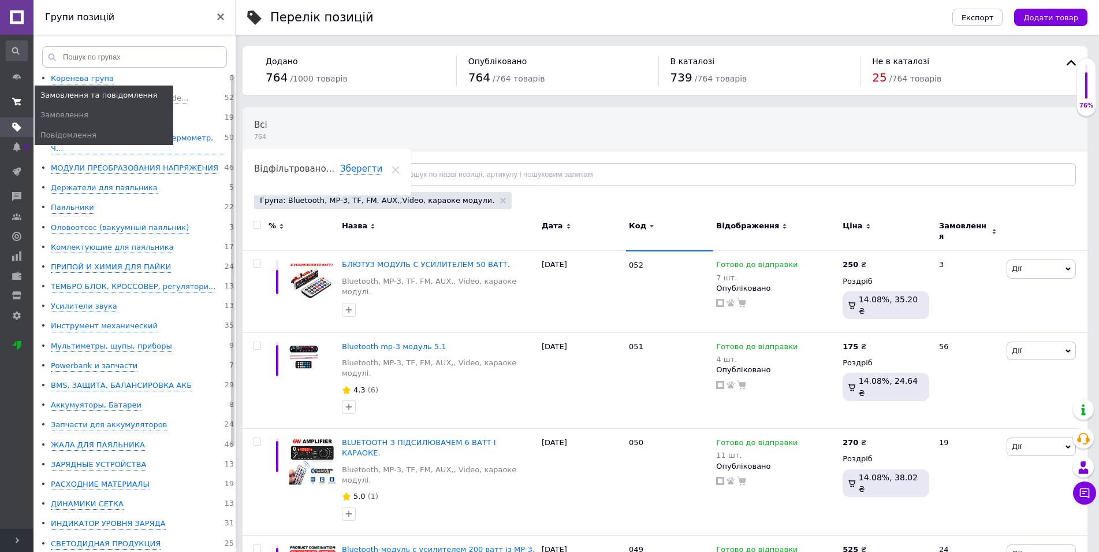
click at [17, 98] on icon at bounding box center [16, 101] width 9 height 9
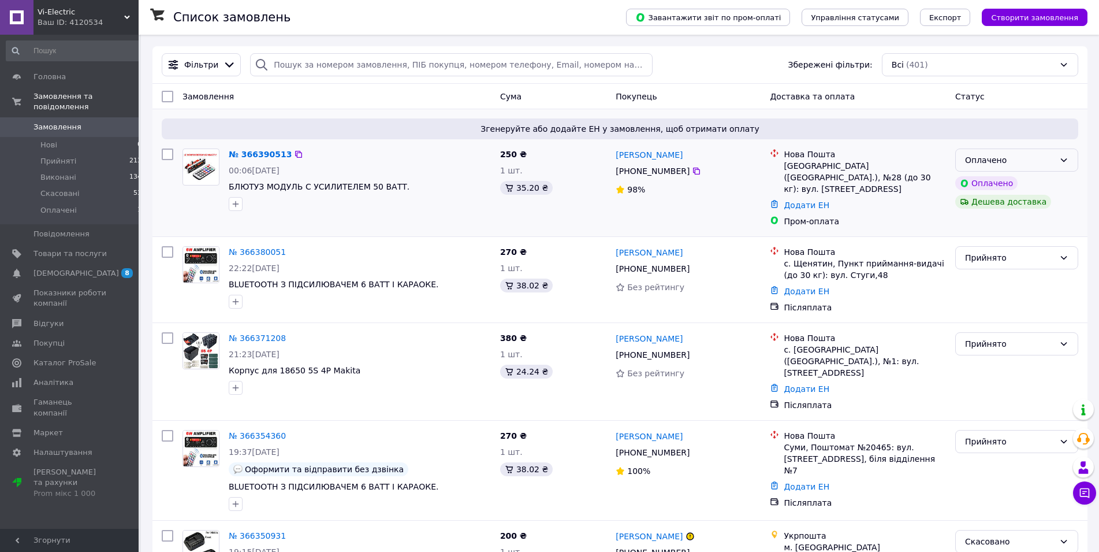
click at [1066, 161] on icon at bounding box center [1063, 159] width 9 height 9
click at [998, 183] on li "Прийнято" at bounding box center [1017, 185] width 122 height 21
click at [257, 155] on link "№ 366390513" at bounding box center [257, 154] width 57 height 9
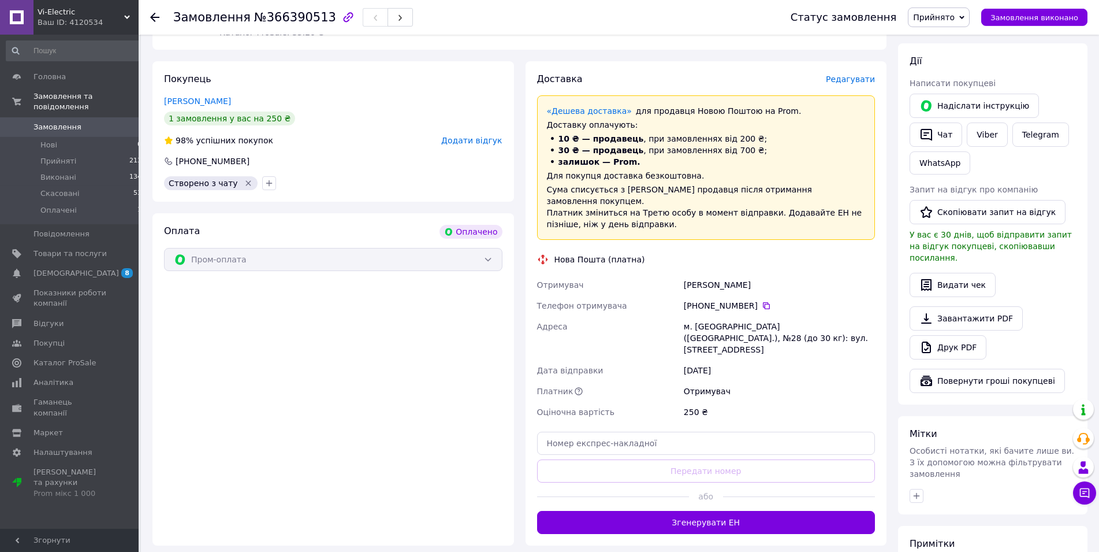
scroll to position [530, 0]
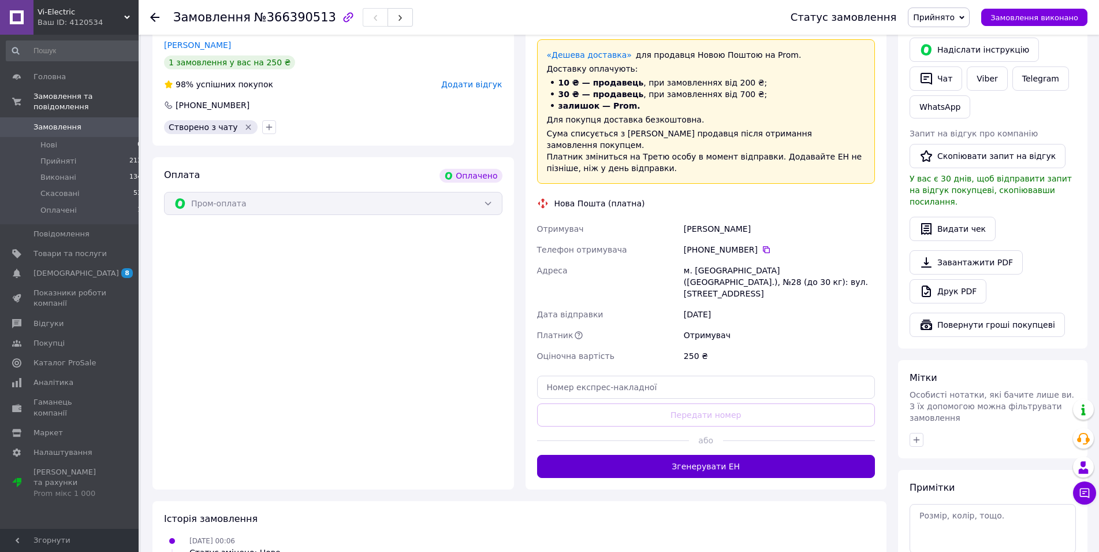
click at [703, 455] on button "Згенерувати ЕН" at bounding box center [706, 466] width 338 height 23
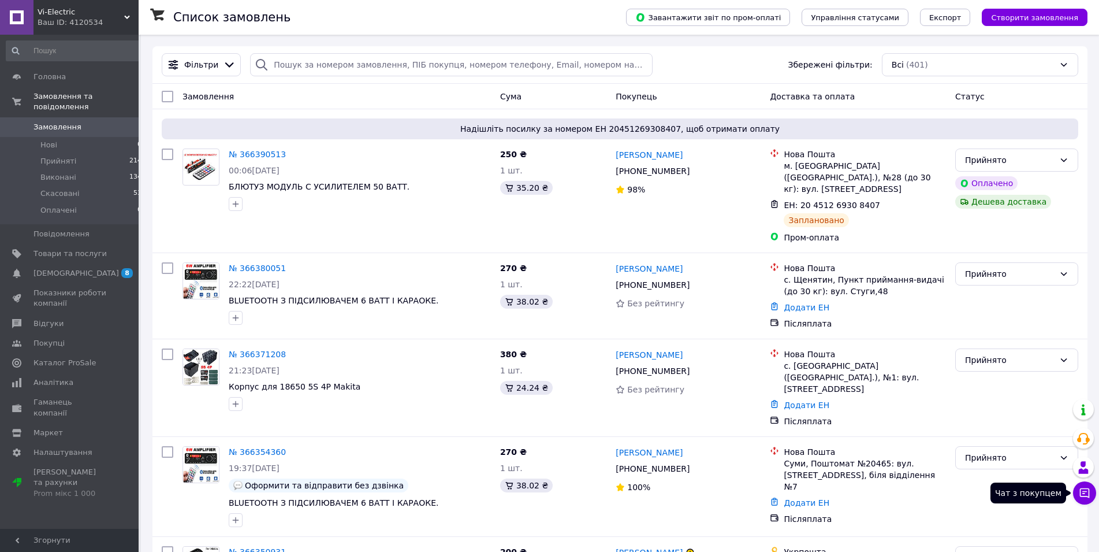
click at [1079, 492] on icon at bounding box center [1085, 493] width 12 height 12
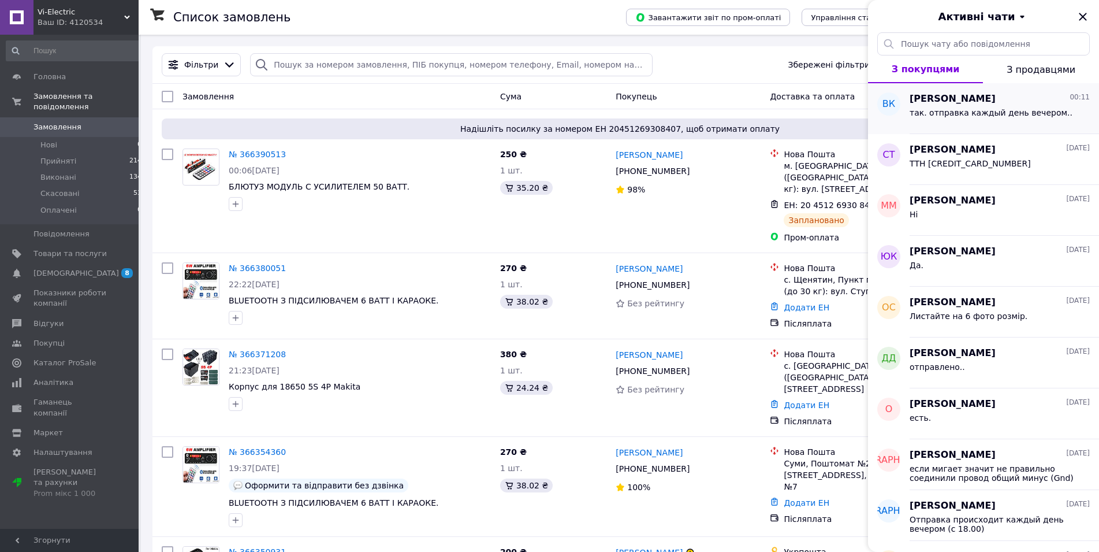
click at [967, 100] on span "Вталій Костюк" at bounding box center [953, 98] width 86 height 13
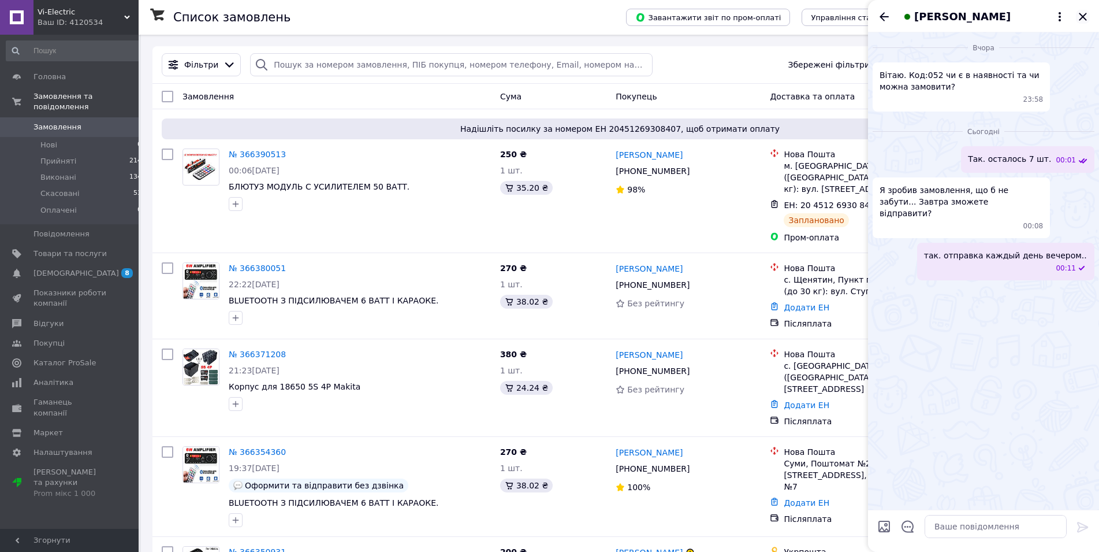
click at [1082, 16] on icon "Закрити" at bounding box center [1083, 17] width 8 height 8
